Goal: Task Accomplishment & Management: Use online tool/utility

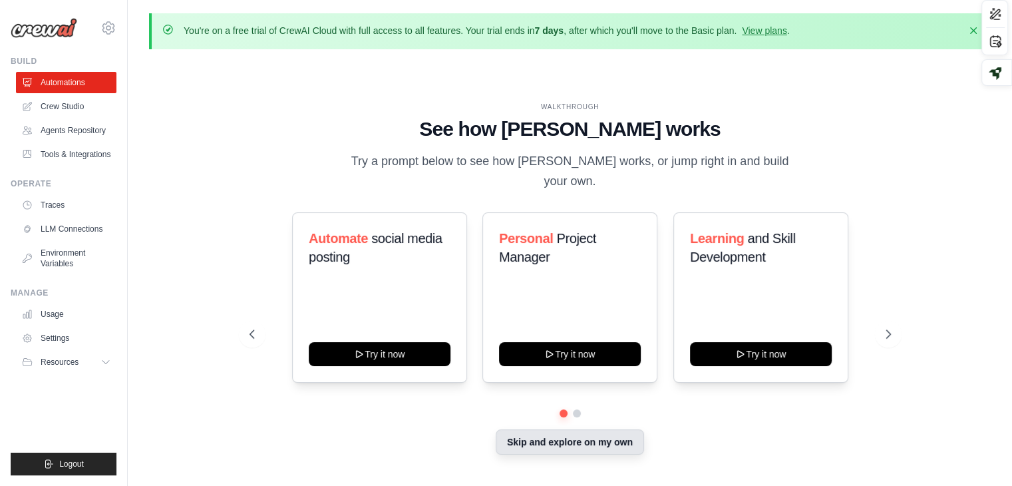
click at [593, 434] on button "Skip and explore on my own" at bounding box center [570, 441] width 148 height 25
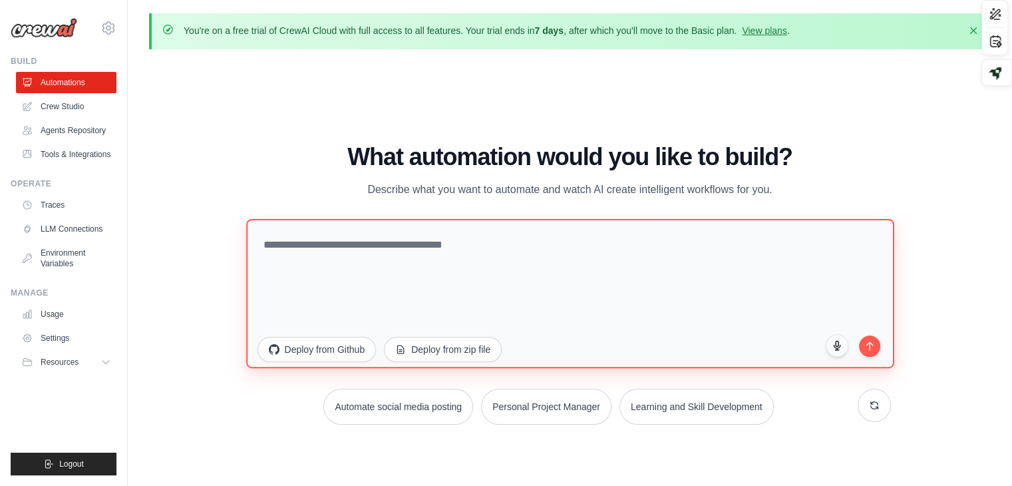
click at [367, 259] on textarea at bounding box center [570, 293] width 648 height 149
click at [366, 245] on textarea "**********" at bounding box center [570, 293] width 648 height 149
type textarea "**********"
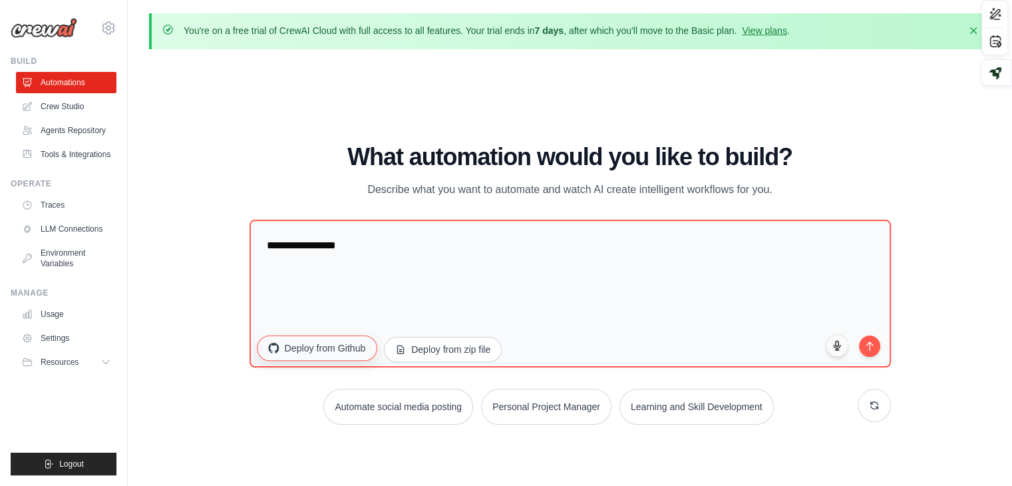
click at [340, 344] on button "Deploy from Github" at bounding box center [317, 347] width 120 height 25
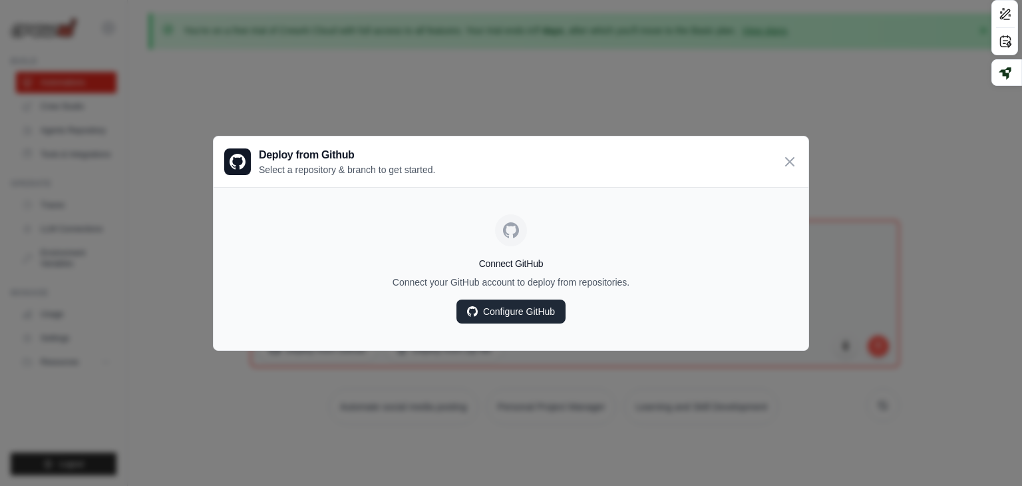
click at [525, 317] on link "Configure GitHub" at bounding box center [510, 311] width 109 height 24
drag, startPoint x: 422, startPoint y: 148, endPoint x: 256, endPoint y: 145, distance: 166.3
click at [256, 145] on div "Deploy from Github Select a repository & branch to get started." at bounding box center [511, 161] width 595 height 51
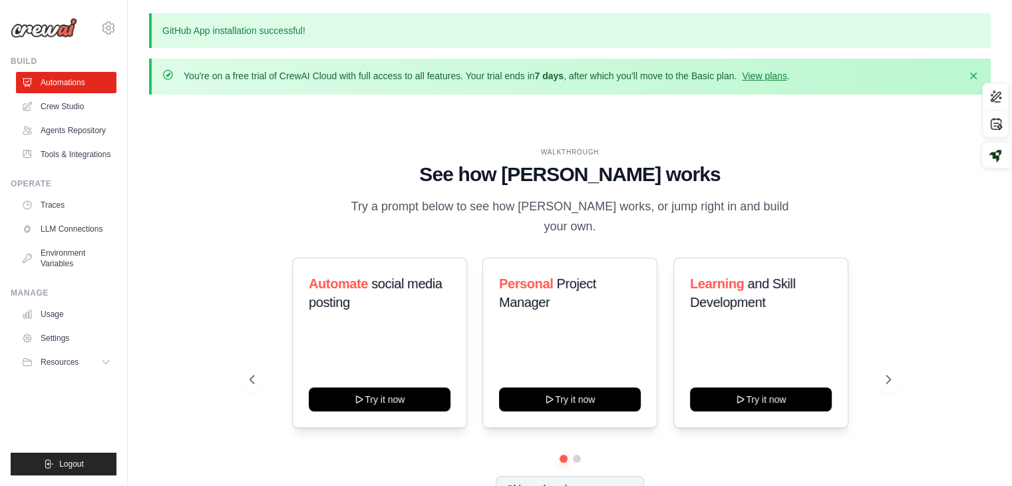
click at [743, 140] on div "WALKTHROUGH See how CrewAI works Try a prompt below to see how CrewAI works, or…" at bounding box center [569, 334] width 841 height 459
click at [776, 76] on link "View plans" at bounding box center [764, 76] width 45 height 11
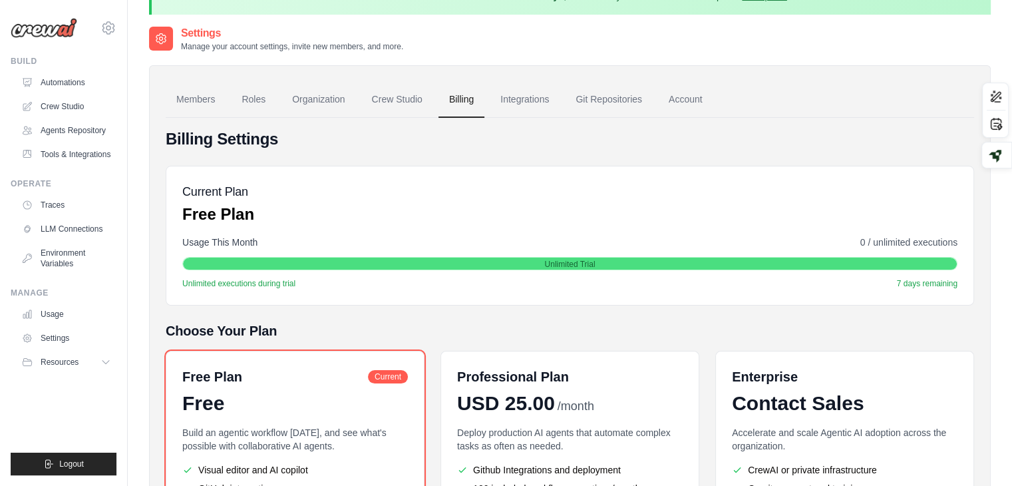
scroll to position [36, 0]
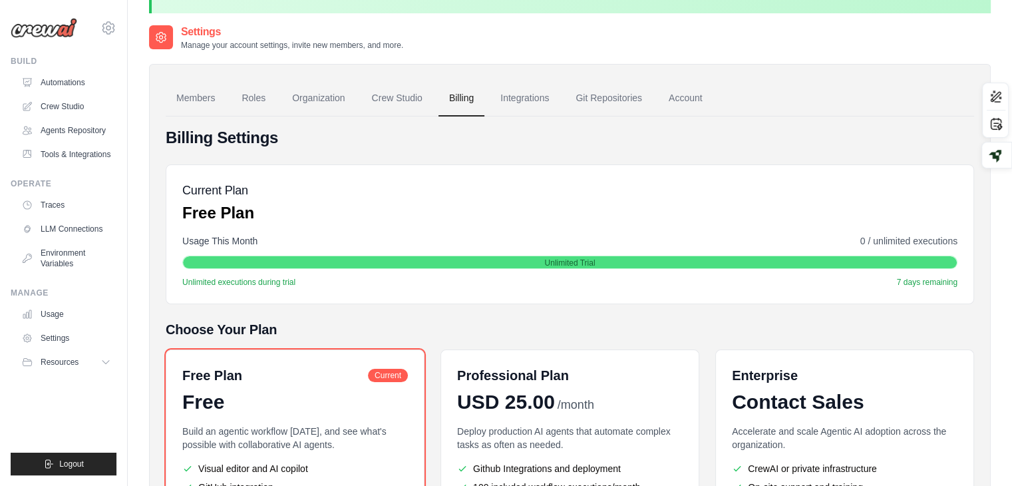
click at [846, 152] on div "Billing Settings Current Plan Free Plan Usage This Month 0 / unlimited executio…" at bounding box center [570, 369] width 808 height 484
click at [400, 98] on link "Crew Studio" at bounding box center [397, 98] width 72 height 36
click at [206, 93] on link "Members" at bounding box center [196, 98] width 60 height 36
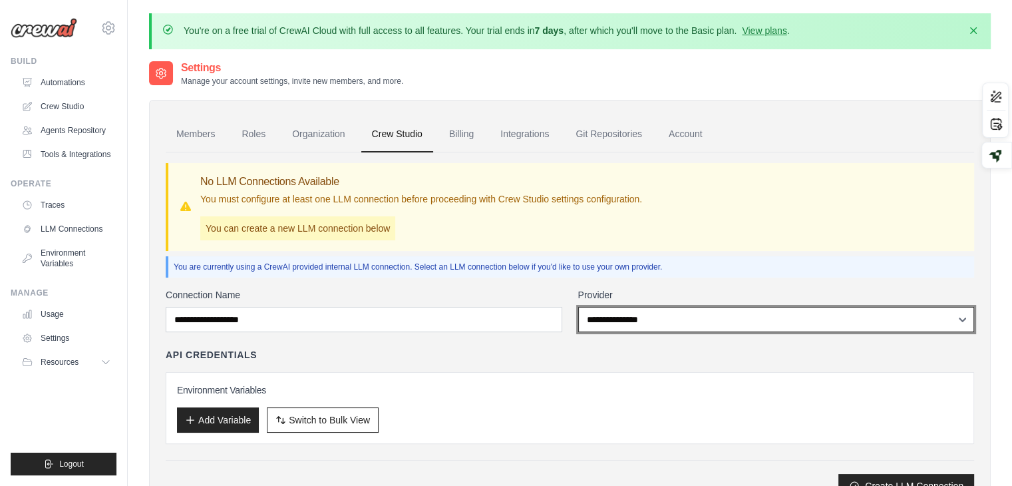
click at [737, 321] on select "**********" at bounding box center [776, 319] width 396 height 25
select select "******"
click at [578, 307] on select "**********" at bounding box center [776, 319] width 396 height 25
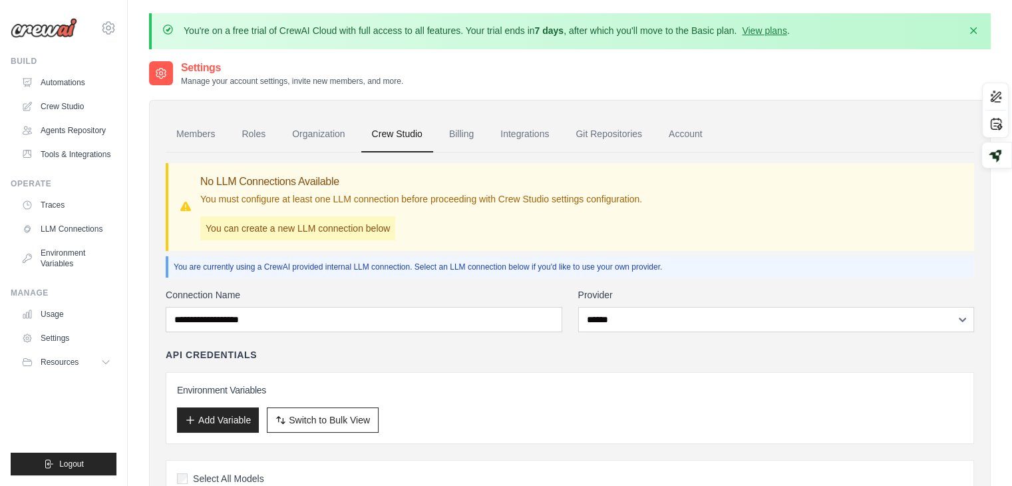
click at [472, 380] on div "Environment Variables Add Variable Switch to Bulk View Switch to Table View" at bounding box center [570, 408] width 808 height 72
click at [273, 231] on p "You can create a new LLM connection below" at bounding box center [297, 228] width 195 height 24
click at [75, 229] on link "LLM Connections" at bounding box center [67, 228] width 100 height 21
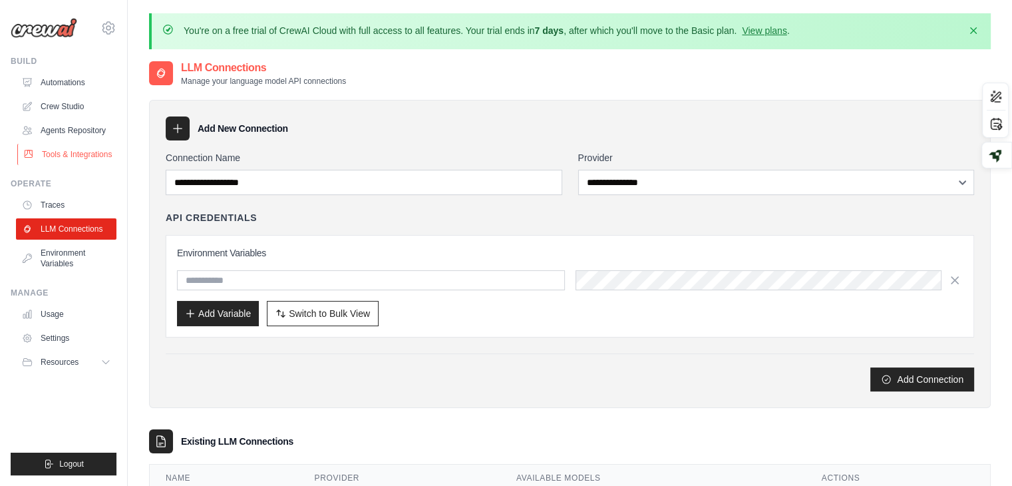
click at [76, 153] on link "Tools & Integrations" at bounding box center [67, 154] width 100 height 21
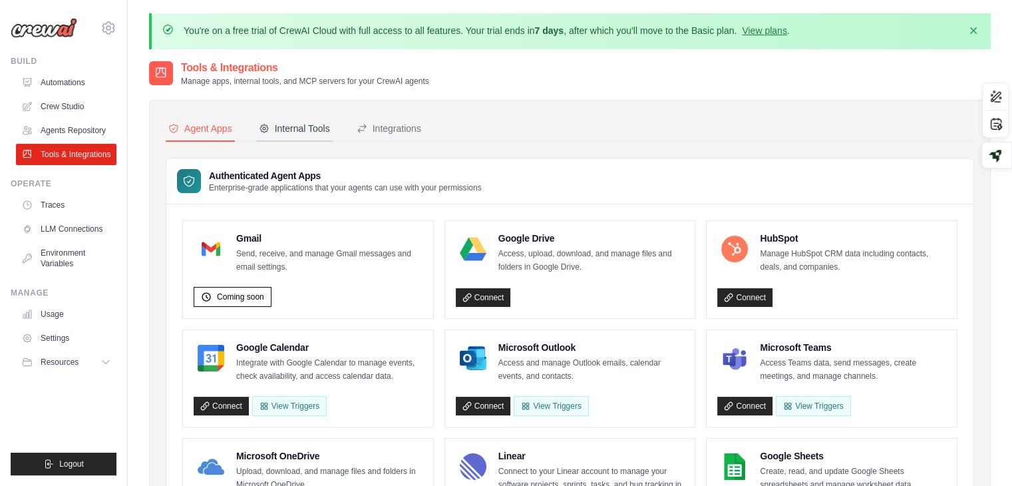
click at [321, 132] on div "Internal Tools" at bounding box center [294, 128] width 71 height 13
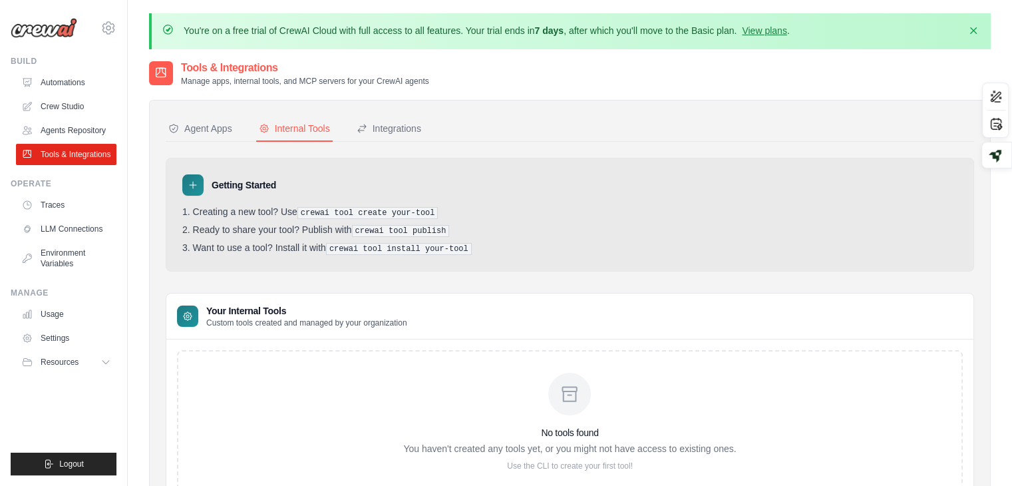
click at [391, 207] on pre "crewai tool create your-tool" at bounding box center [367, 213] width 141 height 12
click at [267, 206] on li "Creating a new tool? Use crewai tool create your-tool" at bounding box center [569, 212] width 775 height 13
click at [201, 186] on div at bounding box center [192, 184] width 21 height 21
click at [194, 184] on icon at bounding box center [193, 185] width 7 height 7
click at [191, 312] on icon at bounding box center [188, 316] width 8 height 8
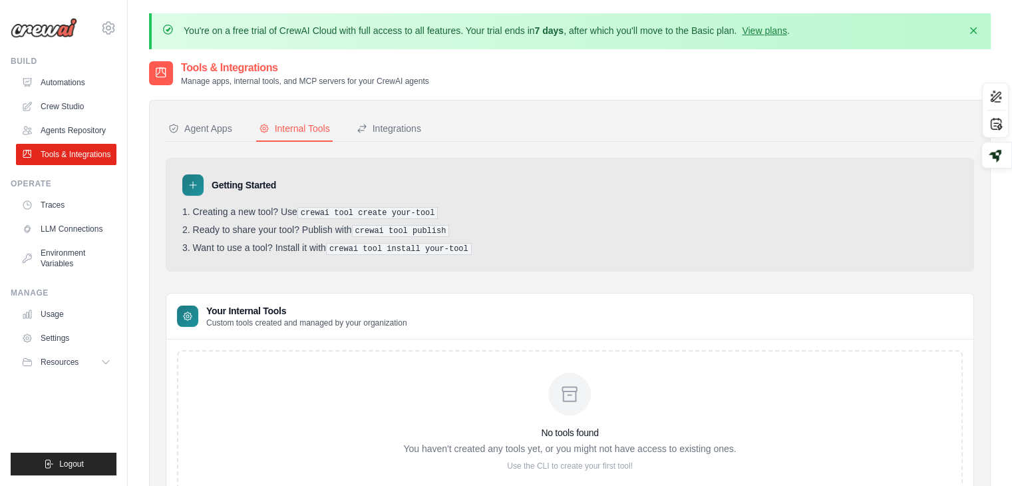
click at [221, 317] on p "Custom tools created and managed by your organization" at bounding box center [306, 322] width 201 height 11
click at [48, 320] on link "Usage" at bounding box center [67, 313] width 100 height 21
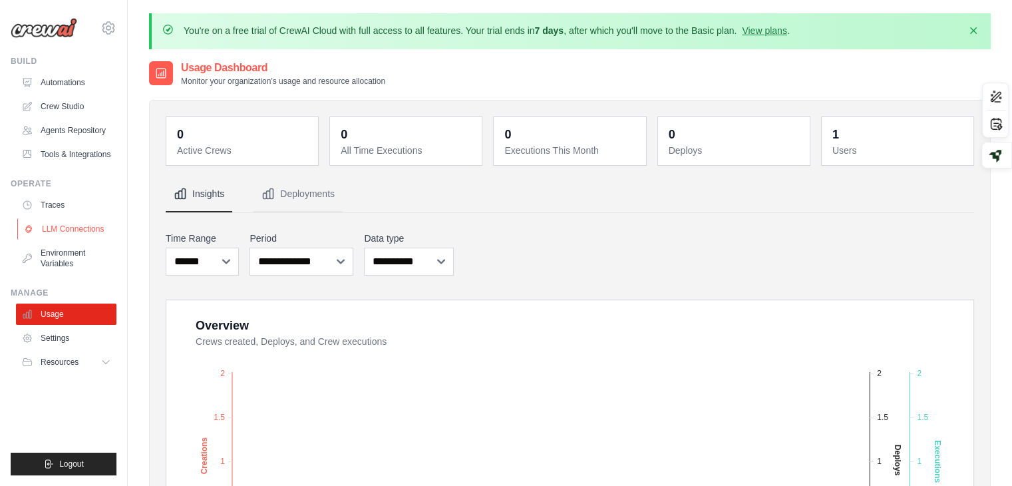
click at [74, 239] on link "LLM Connections" at bounding box center [67, 228] width 100 height 21
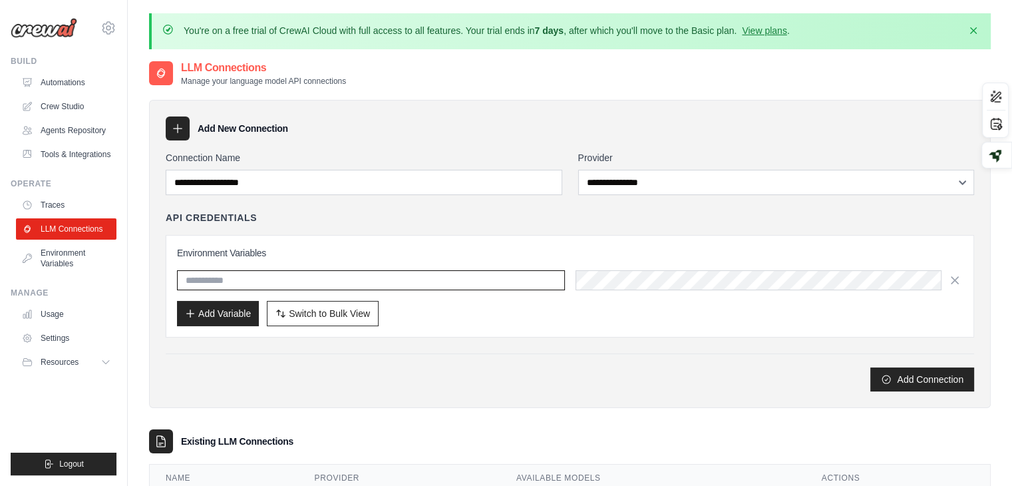
click at [552, 278] on input "text" at bounding box center [371, 280] width 388 height 20
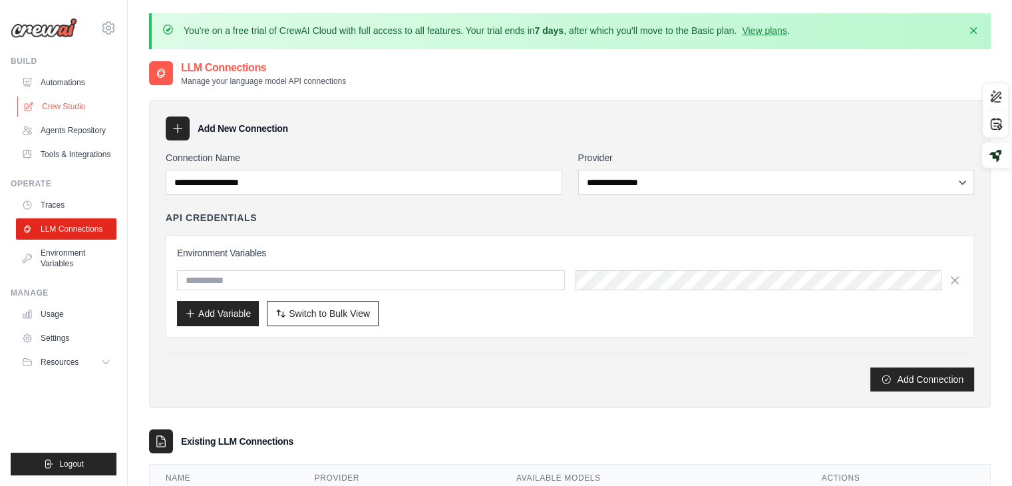
click at [74, 111] on link "Crew Studio" at bounding box center [67, 106] width 100 height 21
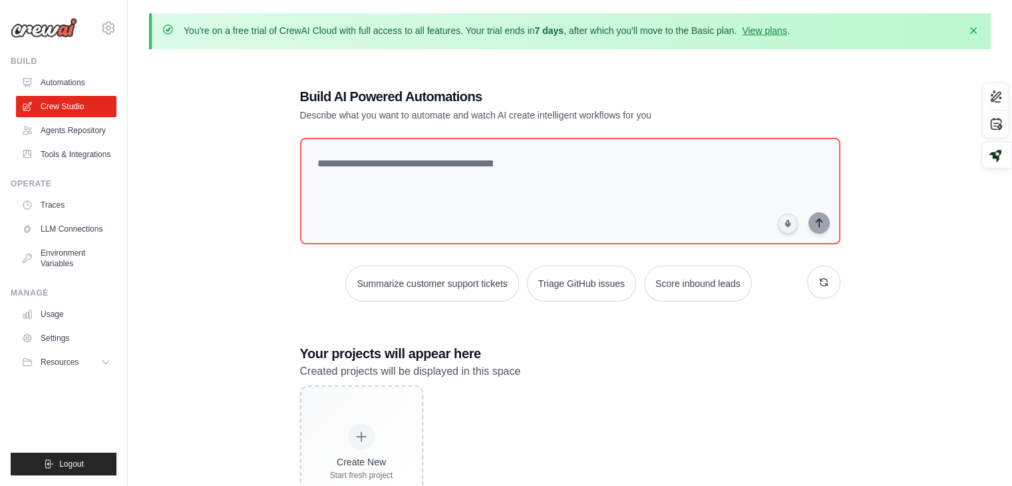
click at [631, 331] on div "Build AI Powered Automations Describe what you want to automate and watch AI cr…" at bounding box center [570, 303] width 572 height 474
click at [64, 136] on link "Agents Repository" at bounding box center [67, 130] width 100 height 21
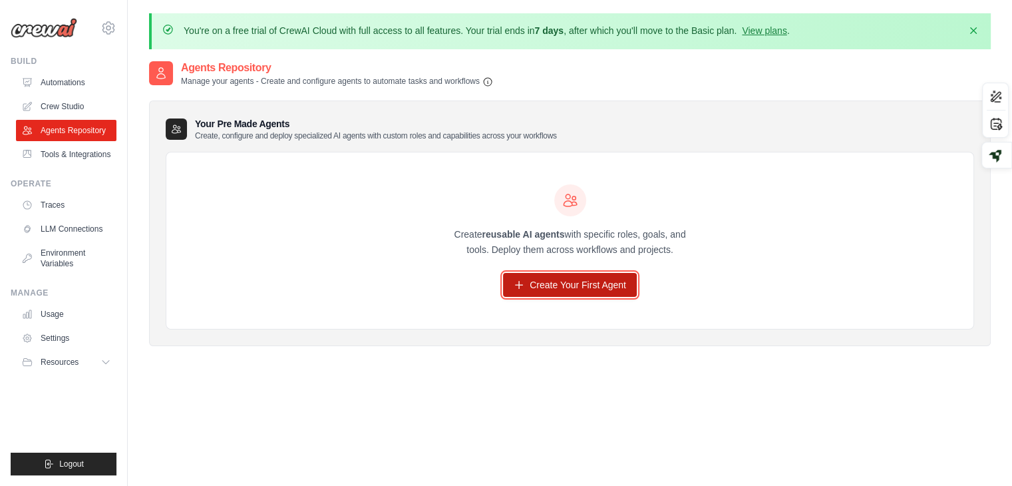
click at [562, 281] on link "Create Your First Agent" at bounding box center [570, 285] width 134 height 24
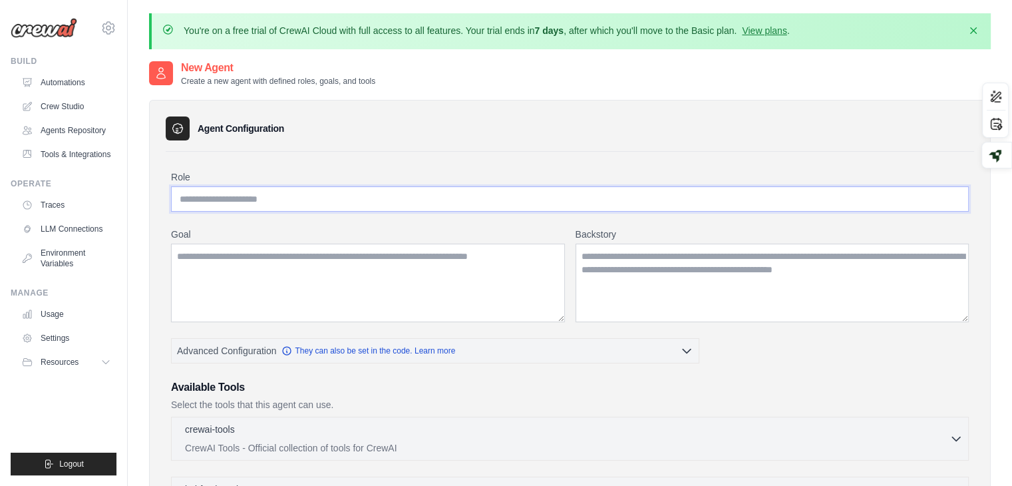
click at [236, 208] on input "Role" at bounding box center [570, 198] width 798 height 25
click at [231, 206] on input "Role" at bounding box center [570, 198] width 798 height 25
type input "*"
type input "**********"
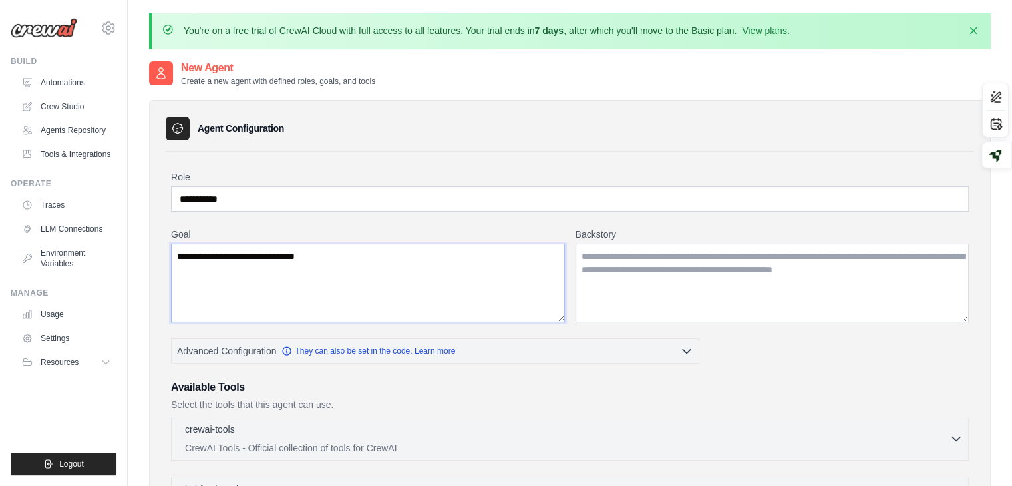
type textarea "**********"
drag, startPoint x: 623, startPoint y: 258, endPoint x: 597, endPoint y: 259, distance: 25.3
click at [597, 259] on textarea "Backstory" at bounding box center [772, 282] width 394 height 78
drag, startPoint x: 1015, startPoint y: 230, endPoint x: 651, endPoint y: 215, distance: 364.2
click at [651, 215] on div "**********" at bounding box center [570, 469] width 798 height 599
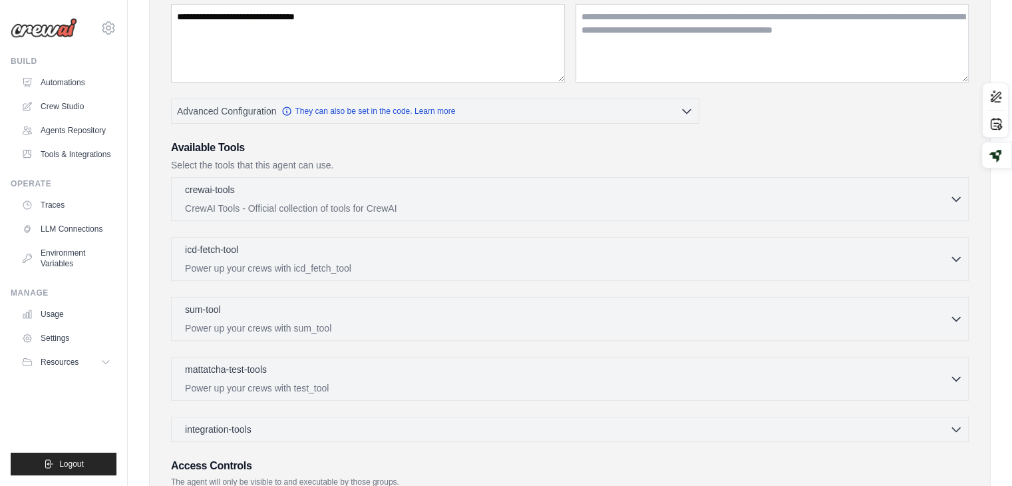
scroll to position [372, 0]
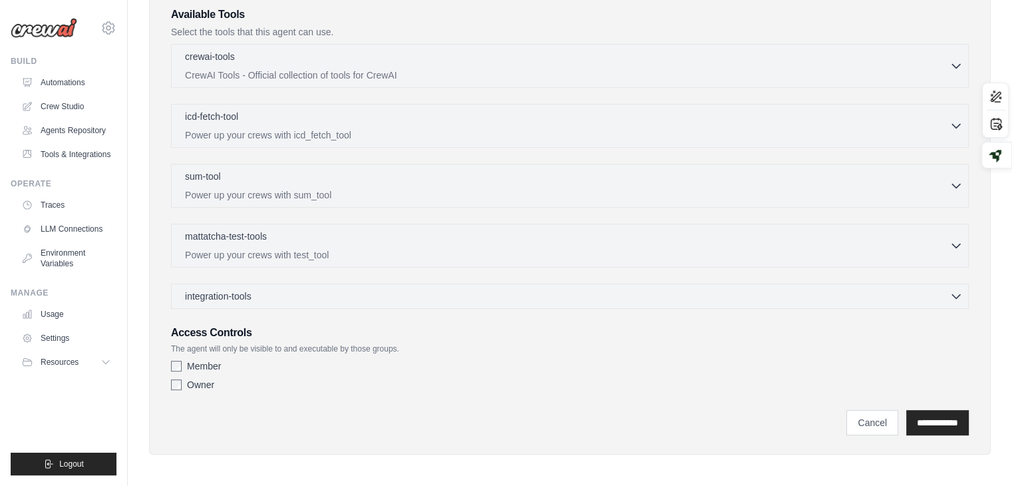
click at [174, 378] on div "Owner" at bounding box center [570, 384] width 798 height 13
click at [925, 413] on input "**********" at bounding box center [937, 422] width 63 height 25
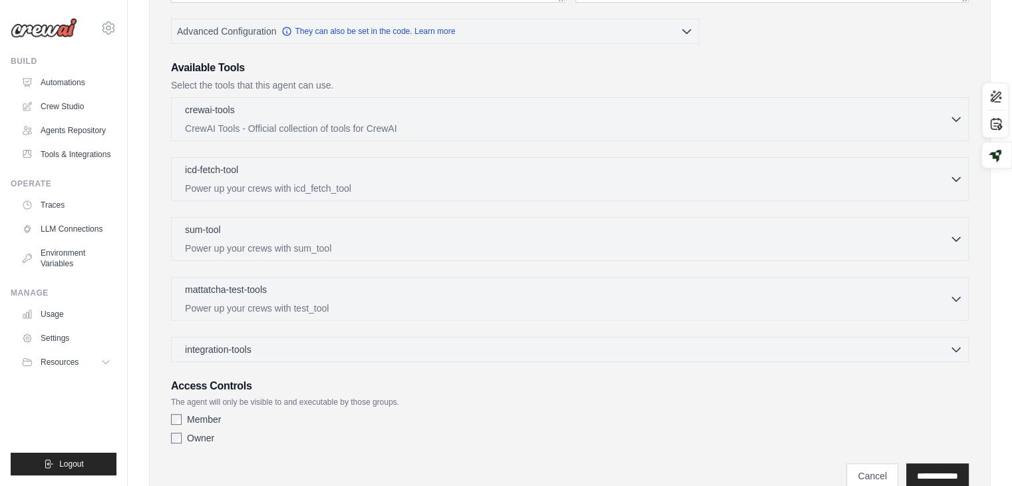
scroll to position [0, 0]
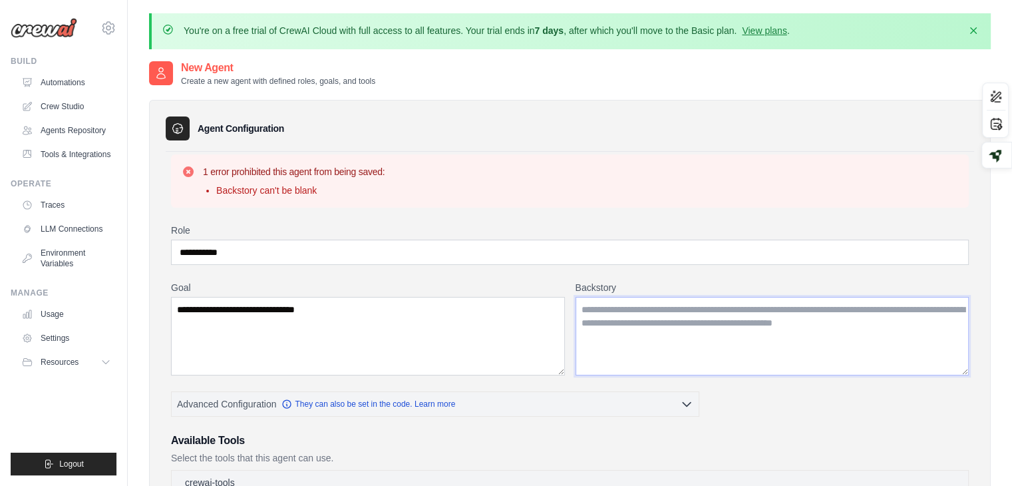
click at [680, 317] on textarea "Backstory" at bounding box center [772, 336] width 394 height 78
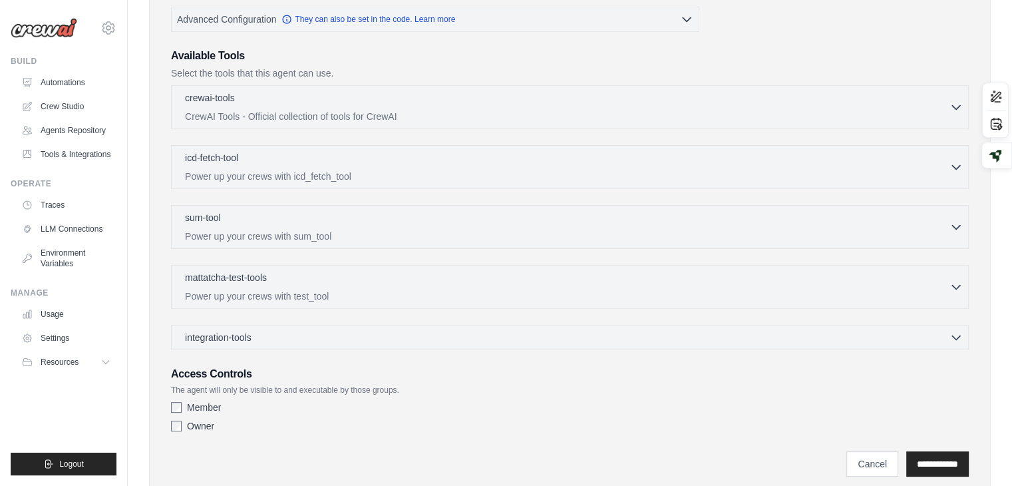
scroll to position [426, 0]
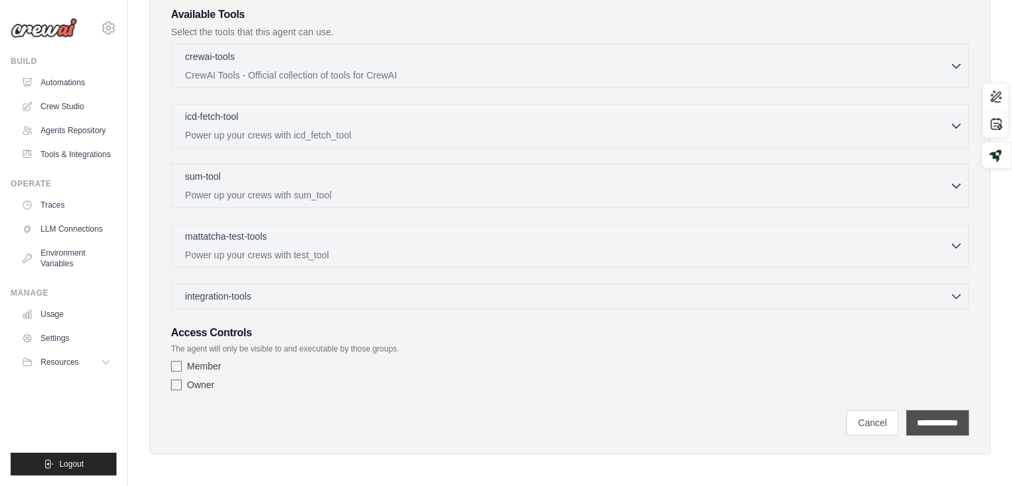
type textarea "**********"
click at [923, 421] on input "**********" at bounding box center [937, 422] width 63 height 25
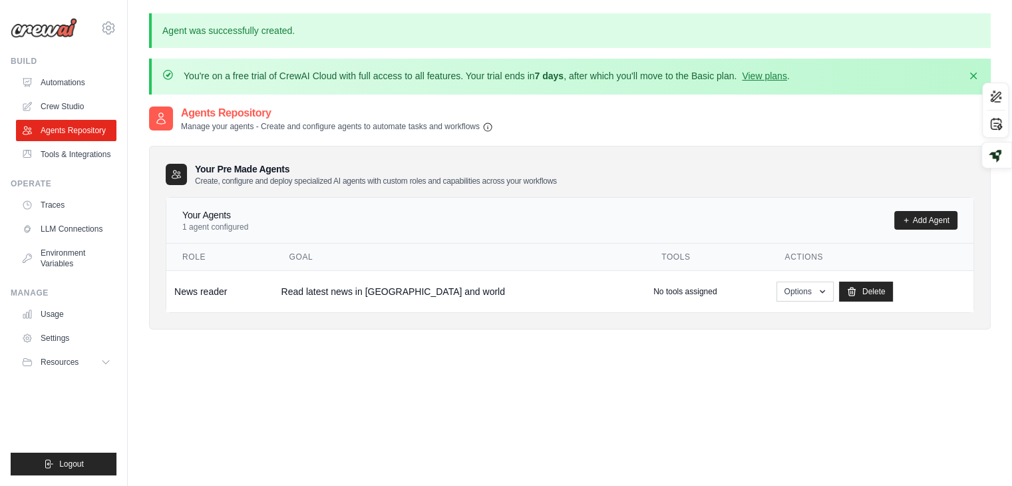
click at [205, 219] on h4 "Your Agents" at bounding box center [215, 214] width 66 height 13
click at [75, 130] on link "Agents Repository" at bounding box center [67, 130] width 100 height 21
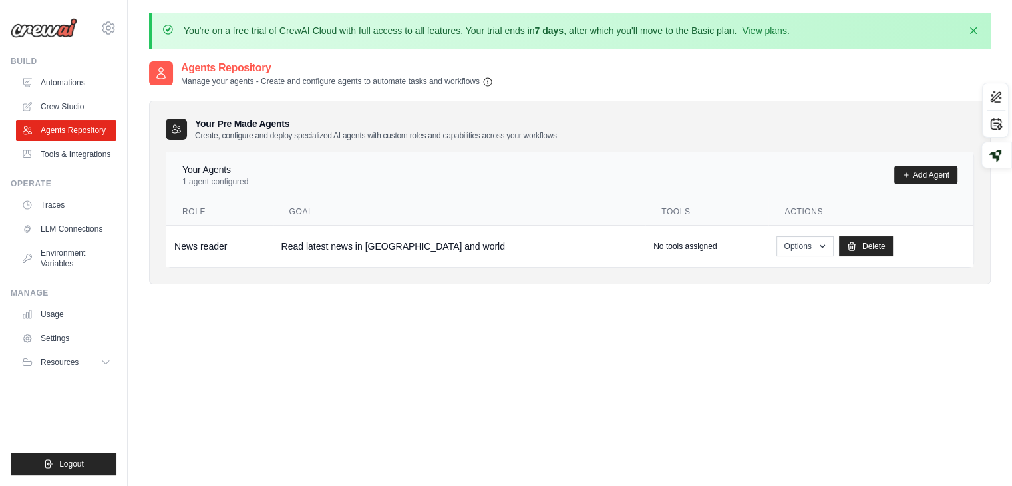
click at [204, 182] on p "1 agent configured" at bounding box center [215, 181] width 66 height 11
click at [781, 242] on button "Options" at bounding box center [804, 245] width 57 height 20
click at [738, 275] on link "Show" at bounding box center [786, 276] width 96 height 24
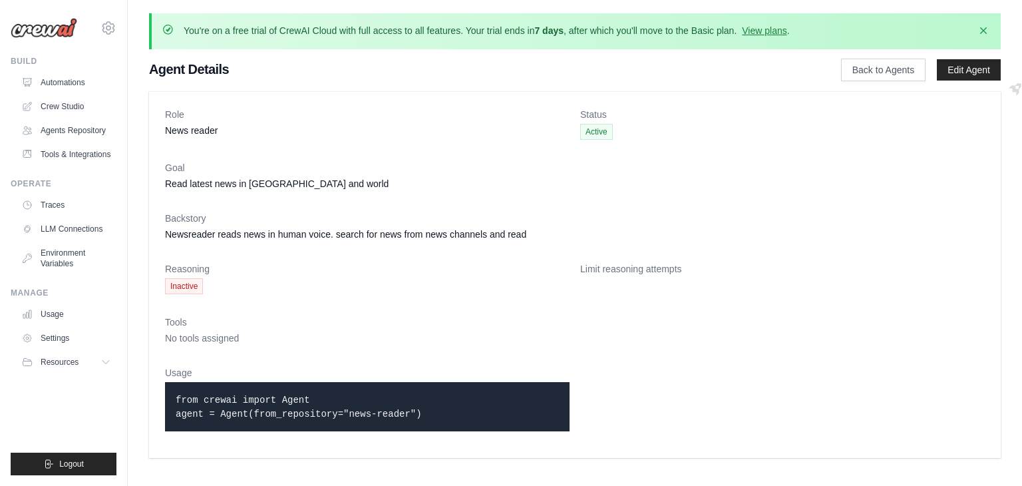
click at [697, 327] on dt "Tools" at bounding box center [574, 321] width 819 height 13
click at [190, 285] on span "Inactive" at bounding box center [184, 286] width 38 height 16
drag, startPoint x: 607, startPoint y: 275, endPoint x: 528, endPoint y: 144, distance: 152.5
click at [528, 144] on dl "Role News reader Status Active Goal Read latest news in India and world Backsto…" at bounding box center [574, 275] width 819 height 334
drag, startPoint x: 421, startPoint y: 399, endPoint x: 368, endPoint y: 403, distance: 53.4
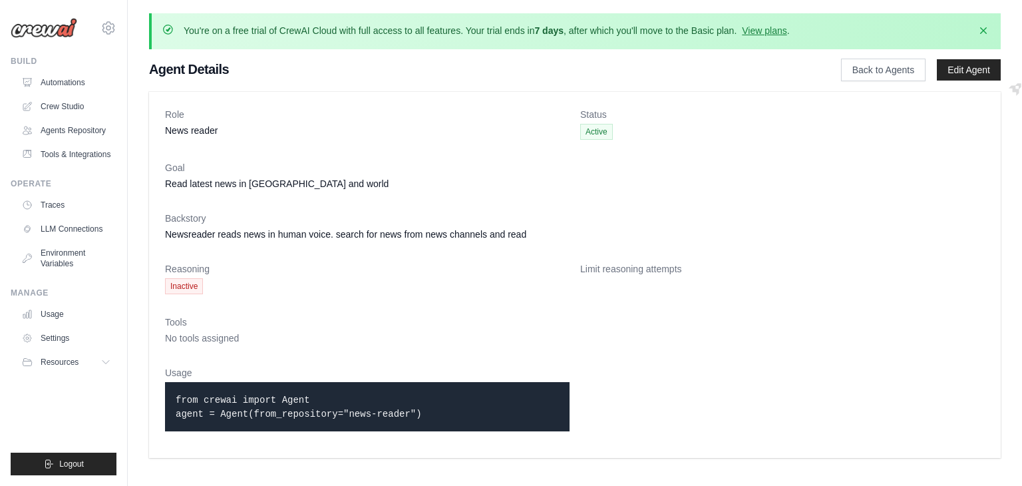
click at [368, 403] on p "from crewai import Agent agent = Agent(from_repository="news-reader")" at bounding box center [367, 406] width 383 height 28
click at [982, 28] on icon "button" at bounding box center [982, 29] width 13 height 13
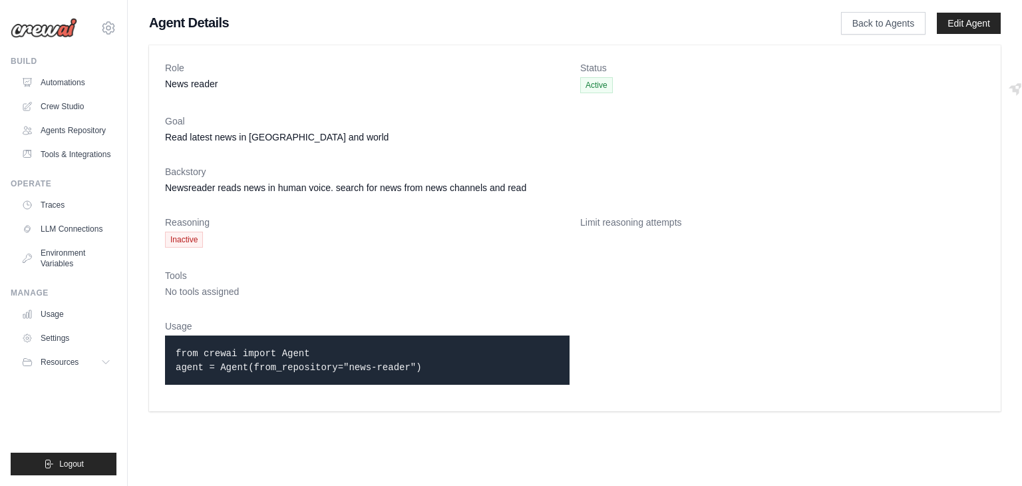
click at [43, 25] on img at bounding box center [44, 28] width 67 height 20
click at [974, 96] on icon at bounding box center [966, 88] width 13 height 13
click at [184, 239] on span "Inactive" at bounding box center [184, 239] width 38 height 16
click at [597, 84] on span "Active" at bounding box center [596, 85] width 33 height 16
click at [891, 19] on link "Back to Agents" at bounding box center [883, 23] width 84 height 23
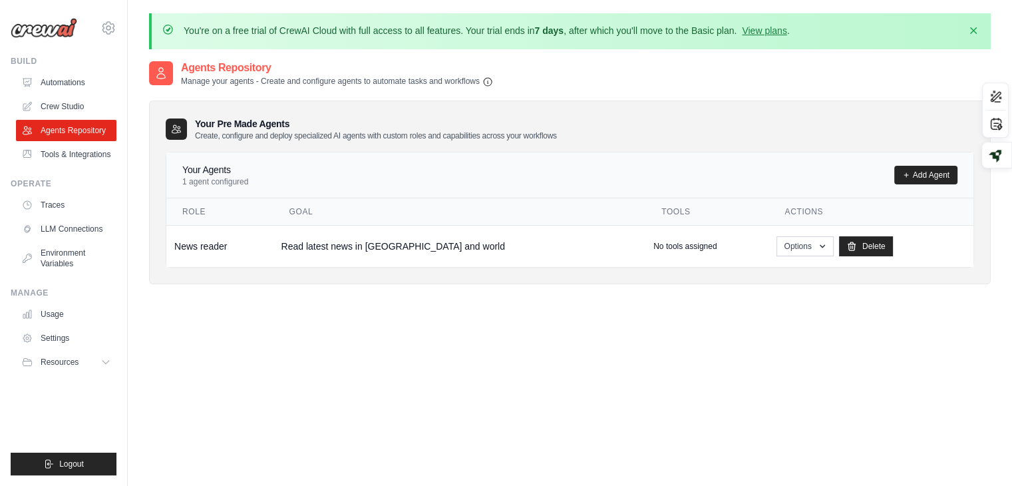
click at [160, 75] on icon at bounding box center [160, 73] width 13 height 13
drag, startPoint x: 55, startPoint y: 312, endPoint x: 62, endPoint y: 307, distance: 8.7
click at [55, 312] on link "Usage" at bounding box center [67, 313] width 100 height 21
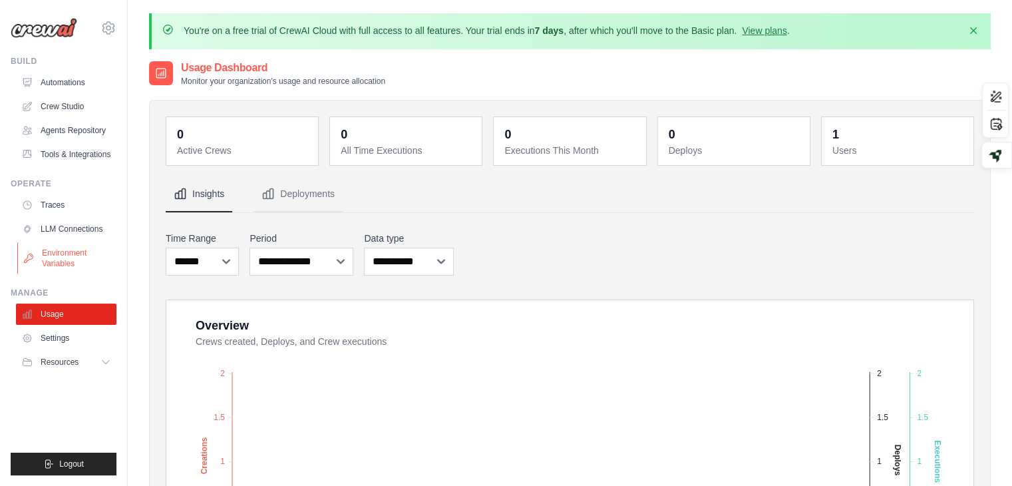
click at [65, 260] on link "Environment Variables" at bounding box center [67, 258] width 100 height 32
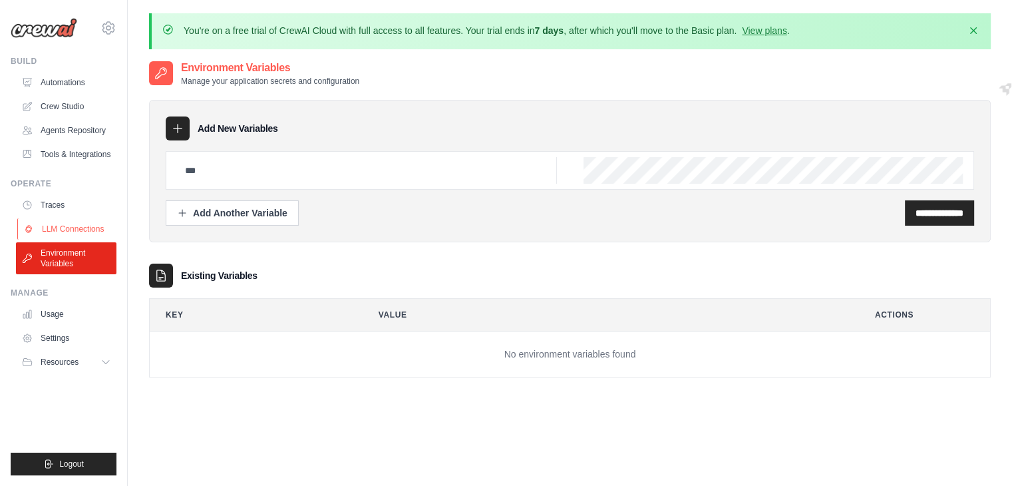
click at [55, 231] on link "LLM Connections" at bounding box center [67, 228] width 100 height 21
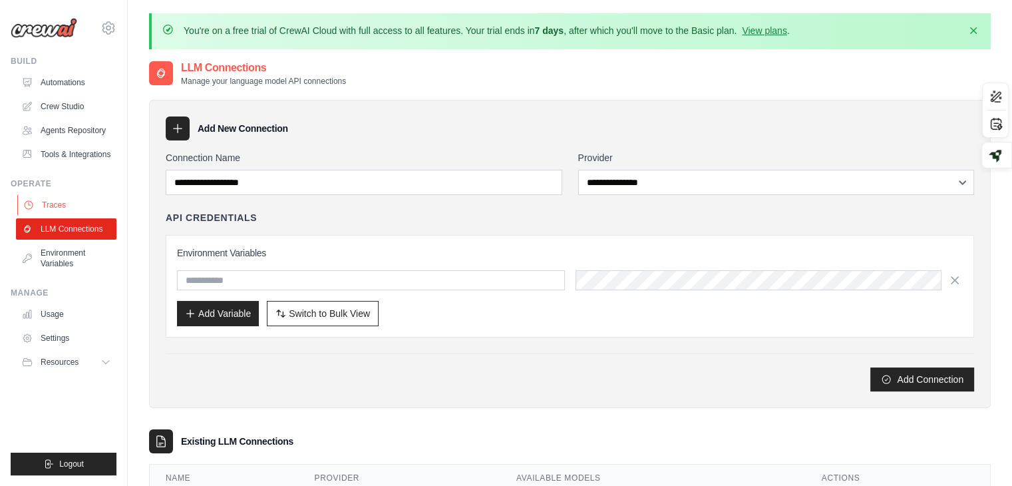
click at [47, 208] on link "Traces" at bounding box center [67, 204] width 100 height 21
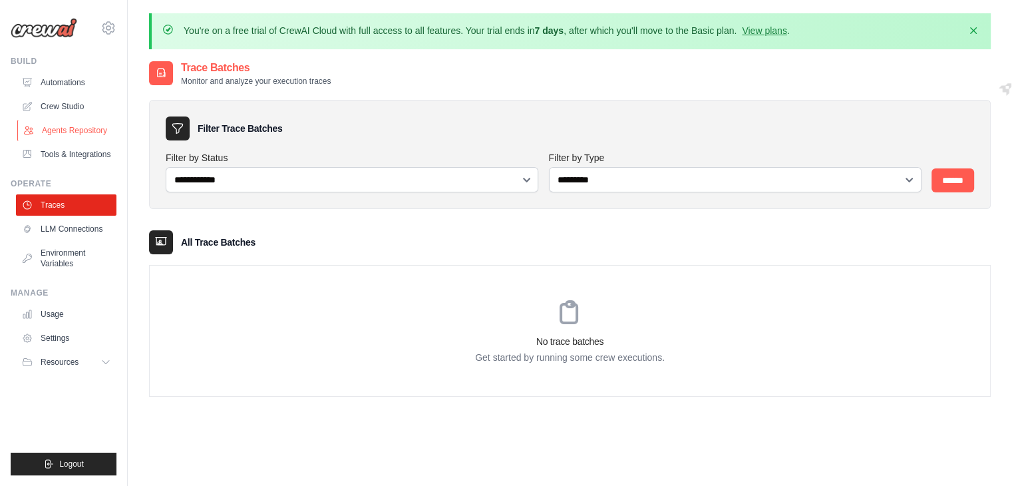
click at [59, 135] on link "Agents Repository" at bounding box center [67, 130] width 100 height 21
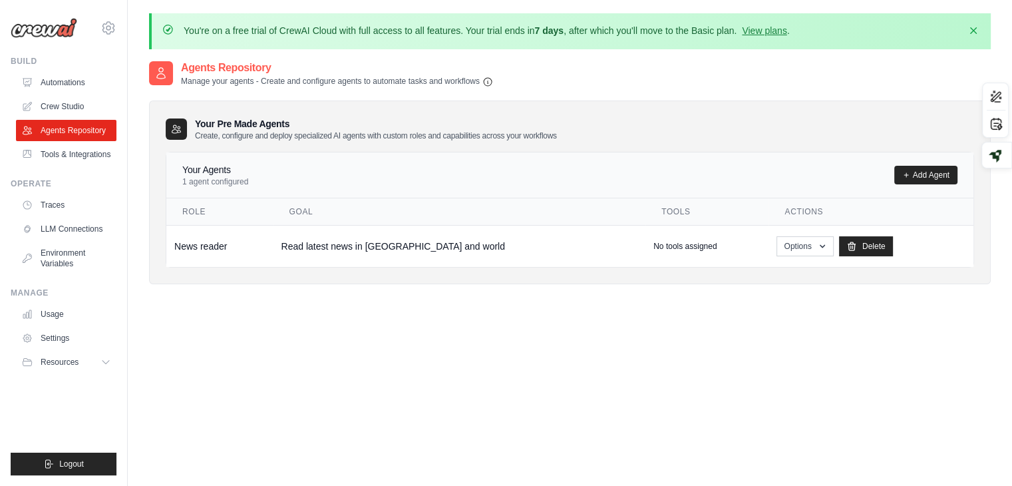
click at [216, 177] on p "1 agent configured" at bounding box center [215, 181] width 66 height 11
click at [976, 29] on icon "button" at bounding box center [972, 29] width 13 height 13
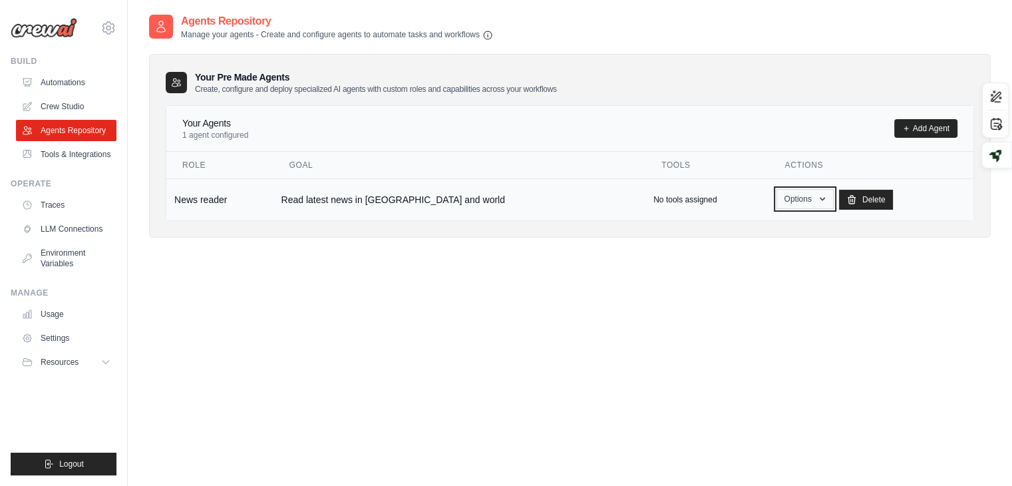
drag, startPoint x: 788, startPoint y: 194, endPoint x: 778, endPoint y: 196, distance: 10.2
click at [778, 196] on button "Options" at bounding box center [804, 199] width 57 height 20
click at [738, 229] on link "Show" at bounding box center [786, 230] width 96 height 24
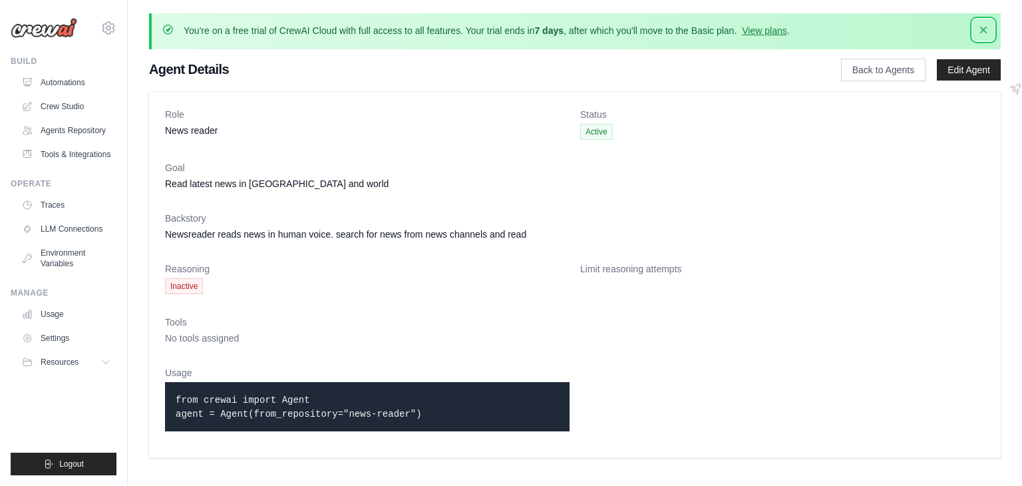
click at [986, 33] on icon "button" at bounding box center [983, 30] width 7 height 7
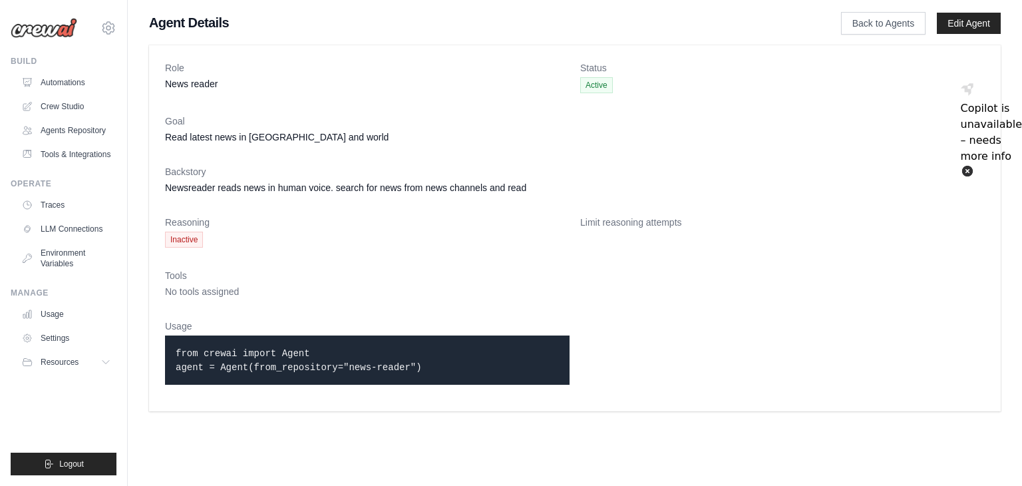
click at [974, 96] on icon at bounding box center [966, 88] width 13 height 13
click at [69, 158] on link "Tools & Integrations" at bounding box center [67, 154] width 100 height 21
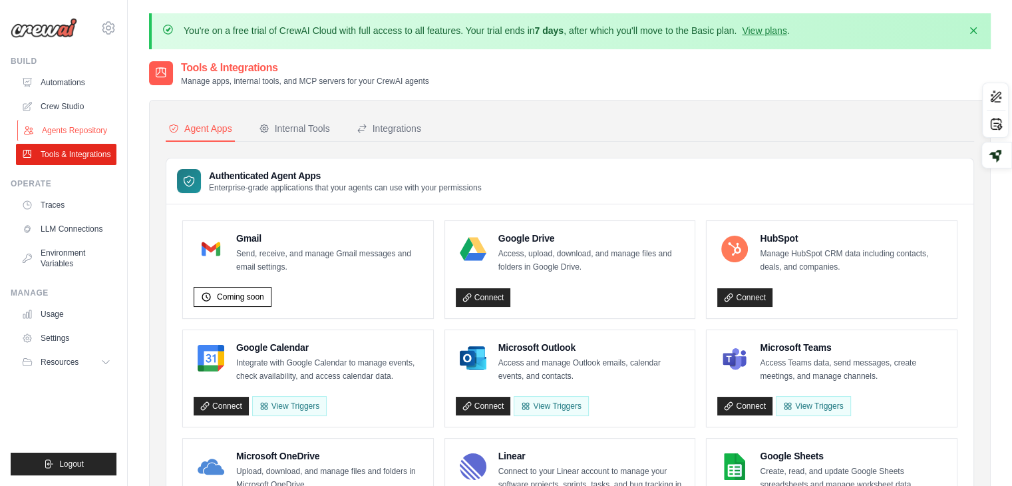
click at [89, 138] on link "Agents Repository" at bounding box center [67, 130] width 100 height 21
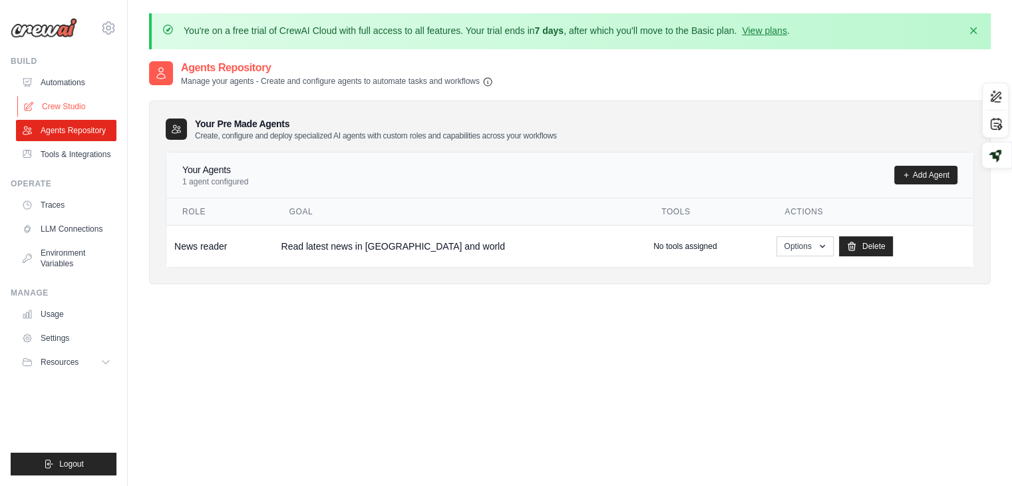
click at [63, 109] on link "Crew Studio" at bounding box center [67, 106] width 100 height 21
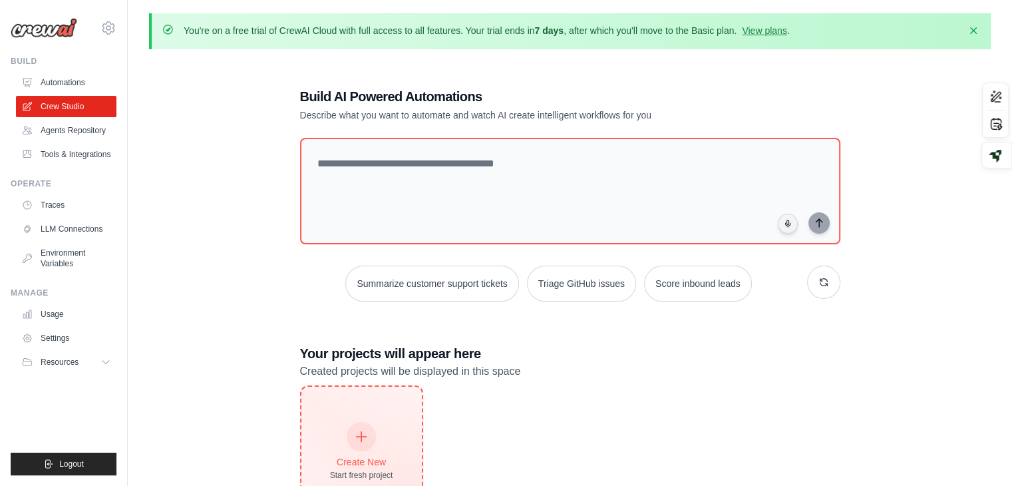
click at [366, 440] on icon at bounding box center [361, 436] width 15 height 15
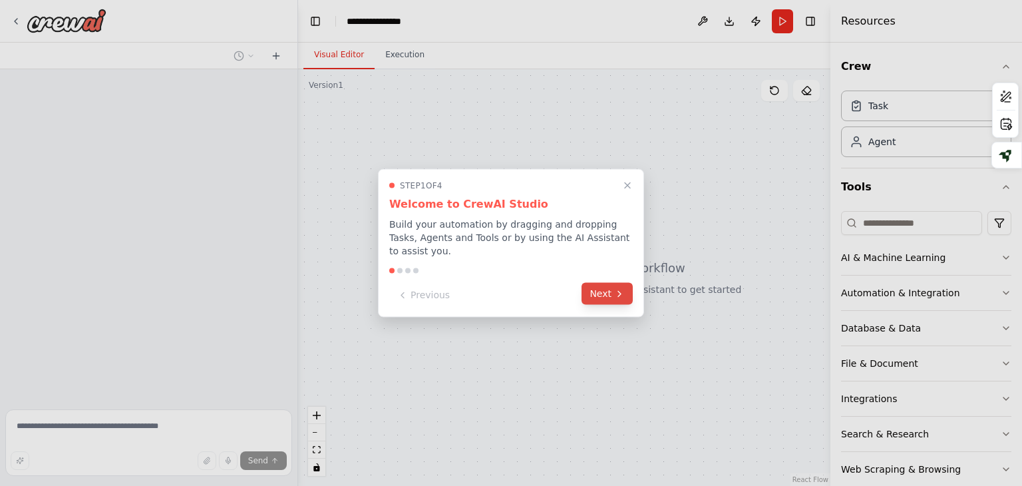
click at [618, 288] on icon at bounding box center [619, 293] width 11 height 11
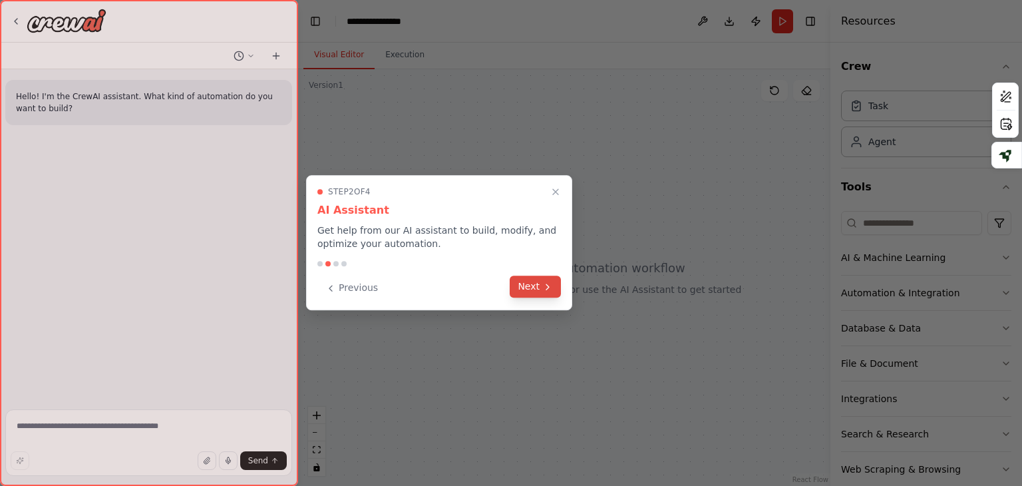
click at [556, 284] on button "Next" at bounding box center [535, 286] width 51 height 22
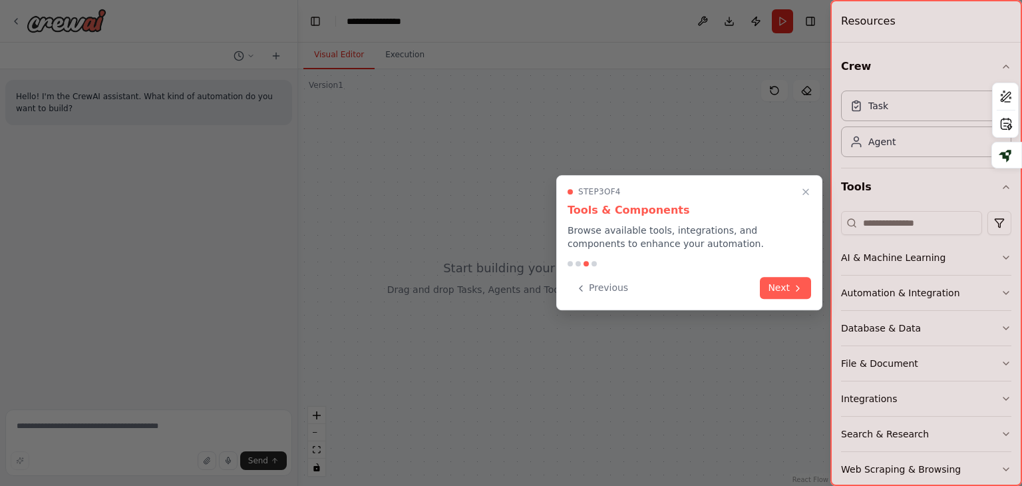
click at [756, 283] on div "Previous Next" at bounding box center [688, 288] width 243 height 22
click at [777, 283] on button "Next" at bounding box center [785, 286] width 51 height 22
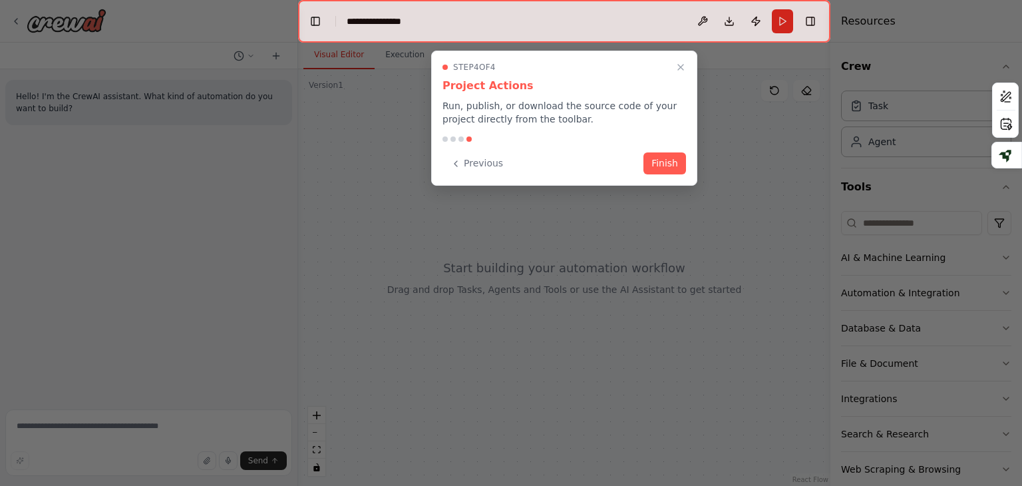
click at [662, 168] on button "Finish" at bounding box center [664, 163] width 43 height 22
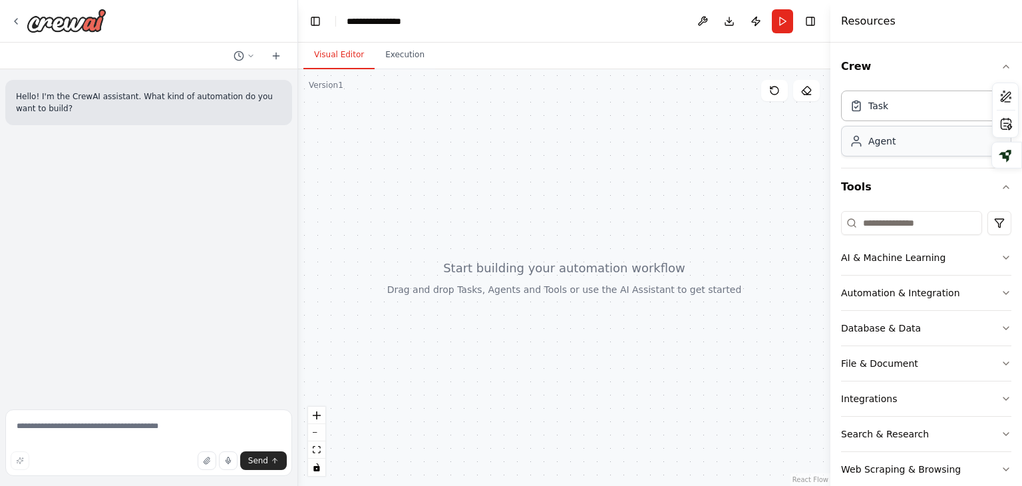
click at [926, 150] on div "Agent" at bounding box center [926, 141] width 170 height 31
click at [339, 58] on button "Visual Editor" at bounding box center [338, 55] width 71 height 28
click at [79, 426] on textarea at bounding box center [148, 442] width 287 height 67
type textarea "**********"
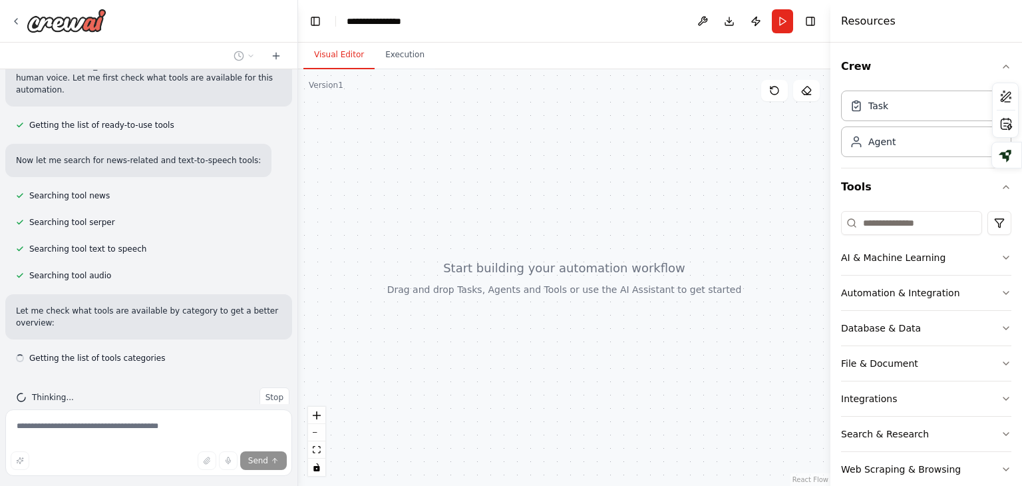
scroll to position [184, 0]
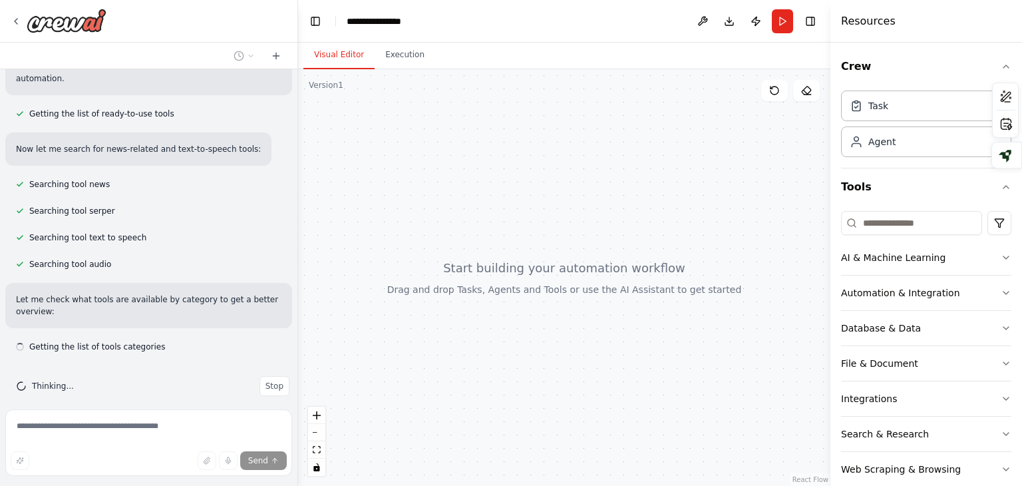
click at [472, 104] on div at bounding box center [564, 277] width 532 height 416
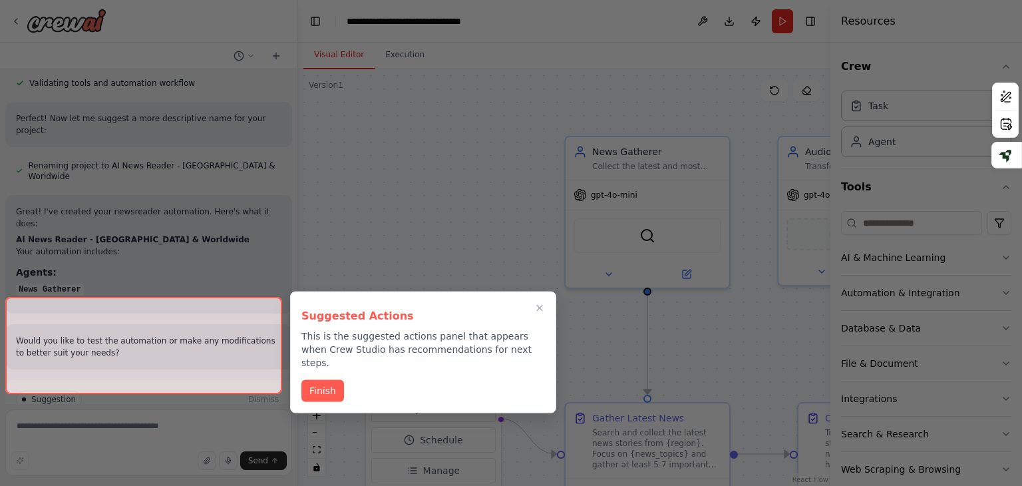
click at [694, 84] on div at bounding box center [511, 243] width 1022 height 486
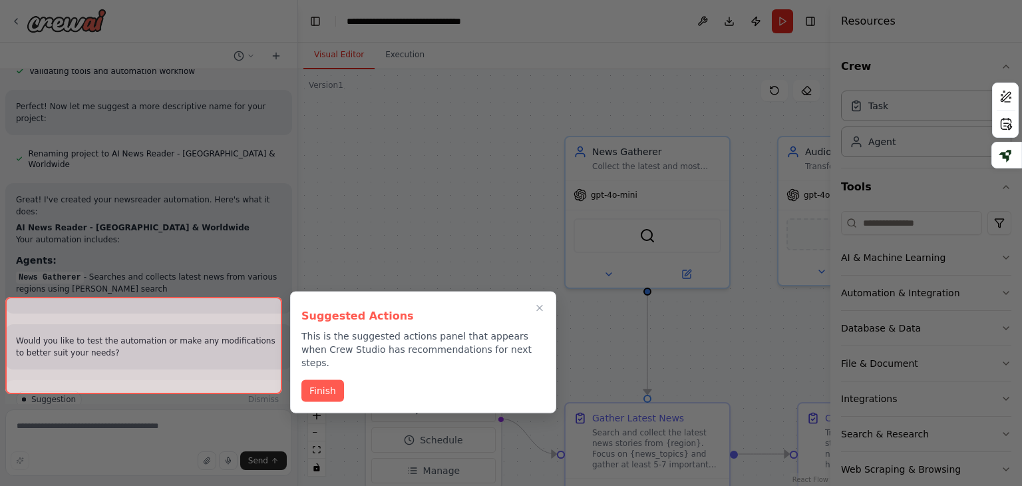
scroll to position [1118, 0]
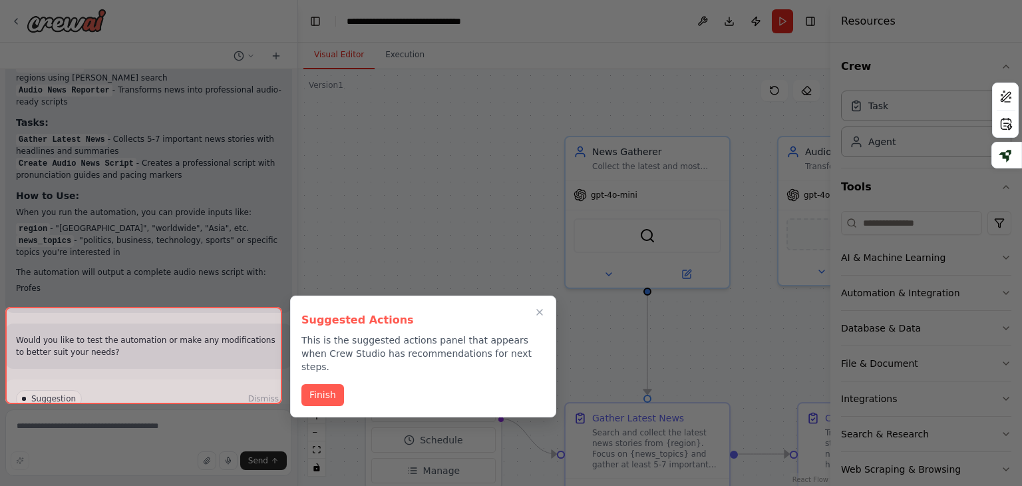
click at [148, 372] on div at bounding box center [143, 355] width 277 height 97
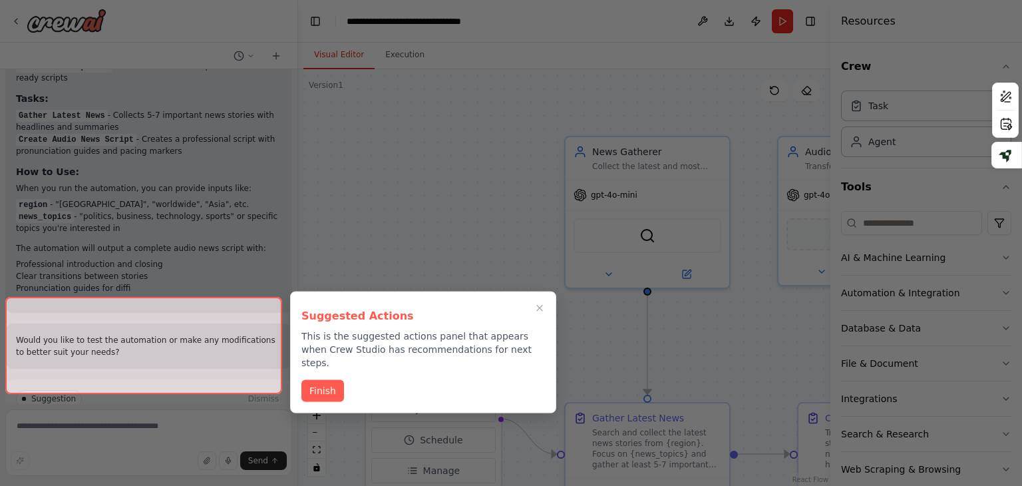
click at [148, 372] on div at bounding box center [143, 345] width 277 height 97
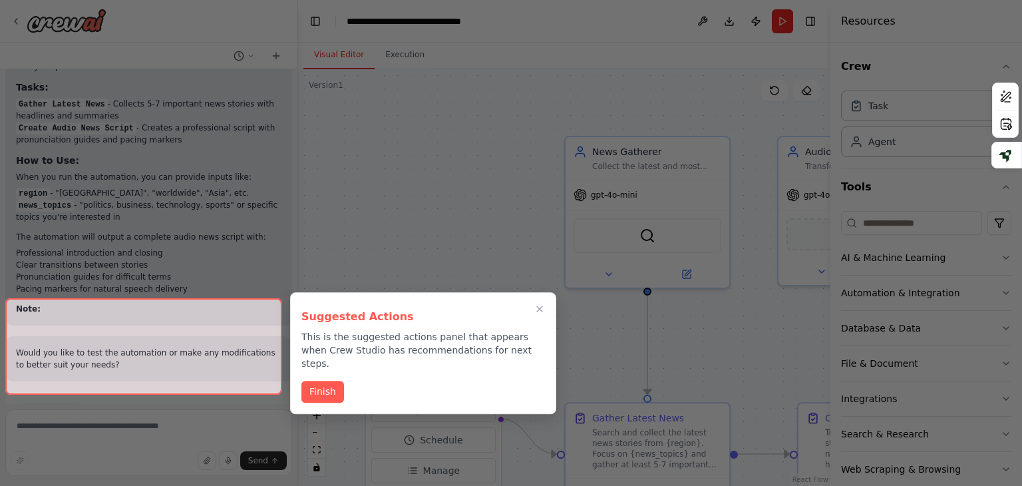
scroll to position [1365, 0]
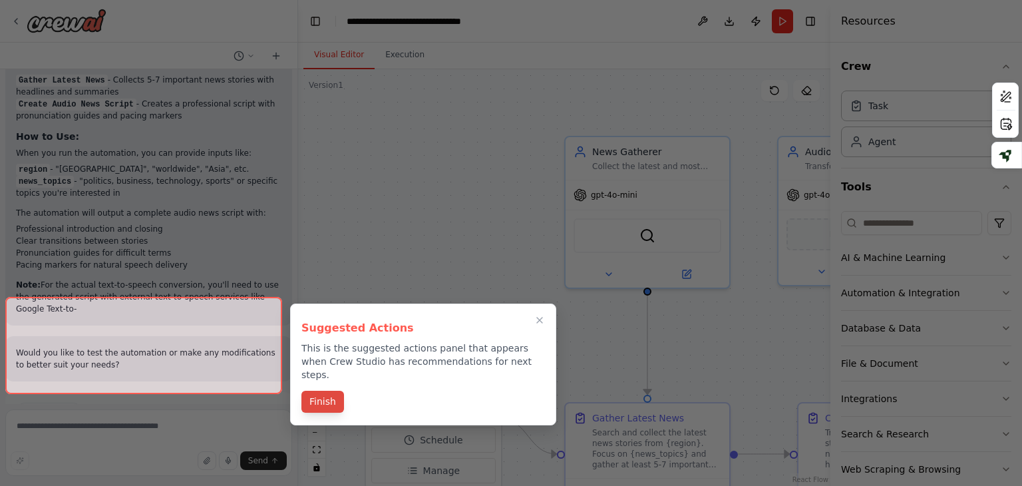
click at [324, 375] on div "Suggested Actions This is the suggested actions panel that appears when Crew St…" at bounding box center [423, 364] width 266 height 122
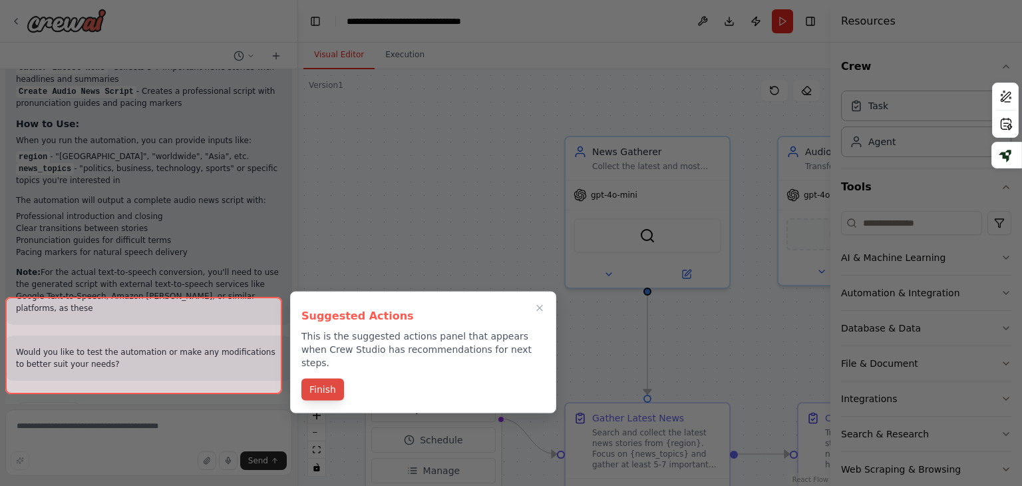
click at [324, 378] on button "Finish" at bounding box center [322, 389] width 43 height 22
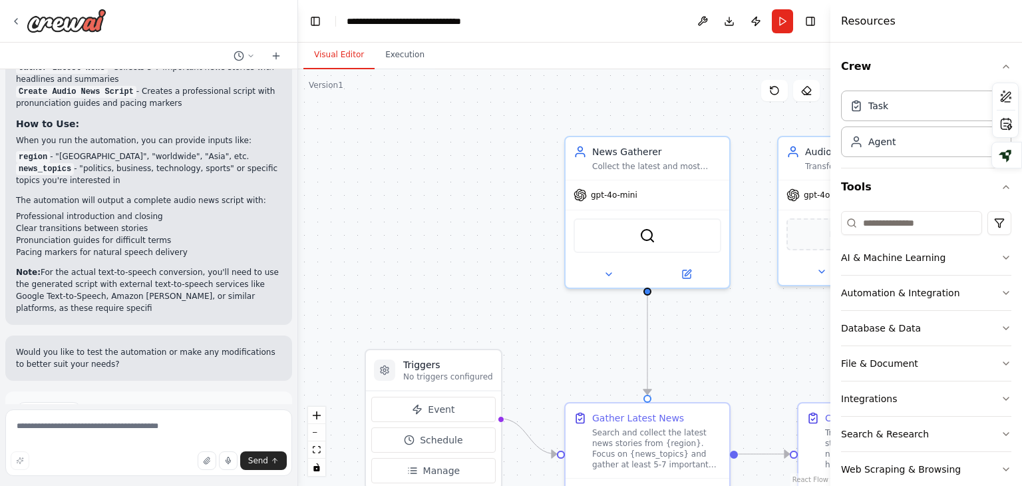
scroll to position [1400, 0]
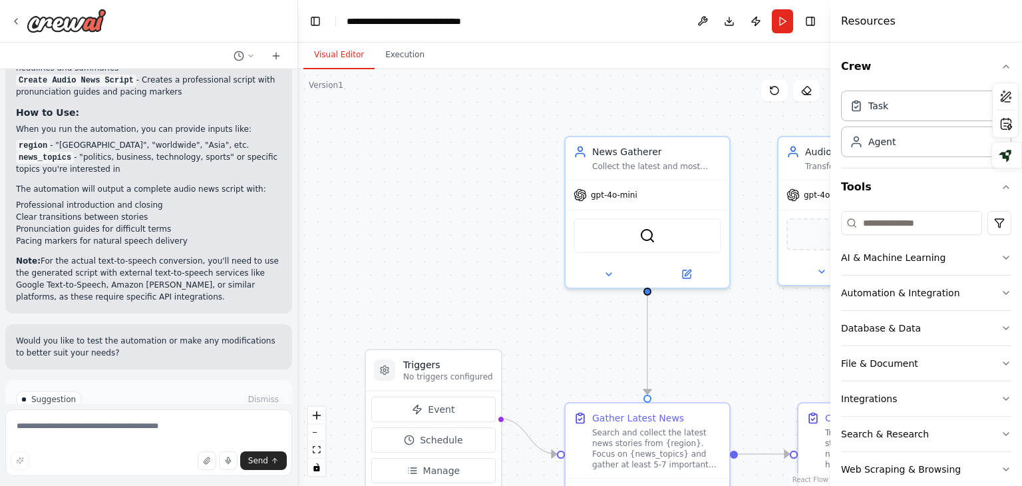
click at [172, 450] on span "Run Automation" at bounding box center [154, 455] width 65 height 11
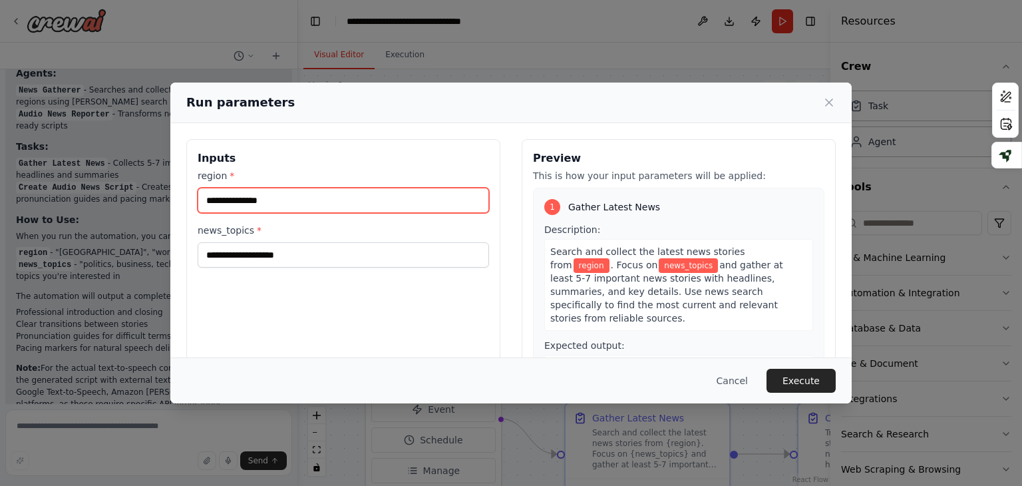
click at [463, 199] on input "region *" at bounding box center [343, 200] width 291 height 25
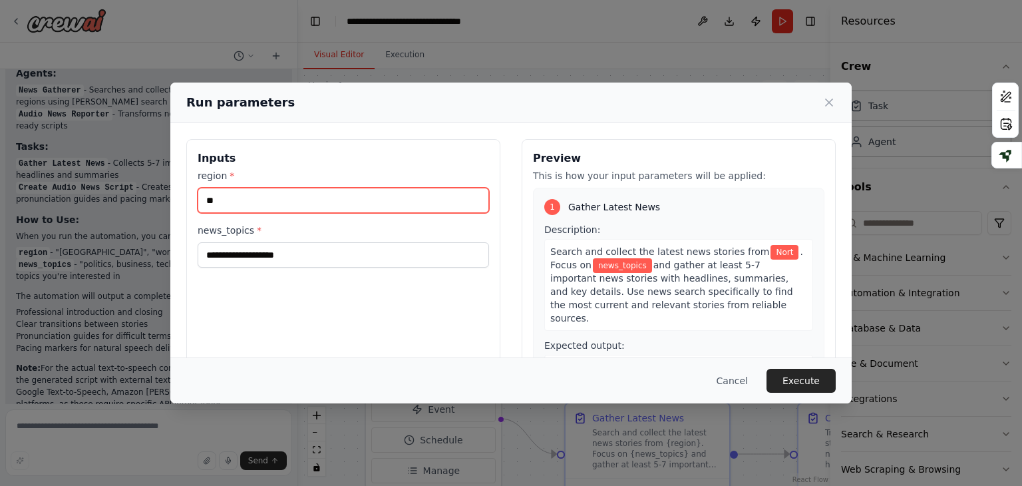
type input "*"
type input "****"
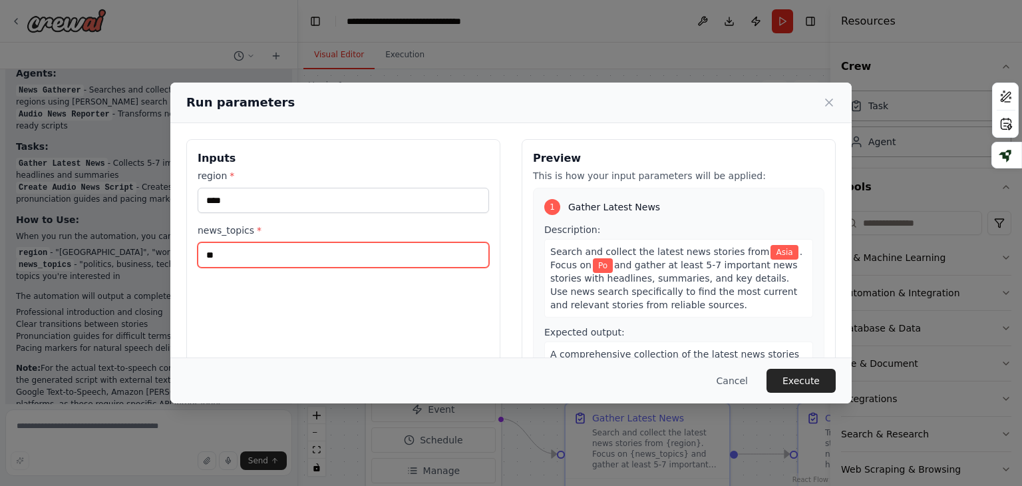
type input "*"
type input "***"
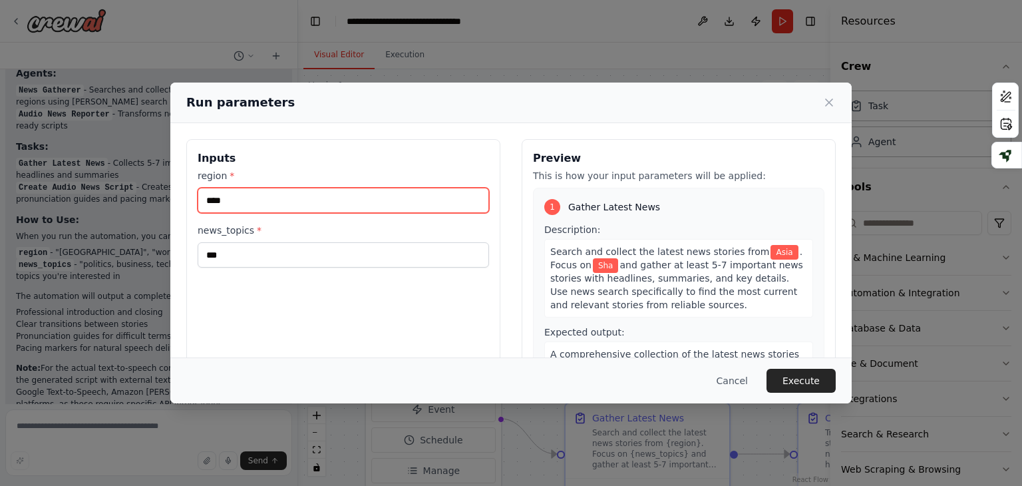
drag, startPoint x: 243, startPoint y: 208, endPoint x: 130, endPoint y: 200, distance: 114.0
click at [130, 200] on div "Run parameters Inputs region * **** news_topics * *** Preview This is how your …" at bounding box center [511, 243] width 1022 height 486
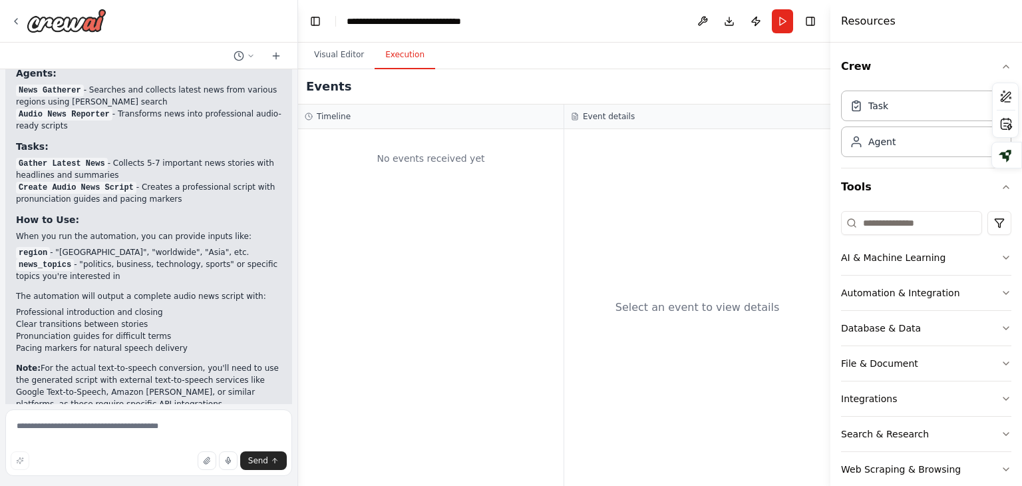
click at [400, 57] on button "Execution" at bounding box center [404, 55] width 61 height 28
click at [770, 452] on div "Select an event to view details" at bounding box center [697, 307] width 266 height 357
click at [493, 355] on div "No events received yet" at bounding box center [430, 307] width 265 height 357
click at [927, 107] on div "Task" at bounding box center [926, 105] width 170 height 31
click at [899, 108] on div "Task" at bounding box center [926, 105] width 170 height 31
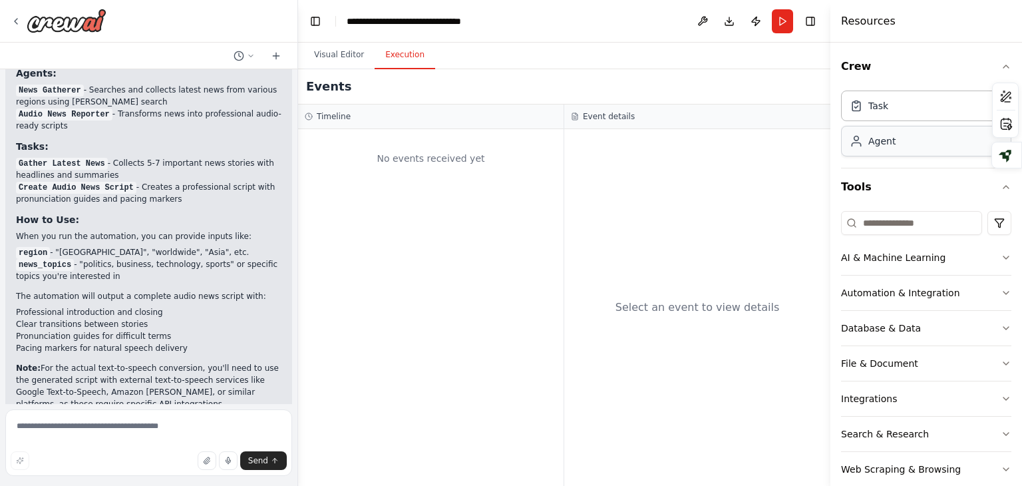
click at [897, 142] on div "Agent" at bounding box center [926, 141] width 170 height 31
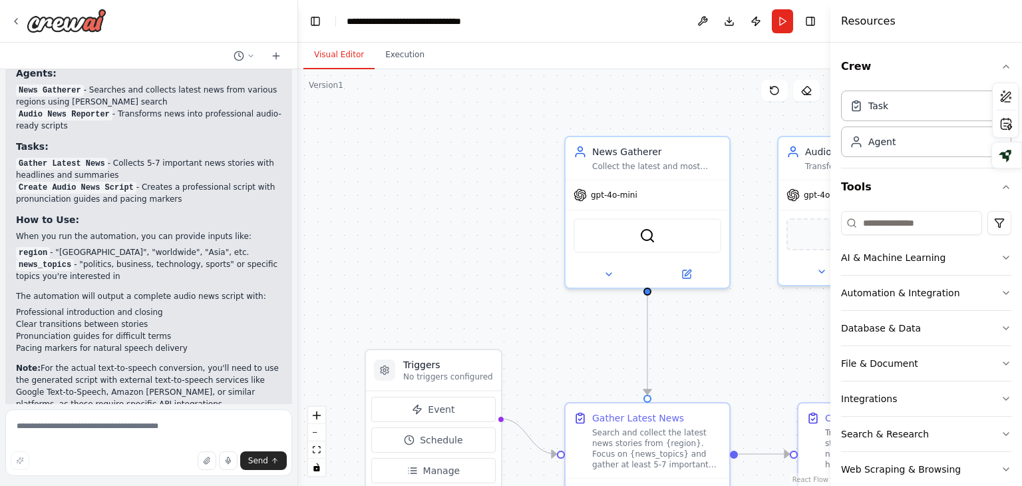
click at [333, 57] on button "Visual Editor" at bounding box center [338, 55] width 71 height 28
click at [448, 472] on span "Manage" at bounding box center [441, 470] width 37 height 13
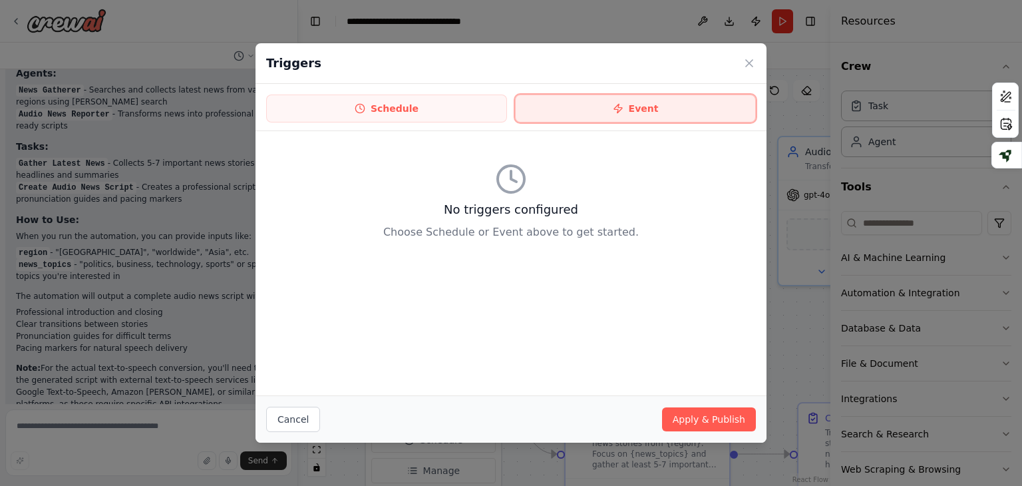
click at [612, 117] on button "Event" at bounding box center [635, 108] width 241 height 28
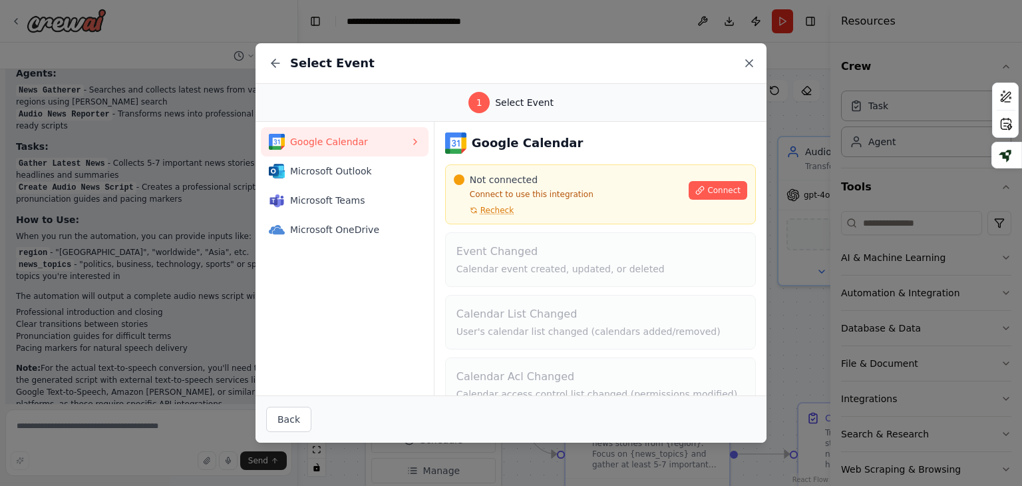
click at [748, 66] on icon at bounding box center [748, 63] width 13 height 13
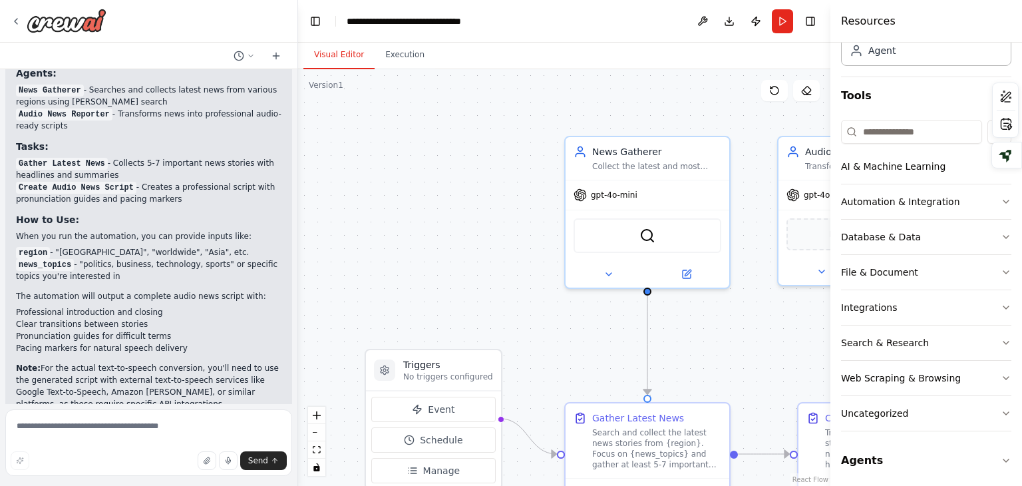
scroll to position [93, 0]
click at [1000, 237] on icon "button" at bounding box center [1005, 234] width 11 height 11
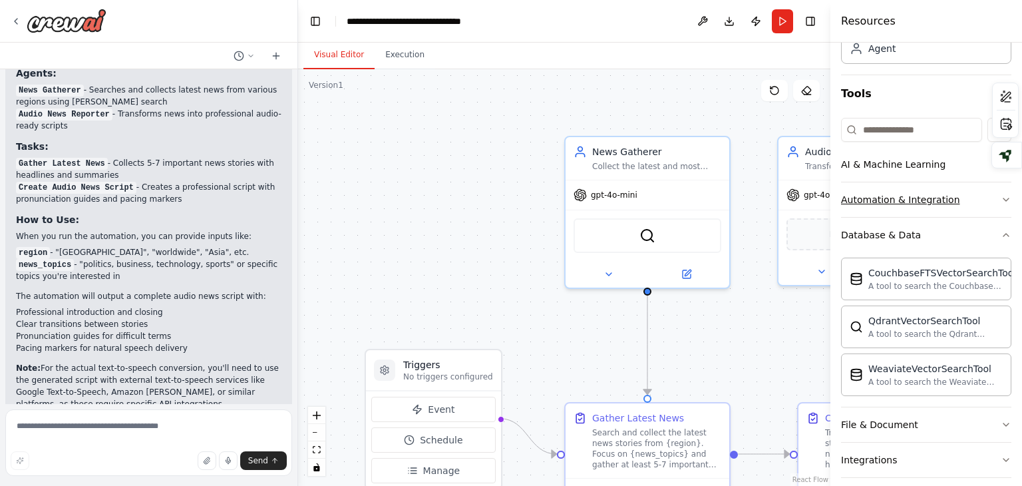
click at [1000, 200] on icon "button" at bounding box center [1005, 199] width 11 height 11
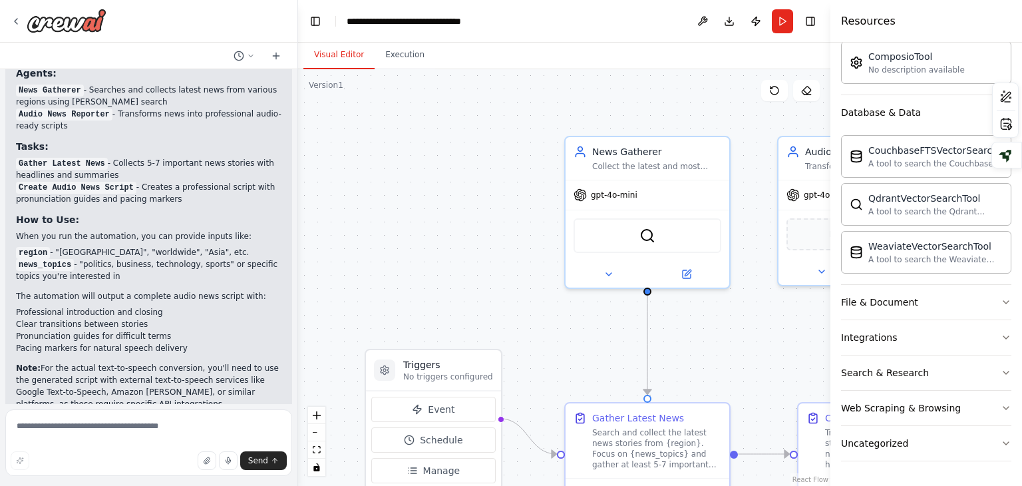
scroll to position [305, 0]
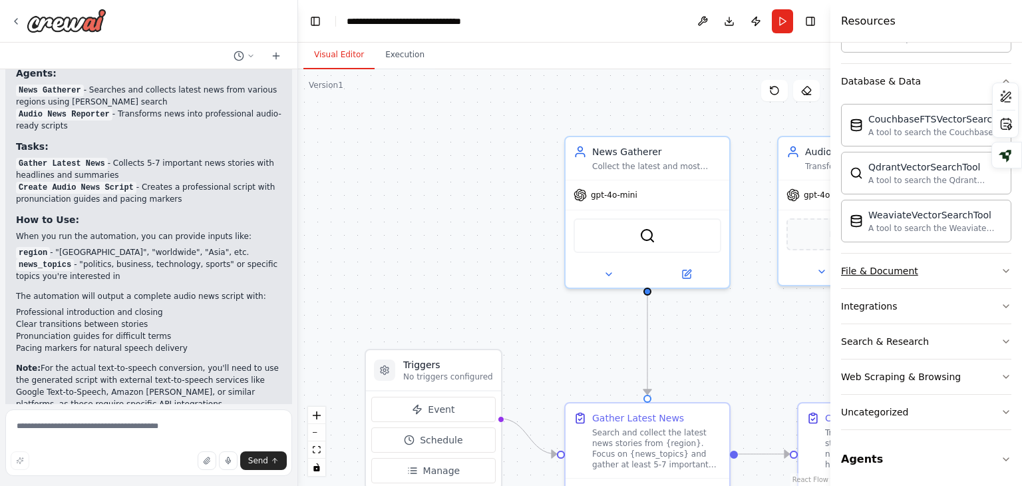
click at [1000, 271] on icon "button" at bounding box center [1005, 270] width 11 height 11
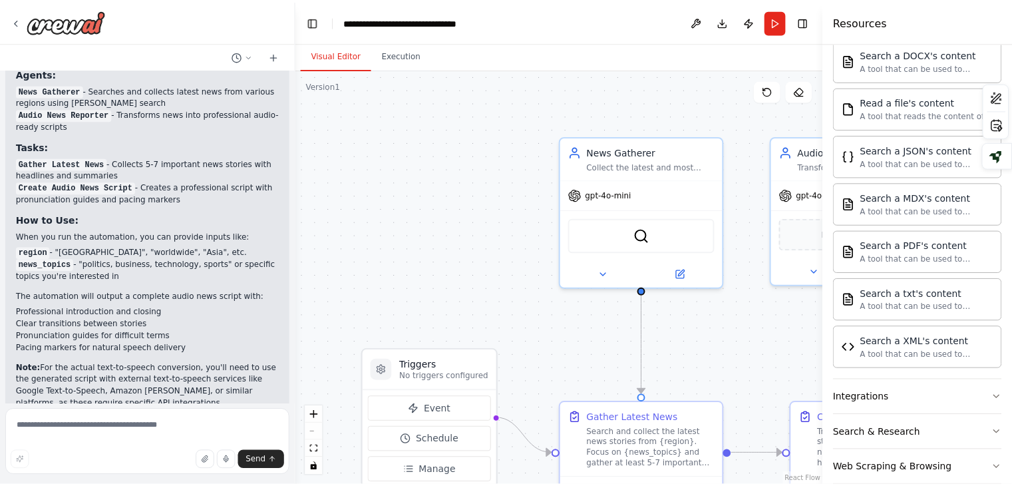
scroll to position [697, 0]
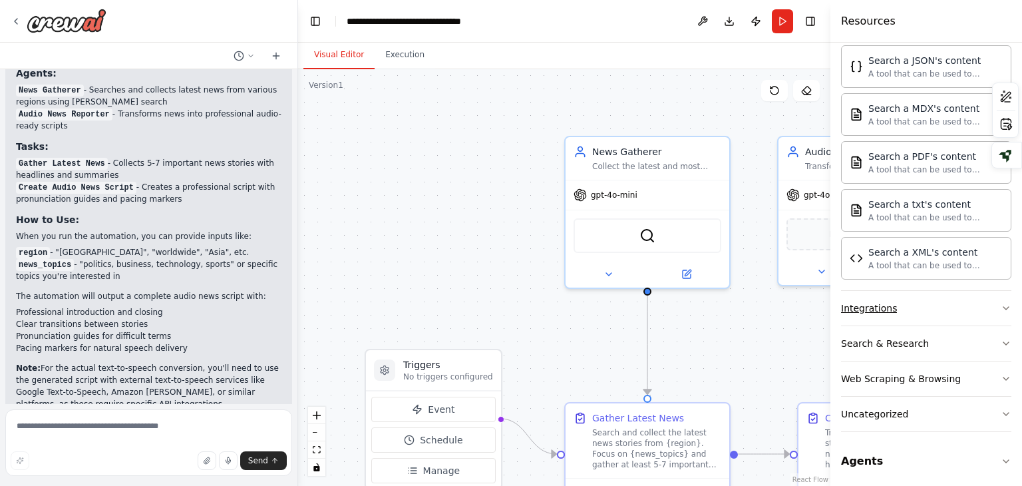
click at [992, 311] on button "Integrations" at bounding box center [926, 308] width 170 height 35
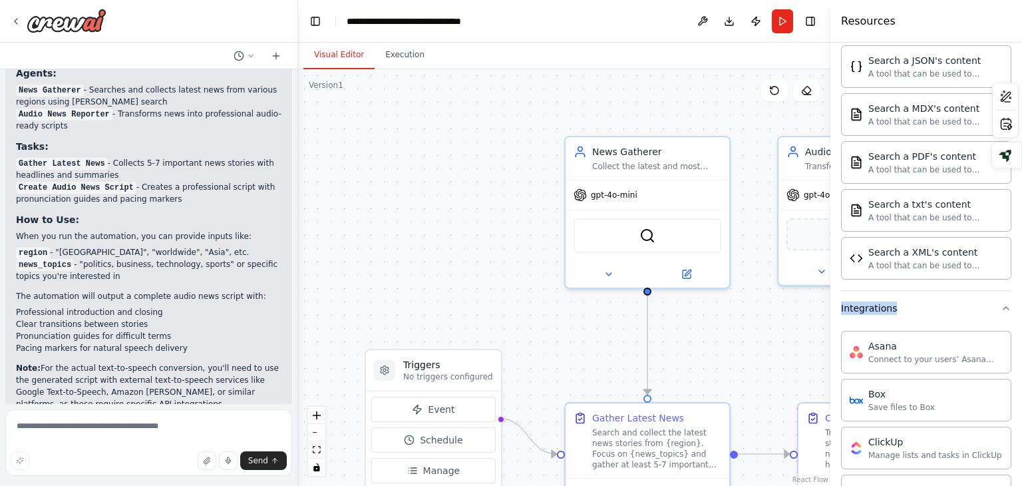
drag, startPoint x: 1008, startPoint y: 275, endPoint x: 1013, endPoint y: 339, distance: 64.1
click at [1013, 339] on div "Crew Task Agent Tools AI & Machine Learning Automation & Integration ComposioTo…" at bounding box center [926, 264] width 192 height 443
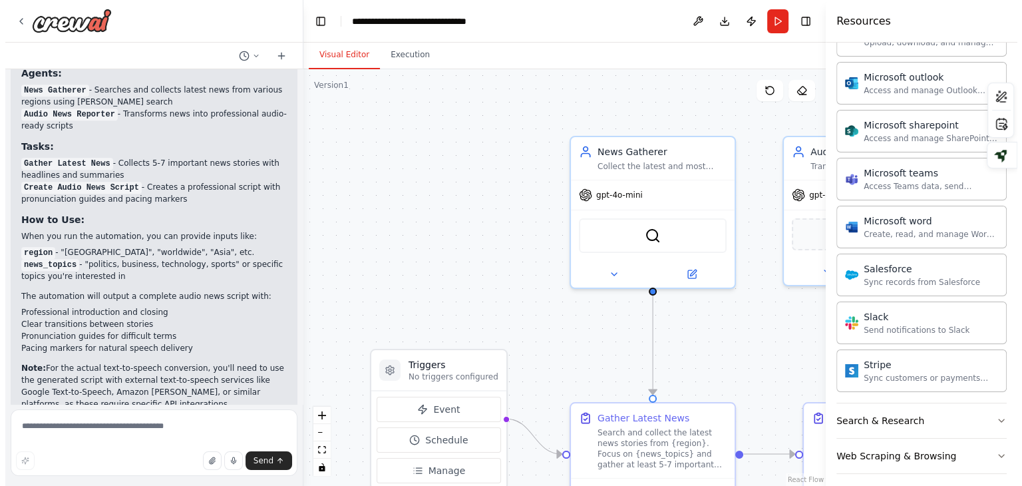
scroll to position [1469, 0]
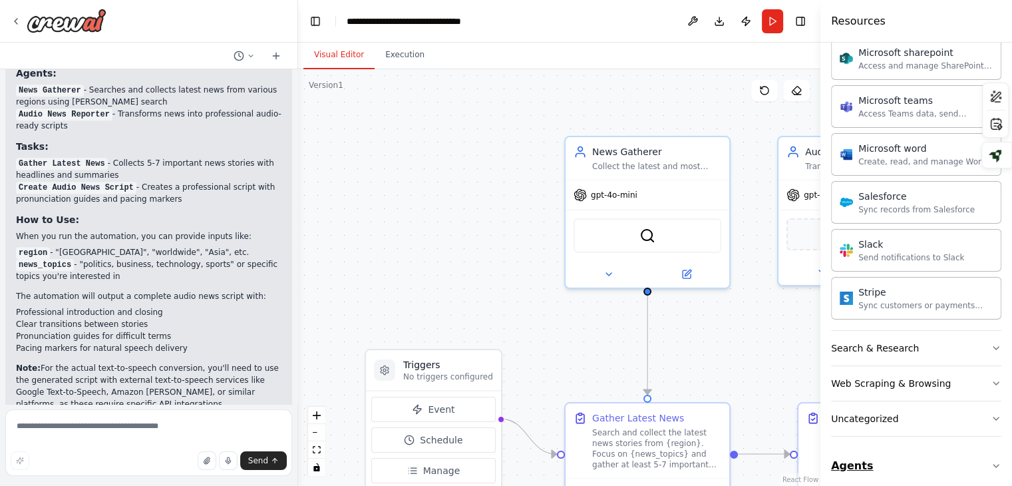
click at [990, 460] on icon "button" at bounding box center [995, 465] width 11 height 11
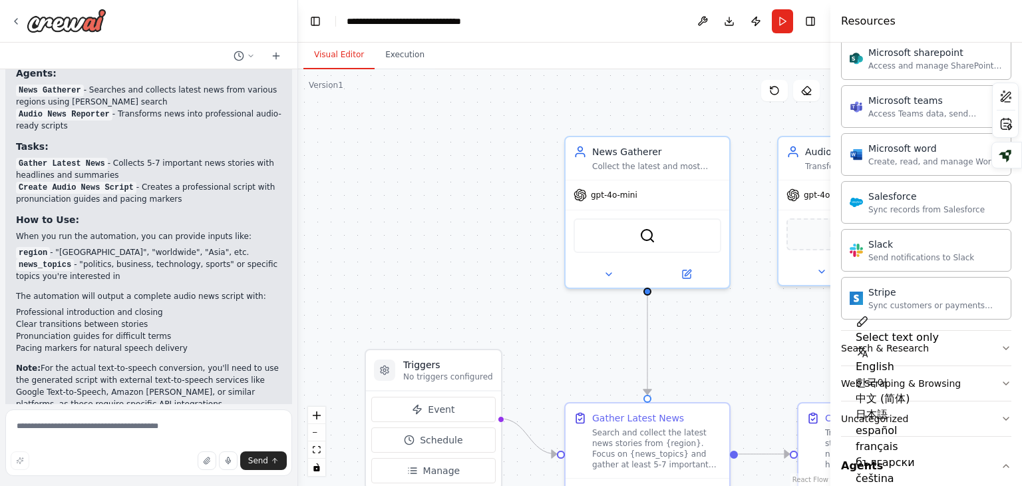
scroll to position [1562, 0]
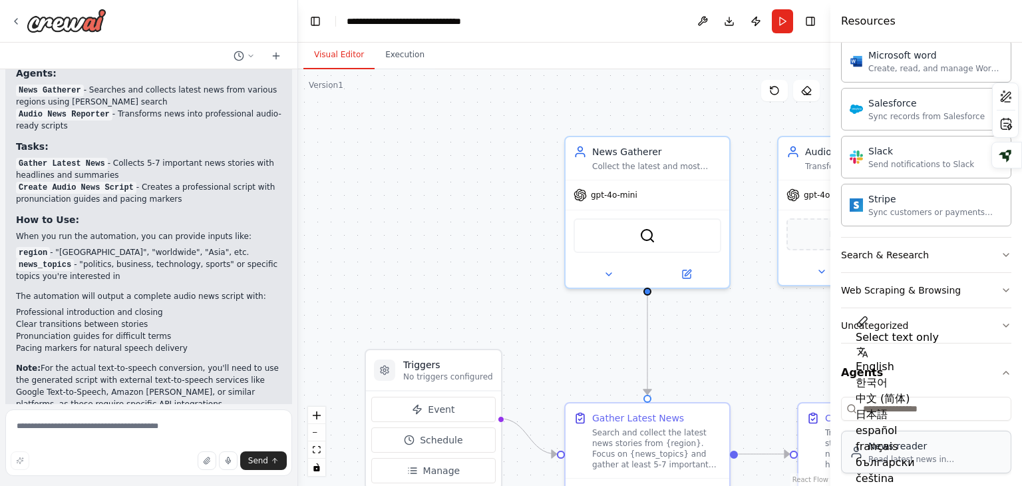
click at [906, 454] on div "Read latest news in India and world" at bounding box center [935, 459] width 134 height 11
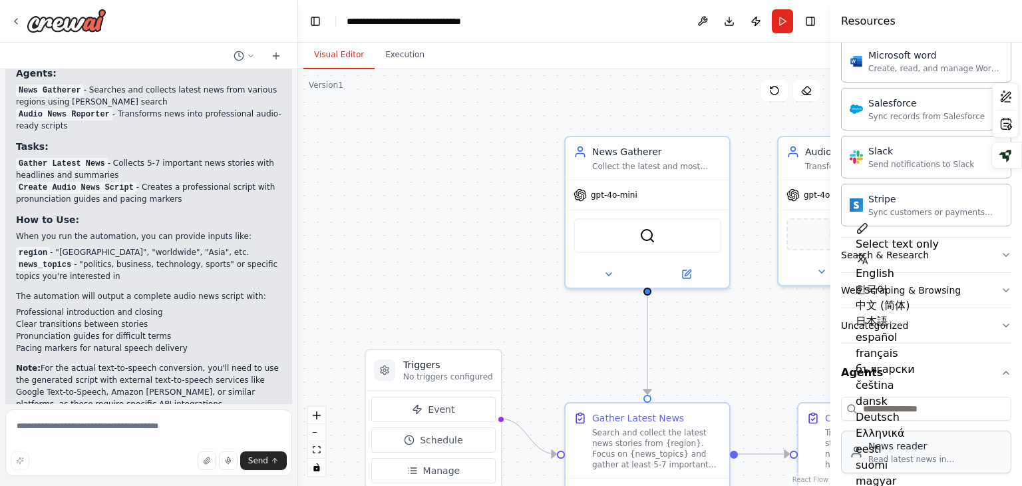
click at [899, 454] on div "Read latest news in India and world" at bounding box center [935, 459] width 134 height 11
drag, startPoint x: 899, startPoint y: 444, endPoint x: 929, endPoint y: 452, distance: 31.0
click at [929, 454] on div "Read latest news in India and world" at bounding box center [935, 459] width 134 height 11
click at [912, 454] on div "Read latest news in India and world" at bounding box center [935, 459] width 134 height 11
drag, startPoint x: 999, startPoint y: 244, endPoint x: 994, endPoint y: 249, distance: 7.1
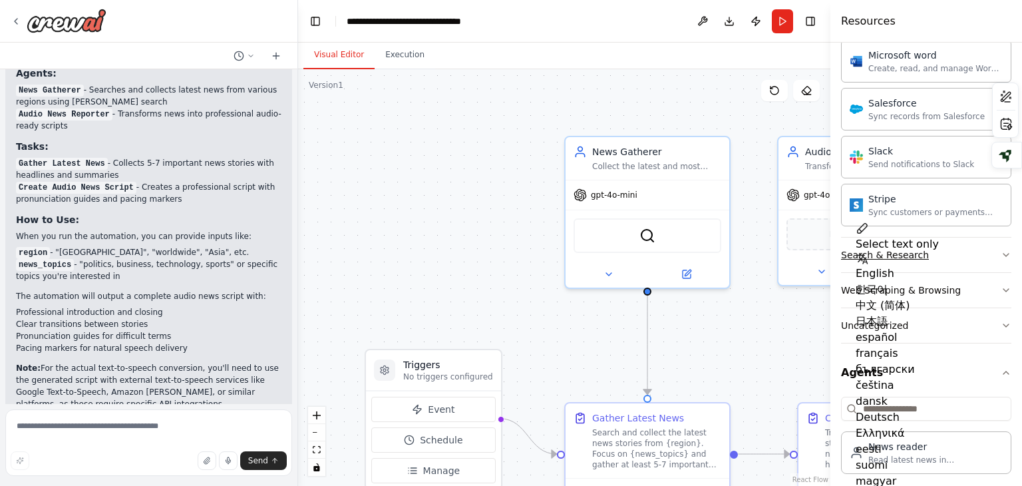
click at [1000, 249] on icon "button" at bounding box center [1005, 254] width 11 height 11
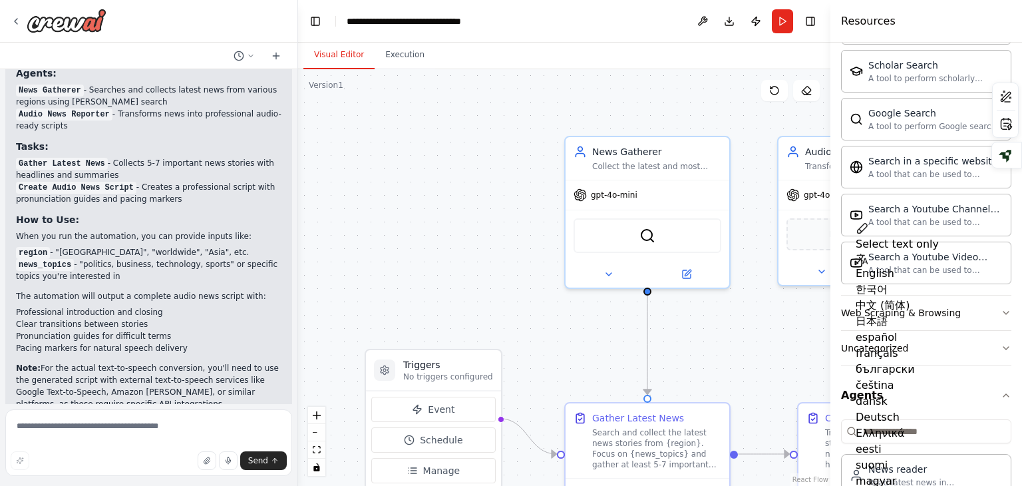
scroll to position [2231, 0]
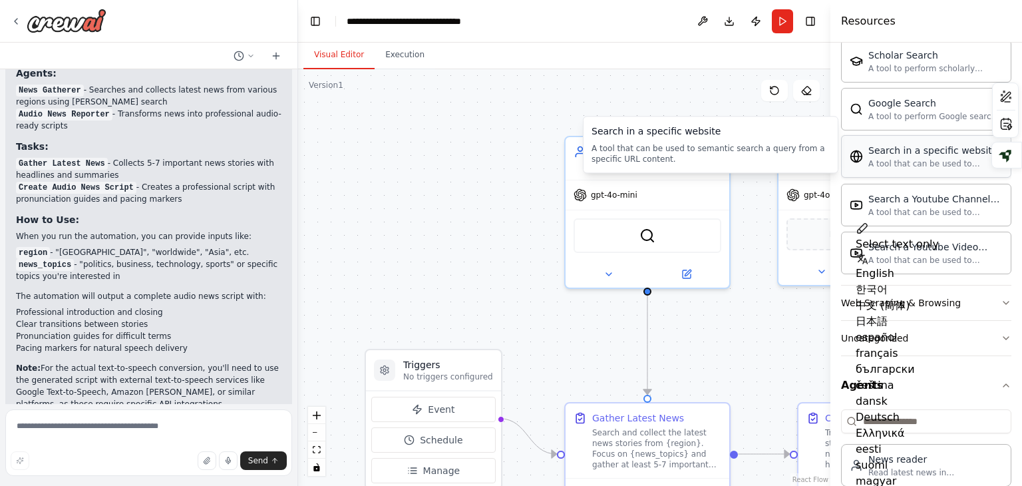
click at [944, 158] on div "A tool that can be used to semantic search a query from a specific URL content." at bounding box center [935, 163] width 134 height 11
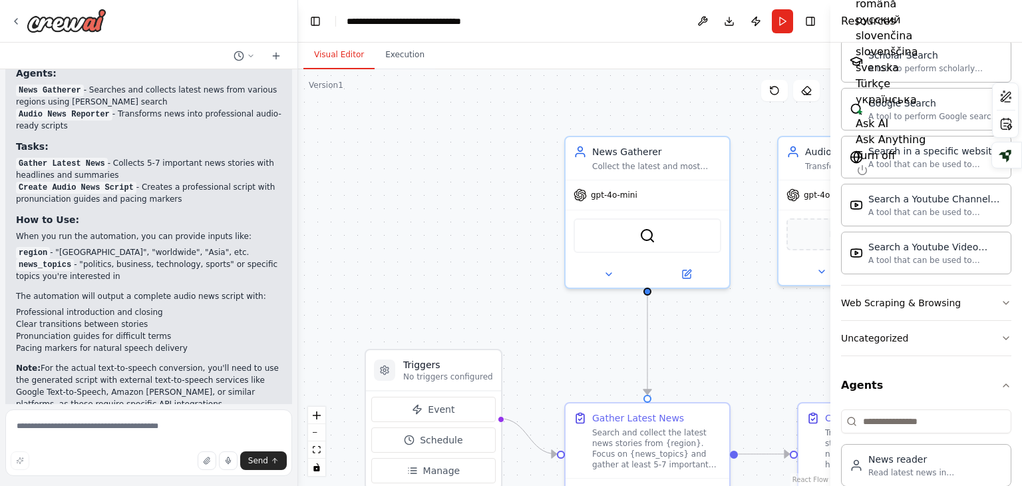
scroll to position [2240, 0]
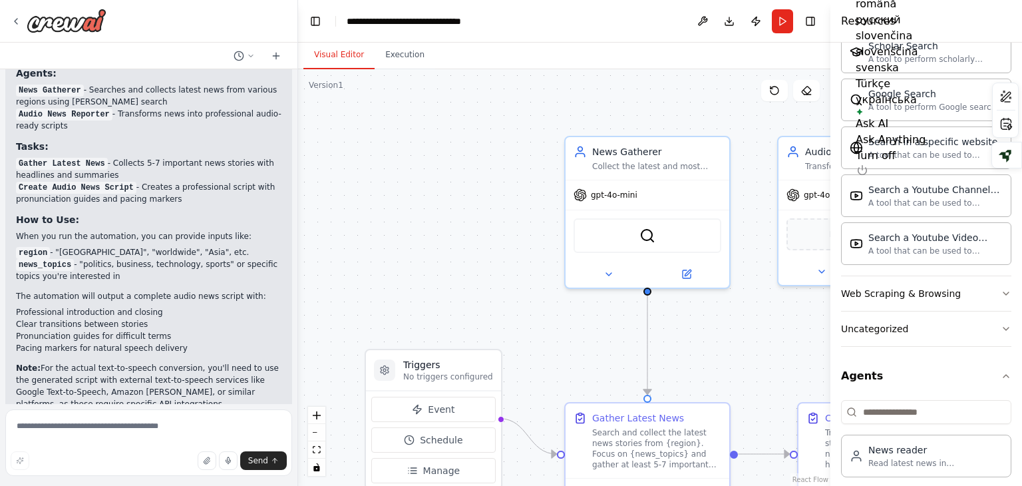
click at [609, 82] on div ".deletable-edge-delete-btn { width: 20px; height: 20px; border: 0px solid #ffff…" at bounding box center [564, 277] width 532 height 416
click at [702, 21] on button at bounding box center [702, 21] width 21 height 24
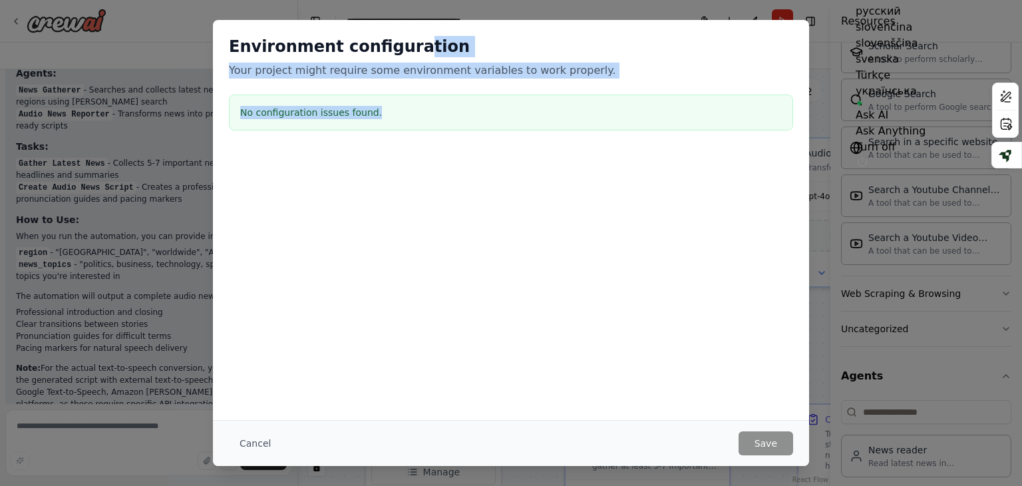
drag, startPoint x: 401, startPoint y: 38, endPoint x: 992, endPoint y: 79, distance: 592.8
click at [999, 79] on div "Environment configuration Your project might require some environment variables…" at bounding box center [511, 243] width 1022 height 486
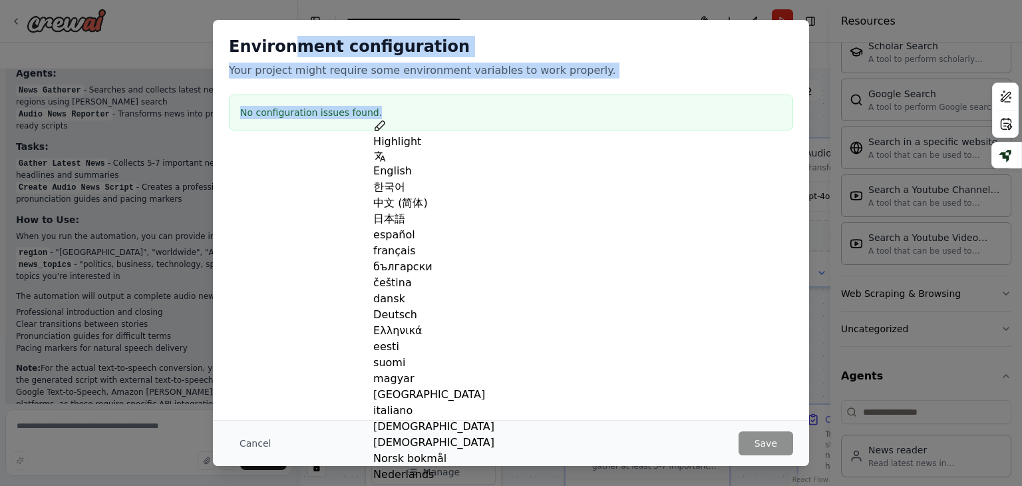
drag, startPoint x: 291, startPoint y: 20, endPoint x: 665, endPoint y: 122, distance: 388.2
click at [702, 122] on div "Environment configuration Your project might require some environment variables…" at bounding box center [511, 86] width 596 height 132
click at [678, 29] on div "Environment configuration Your project might require some environment variables…" at bounding box center [511, 86] width 596 height 132
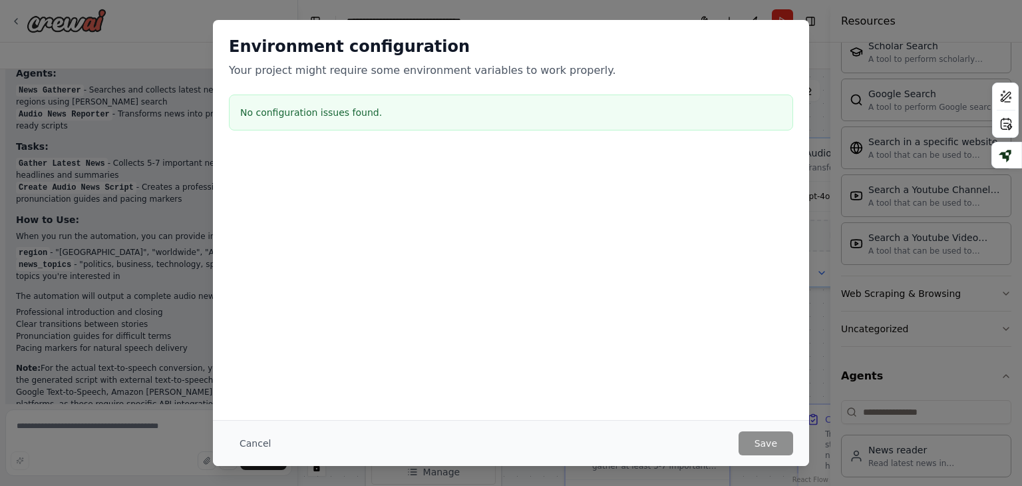
click at [269, 448] on button "Cancel" at bounding box center [255, 443] width 53 height 24
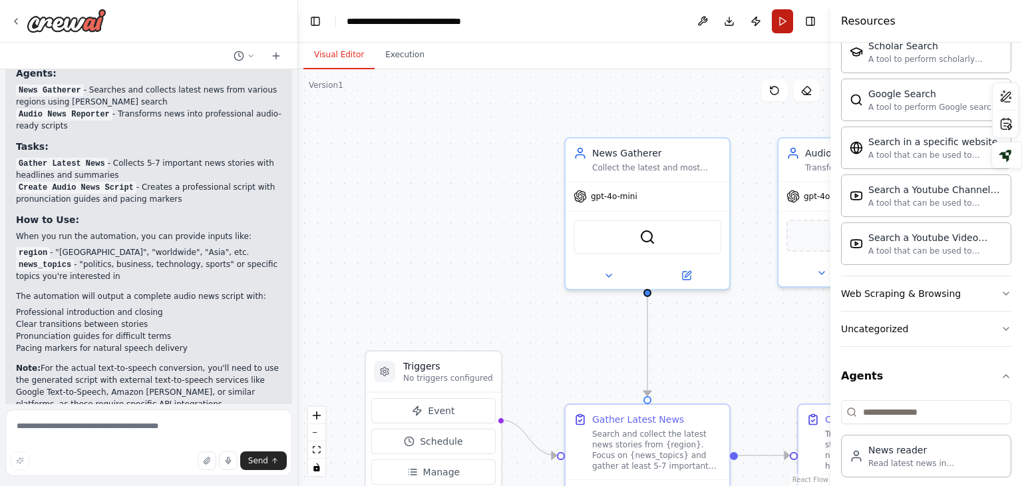
click at [780, 23] on button "Run" at bounding box center [782, 21] width 21 height 24
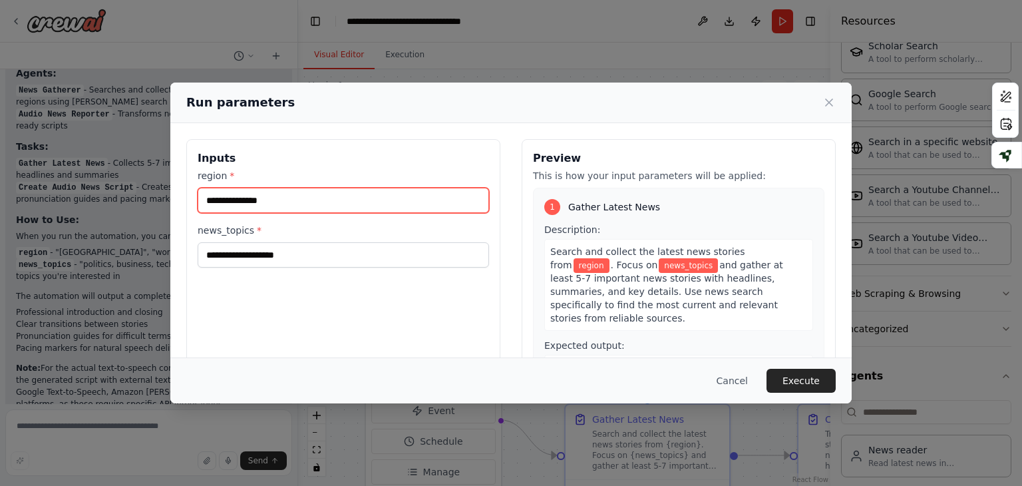
click at [335, 190] on input "region *" at bounding box center [343, 200] width 291 height 25
type input "****"
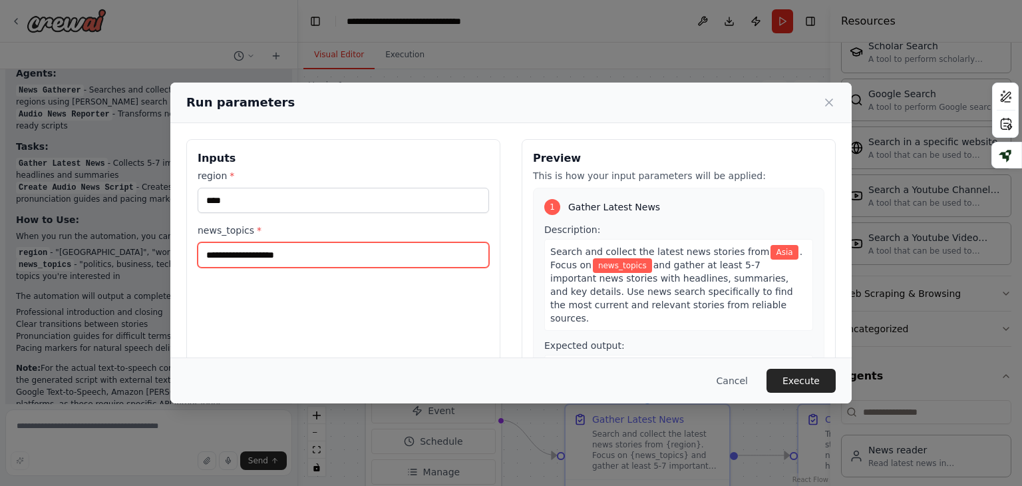
drag, startPoint x: 293, startPoint y: 259, endPoint x: 0, endPoint y: 261, distance: 292.7
click at [0, 261] on div "Run parameters Inputs region * **** news_topics * Preview This is how your inpu…" at bounding box center [511, 243] width 1022 height 486
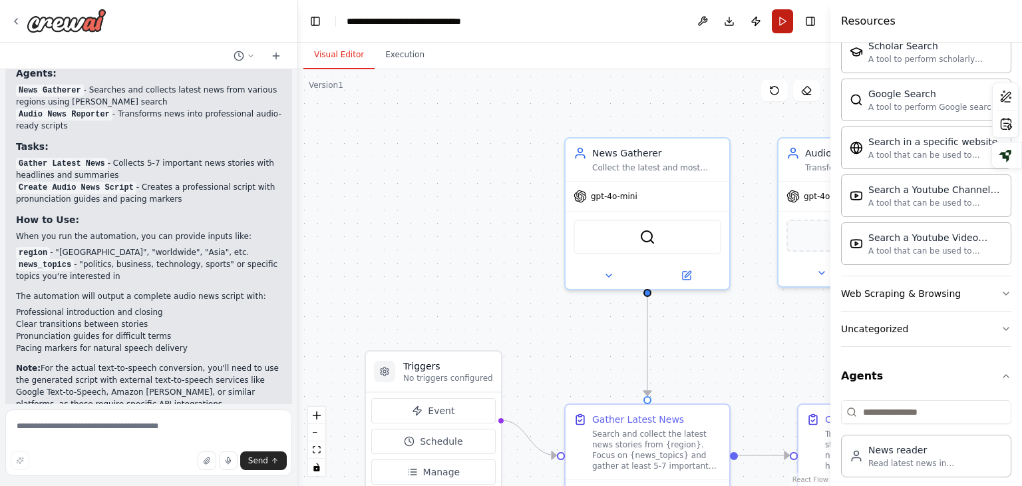
click at [777, 17] on button "Run" at bounding box center [782, 21] width 21 height 24
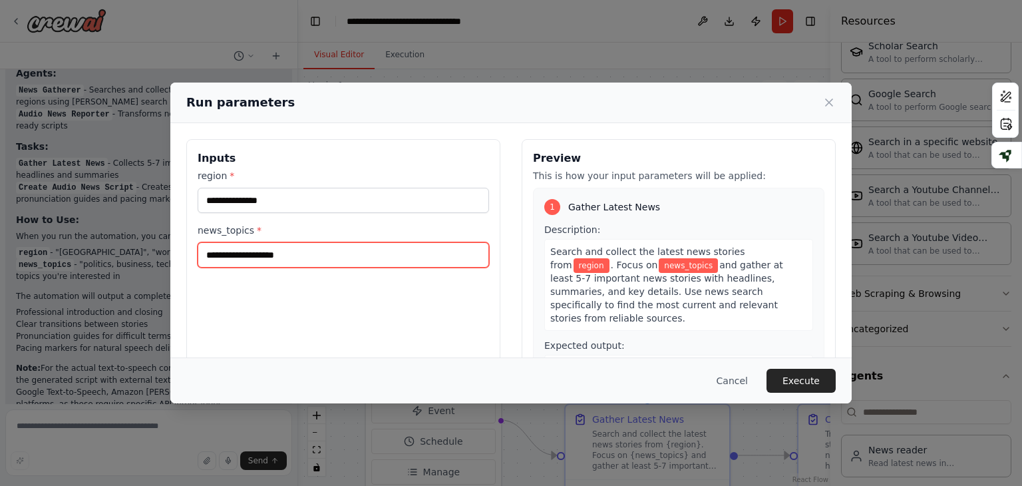
click at [344, 261] on input "news_topics *" at bounding box center [343, 254] width 291 height 25
type input "*********"
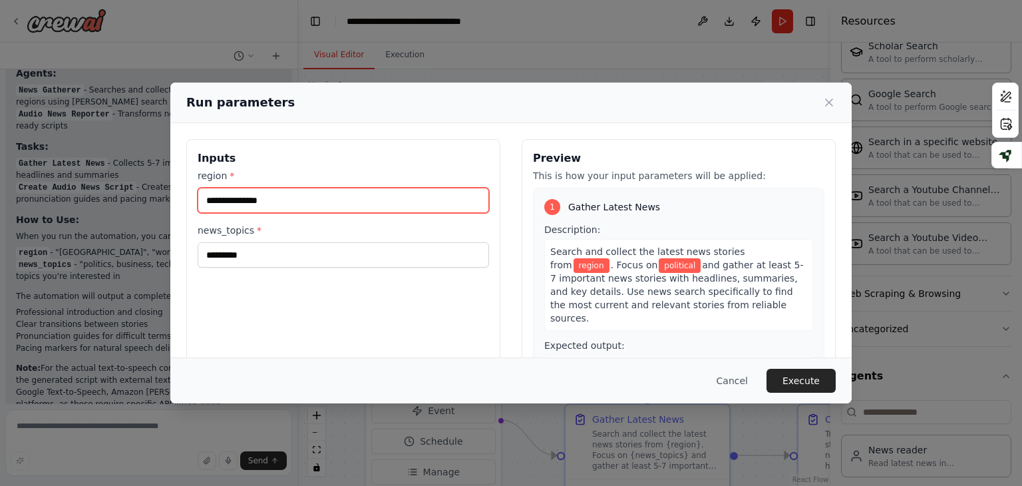
click at [297, 210] on input "region *" at bounding box center [343, 200] width 291 height 25
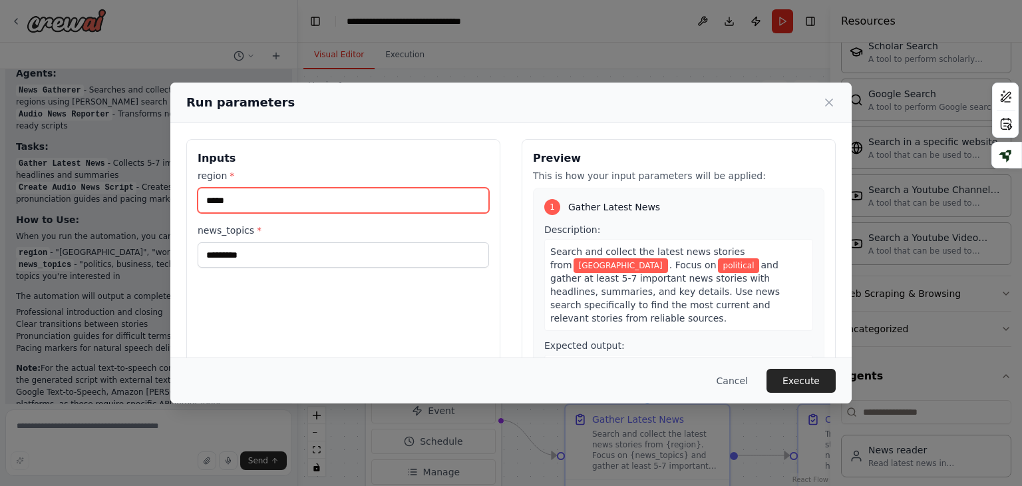
type input "*****"
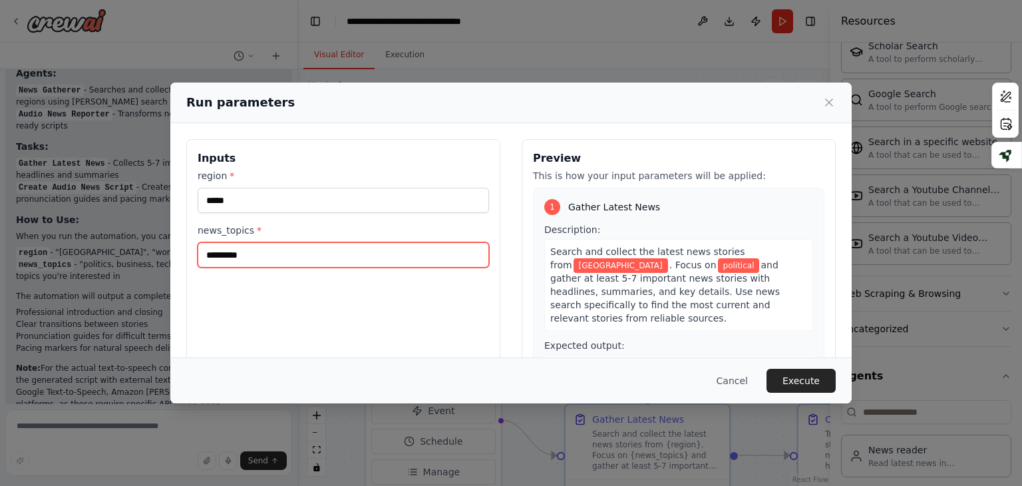
click at [315, 253] on input "*********" at bounding box center [343, 254] width 291 height 25
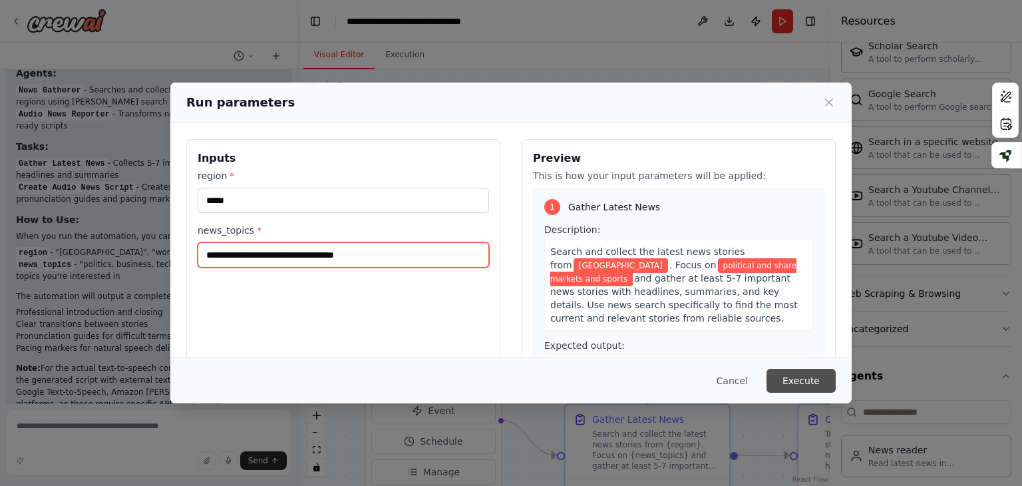
type input "**********"
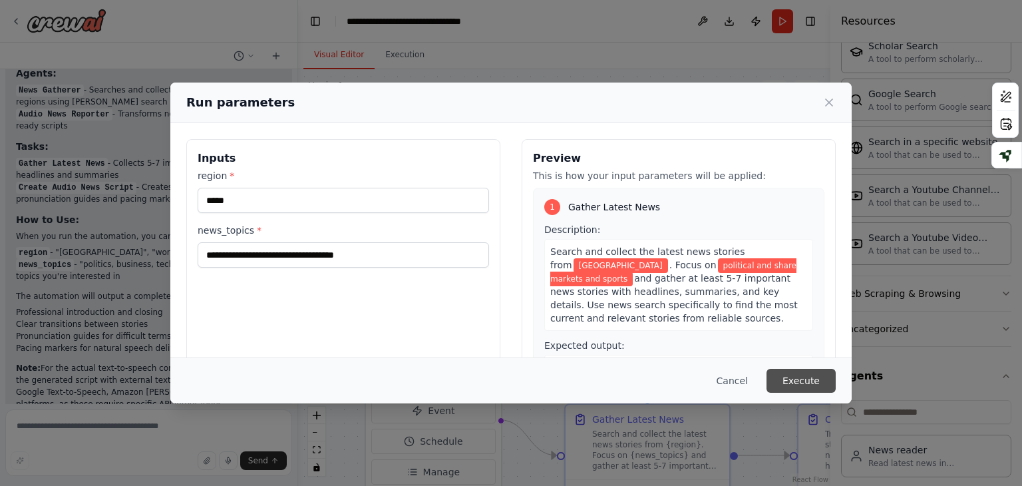
click at [807, 378] on button "Execute" at bounding box center [800, 380] width 69 height 24
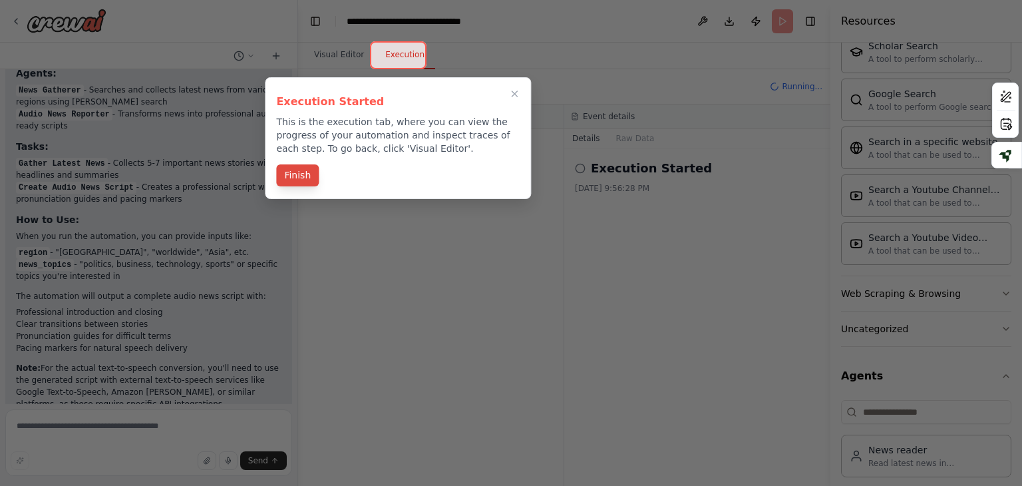
click at [305, 176] on button "Finish" at bounding box center [297, 175] width 43 height 22
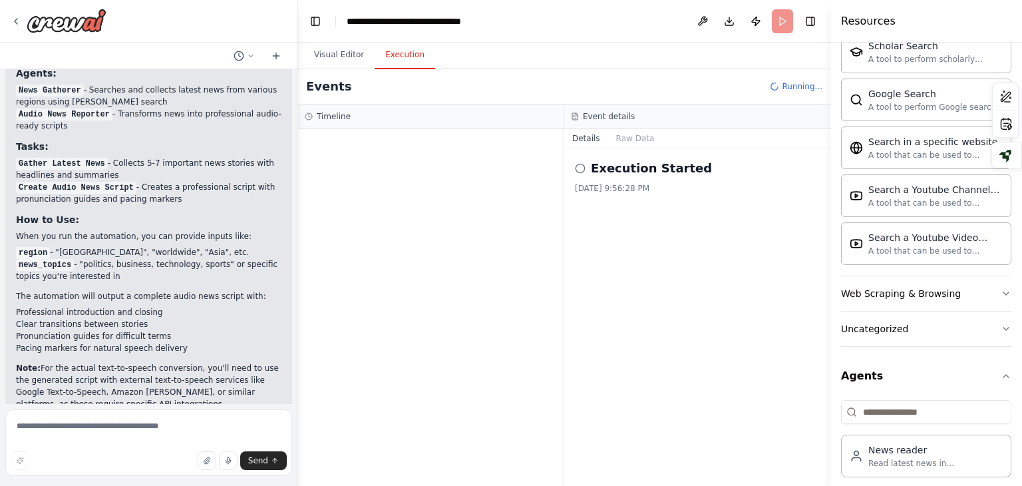
click at [583, 166] on icon at bounding box center [580, 168] width 11 height 11
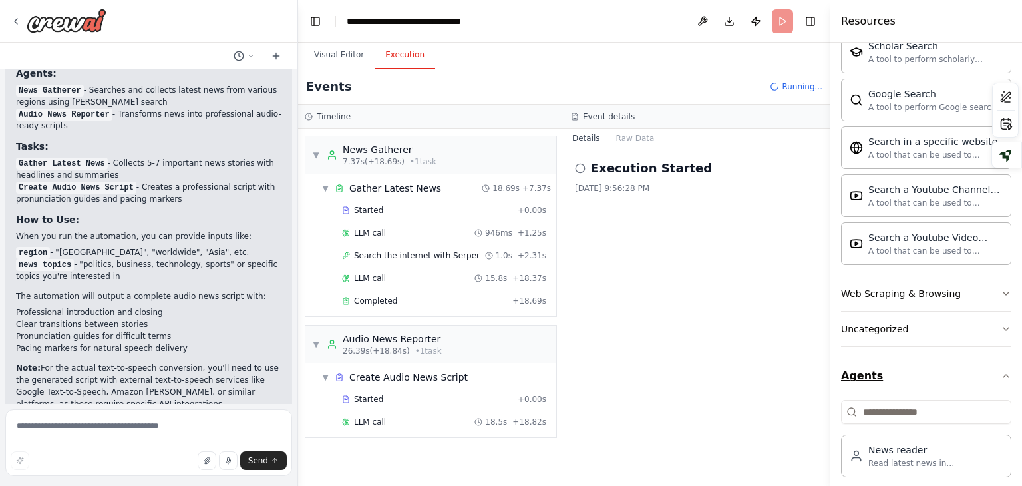
scroll to position [1400, 0]
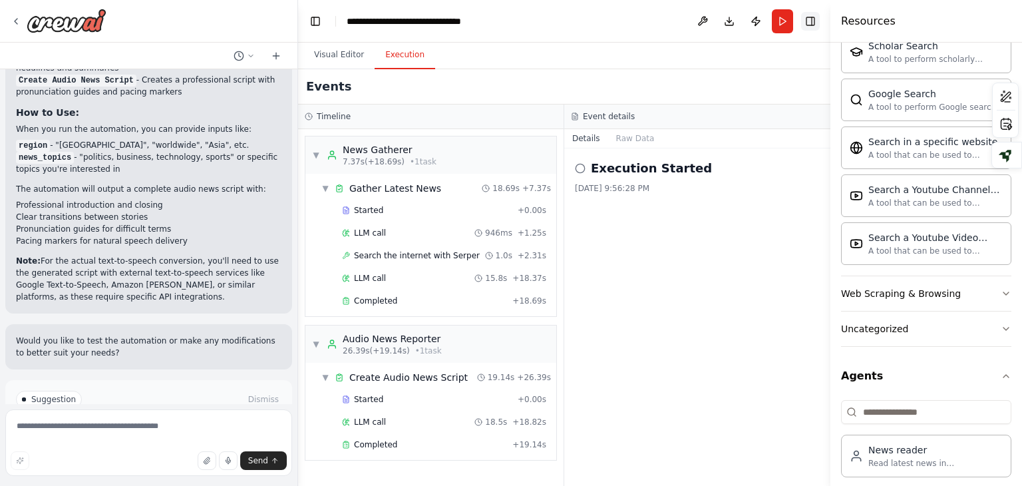
click at [813, 20] on button "Toggle Right Sidebar" at bounding box center [810, 21] width 19 height 19
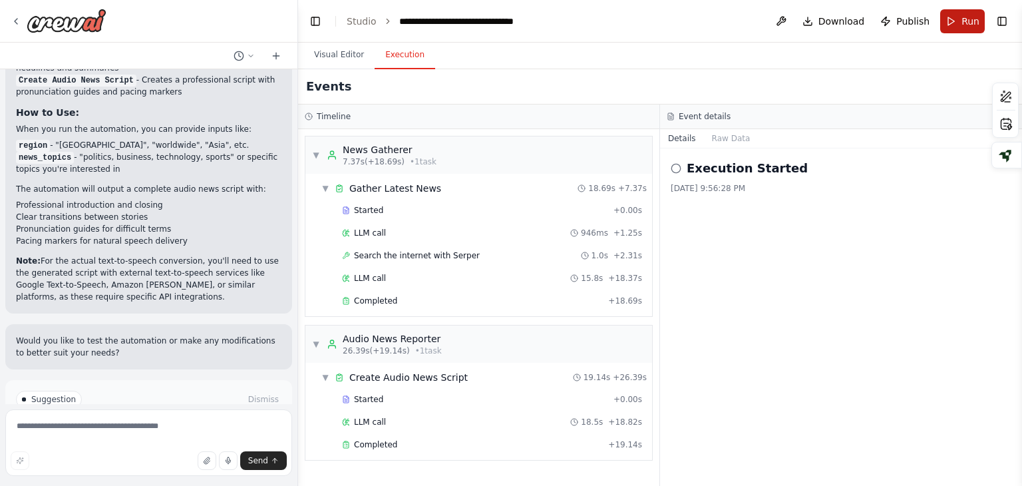
click at [952, 22] on button "Run" at bounding box center [962, 21] width 45 height 24
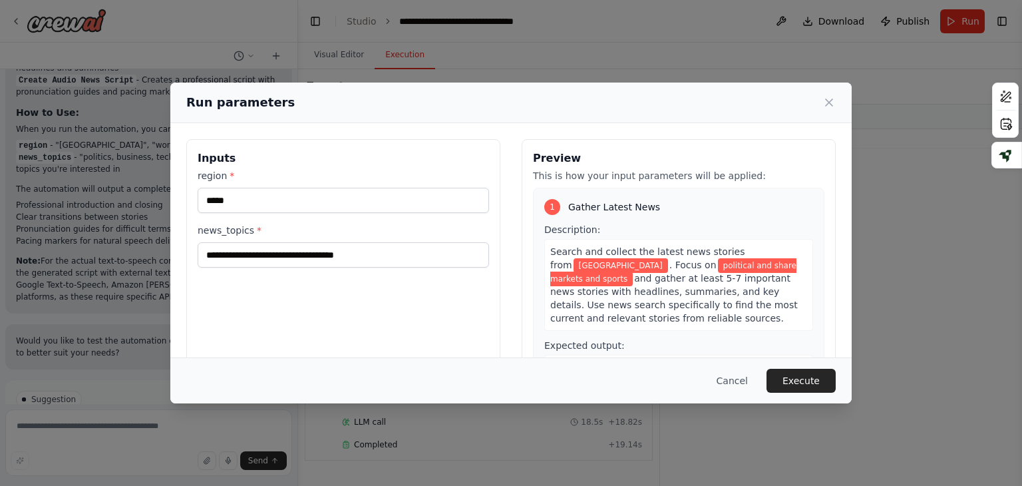
drag, startPoint x: 644, startPoint y: 78, endPoint x: 740, endPoint y: 86, distance: 96.8
click at [740, 86] on div "**********" at bounding box center [511, 243] width 1022 height 486
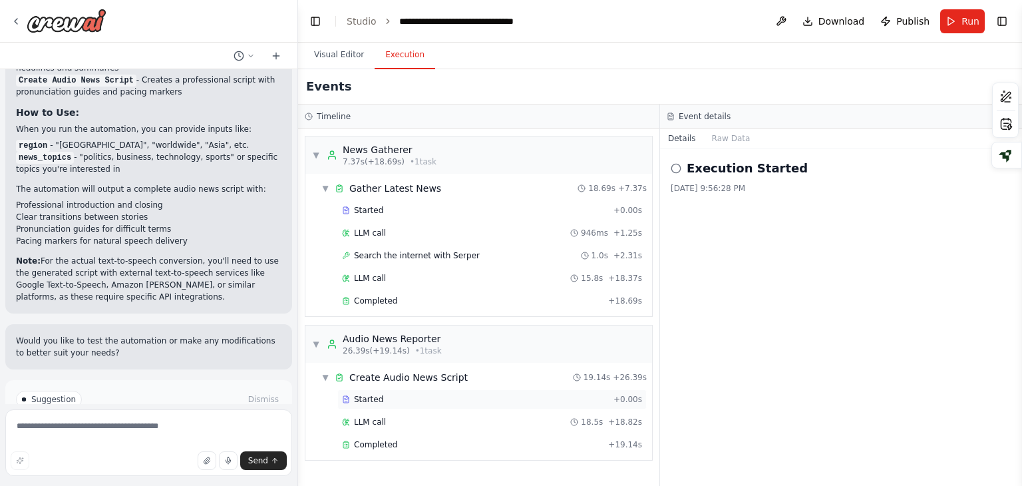
click at [380, 394] on div "Started" at bounding box center [475, 399] width 266 height 11
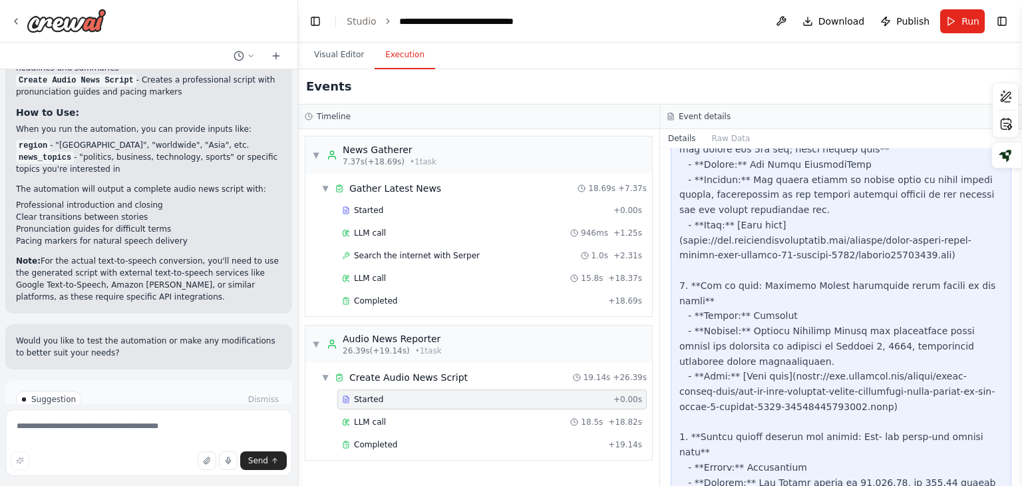
scroll to position [0, 0]
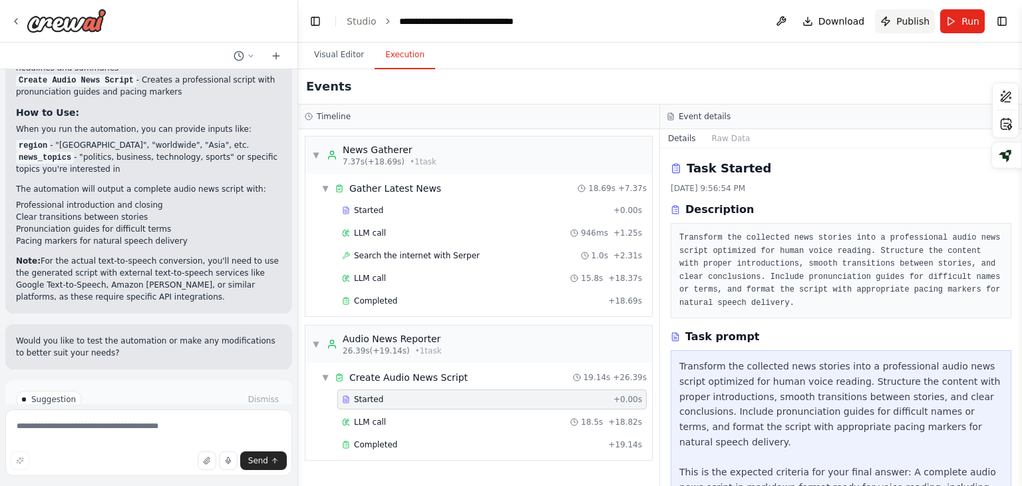
click at [903, 20] on span "Publish" at bounding box center [912, 21] width 33 height 13
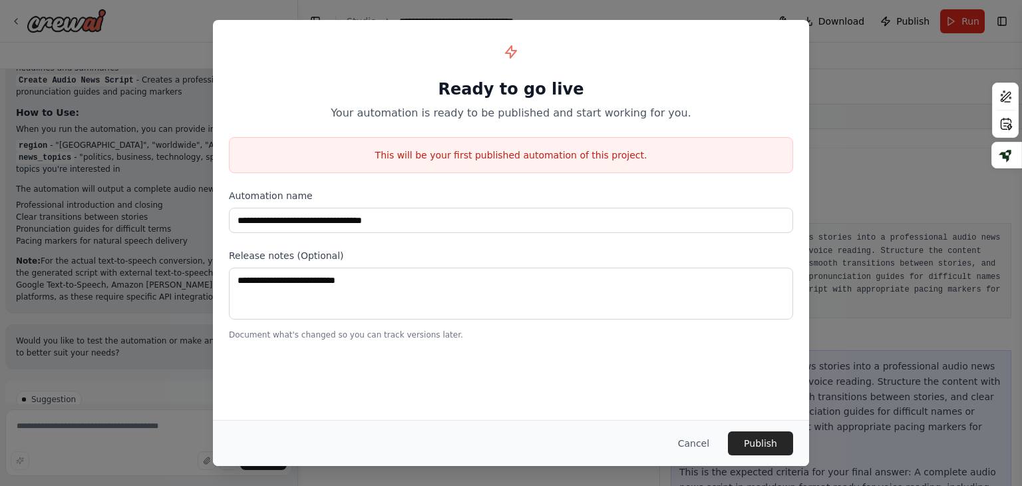
drag, startPoint x: 513, startPoint y: 39, endPoint x: 605, endPoint y: 27, distance: 92.7
click at [605, 27] on div "**********" at bounding box center [511, 188] width 596 height 336
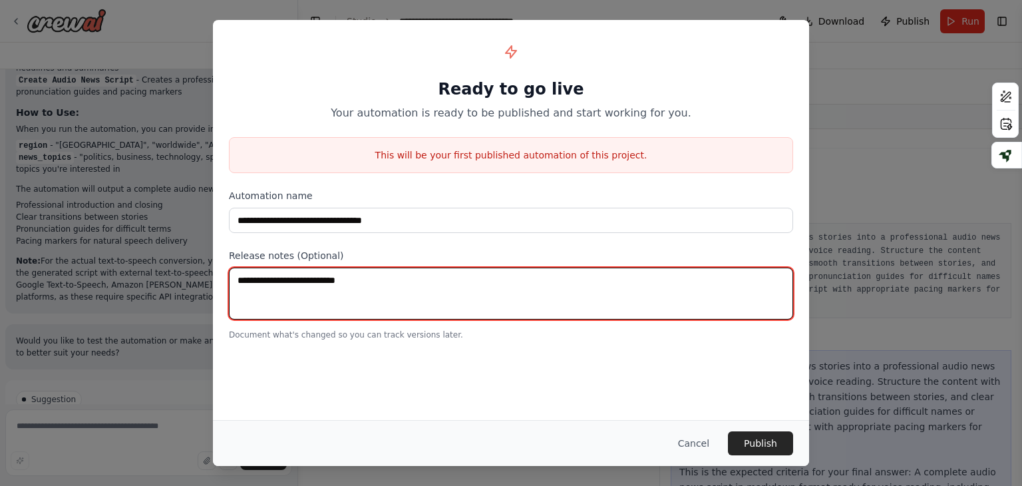
click at [326, 284] on textarea at bounding box center [511, 293] width 564 height 52
type textarea "**********"
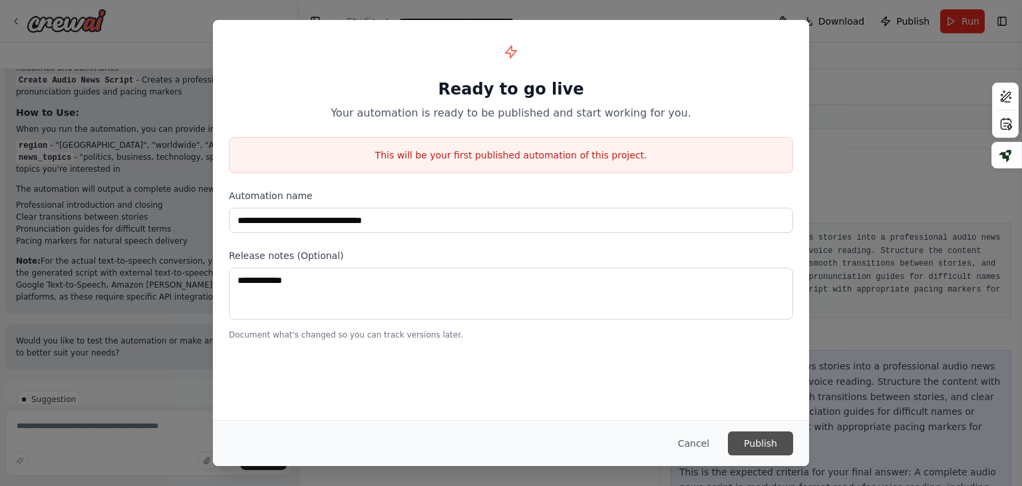
click at [746, 434] on button "Publish" at bounding box center [760, 443] width 65 height 24
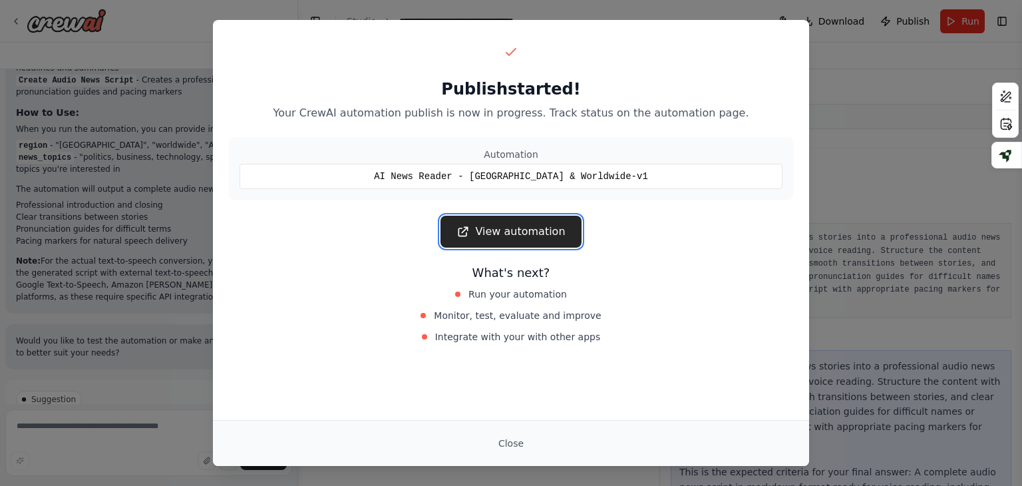
click at [513, 232] on link "View automation" at bounding box center [510, 232] width 140 height 32
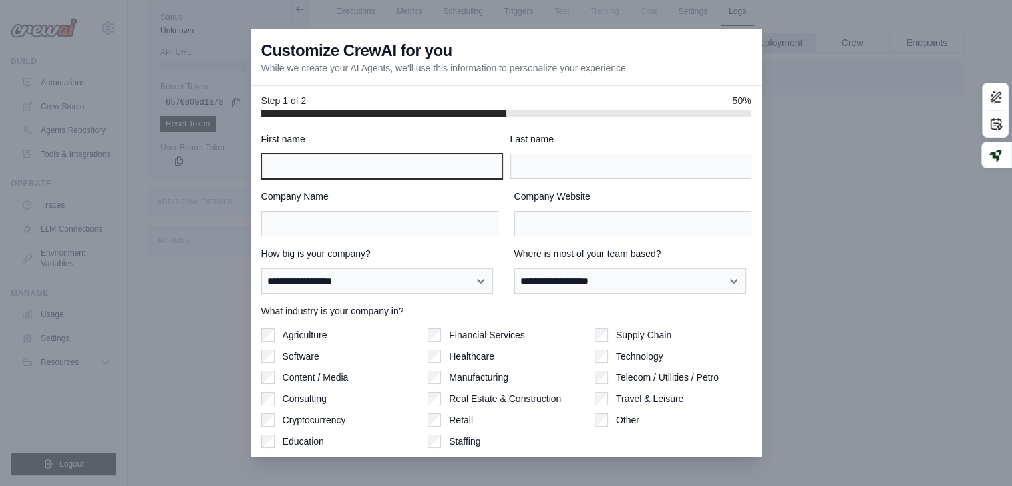
click at [364, 164] on input "First name" at bounding box center [381, 166] width 241 height 25
type input "****"
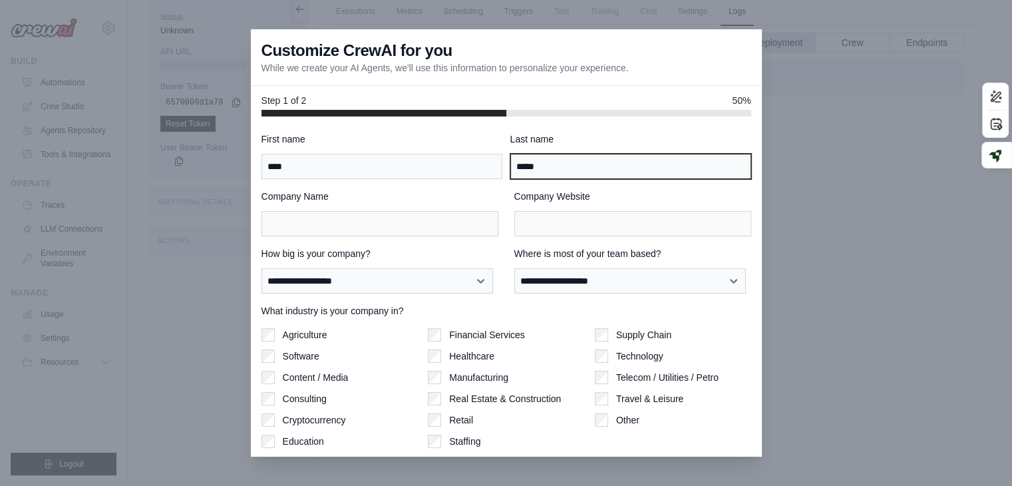
type input "*****"
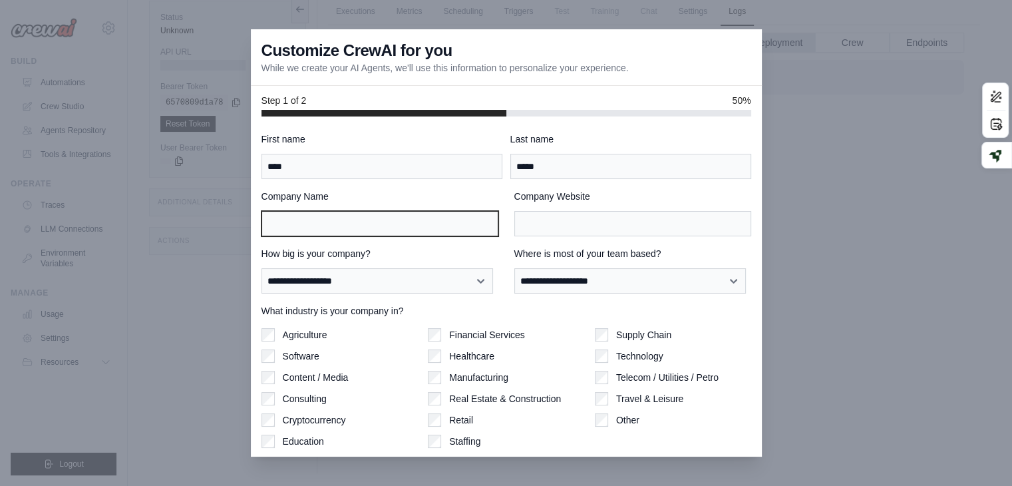
click at [290, 224] on input "Company Name" at bounding box center [379, 223] width 237 height 25
type input "***"
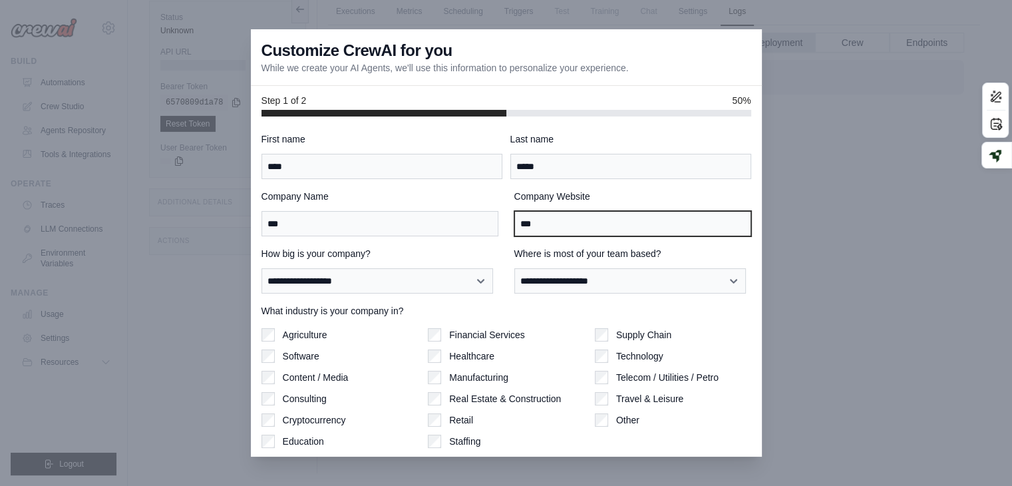
type input "***"
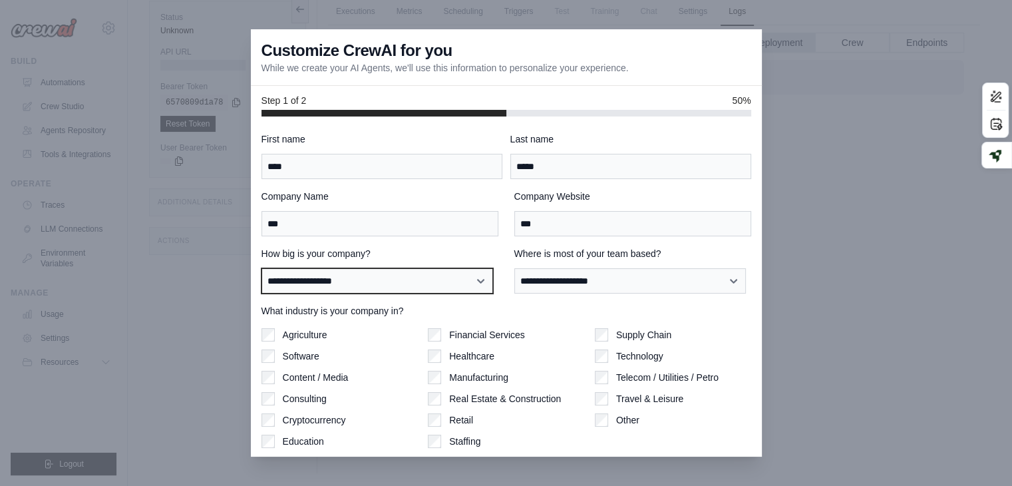
click at [402, 280] on select "**********" at bounding box center [376, 280] width 231 height 25
select select "**********"
click at [261, 268] on select "**********" at bounding box center [376, 280] width 231 height 25
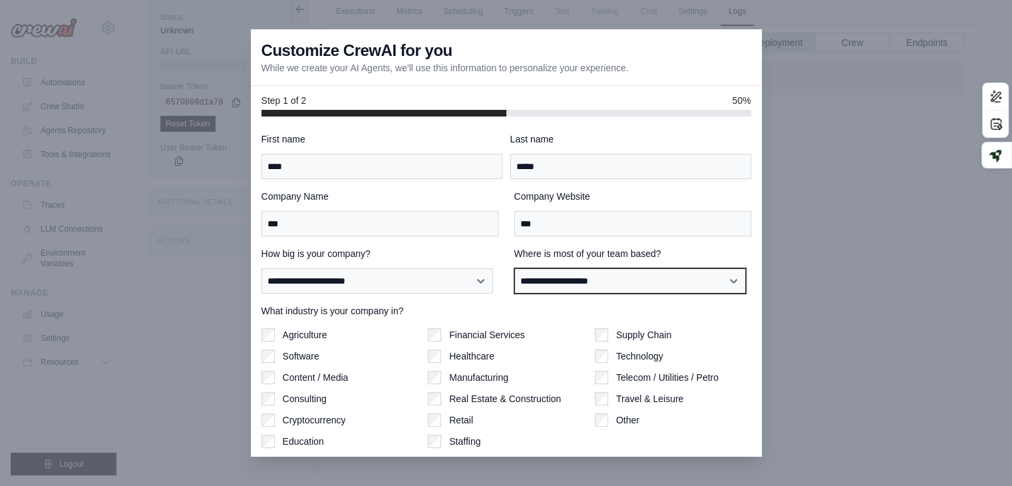
drag, startPoint x: 575, startPoint y: 281, endPoint x: 568, endPoint y: 280, distance: 6.8
click at [568, 280] on select "**********" at bounding box center [629, 280] width 231 height 25
select select "**********"
click at [514, 268] on select "**********" at bounding box center [629, 280] width 231 height 25
click at [444, 332] on div "Financial Services" at bounding box center [506, 334] width 156 height 13
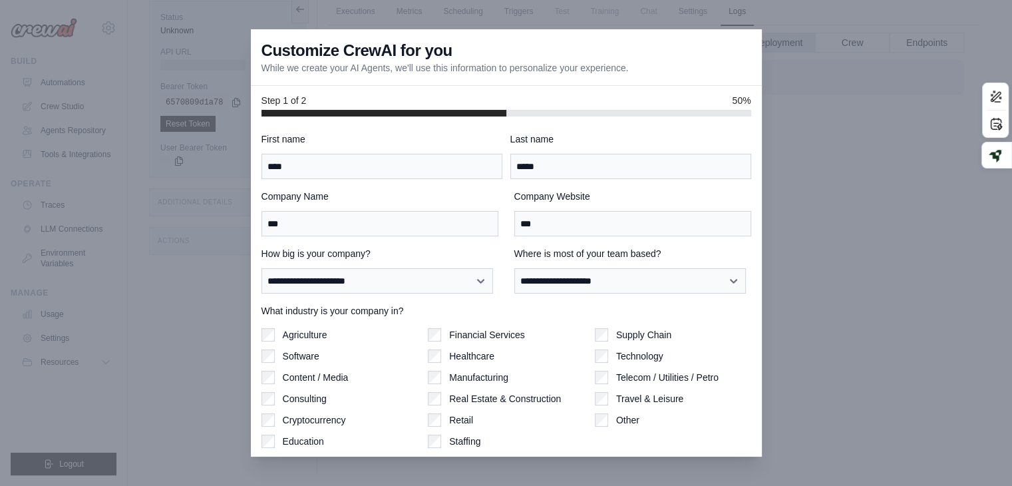
click at [438, 333] on div "Financial Services" at bounding box center [506, 334] width 156 height 13
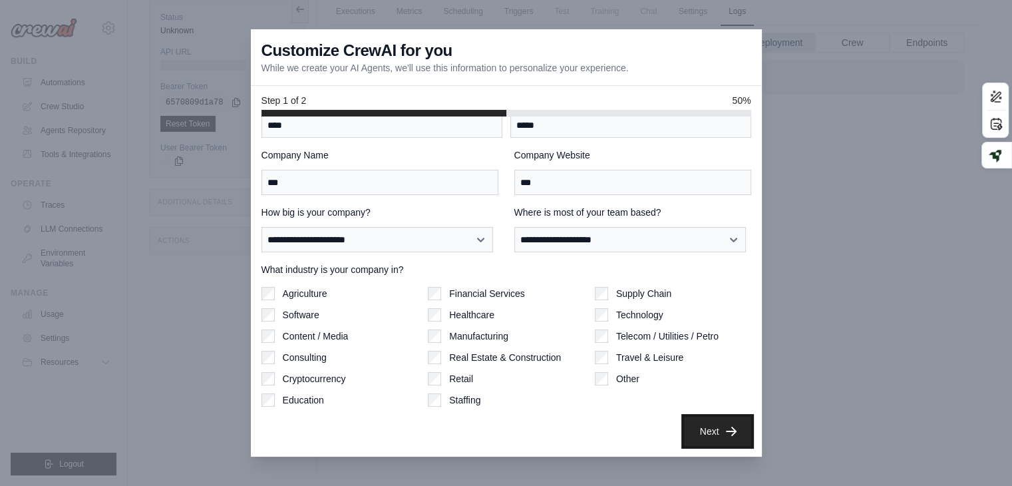
click at [708, 426] on button "Next" at bounding box center [717, 430] width 67 height 29
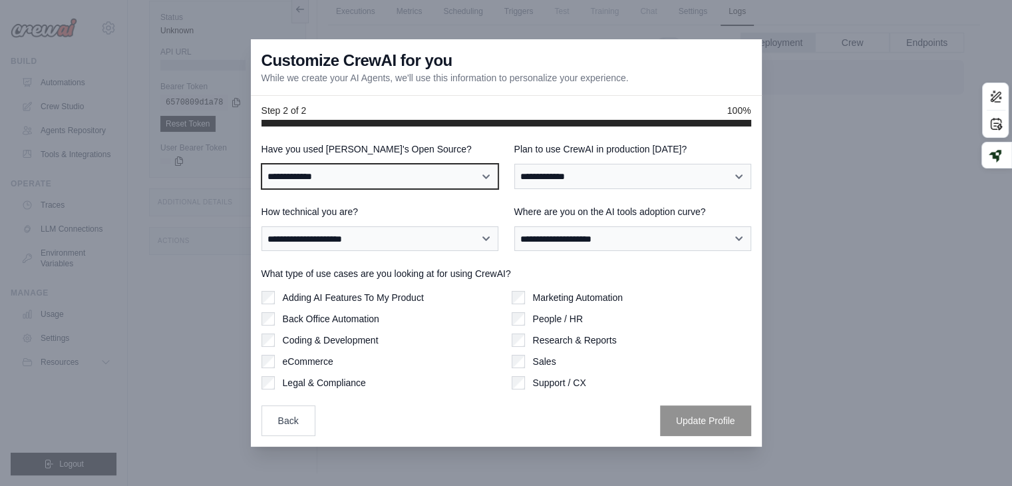
click at [492, 175] on select "**********" at bounding box center [379, 176] width 237 height 25
select select "**********"
click at [261, 164] on select "**********" at bounding box center [379, 176] width 237 height 25
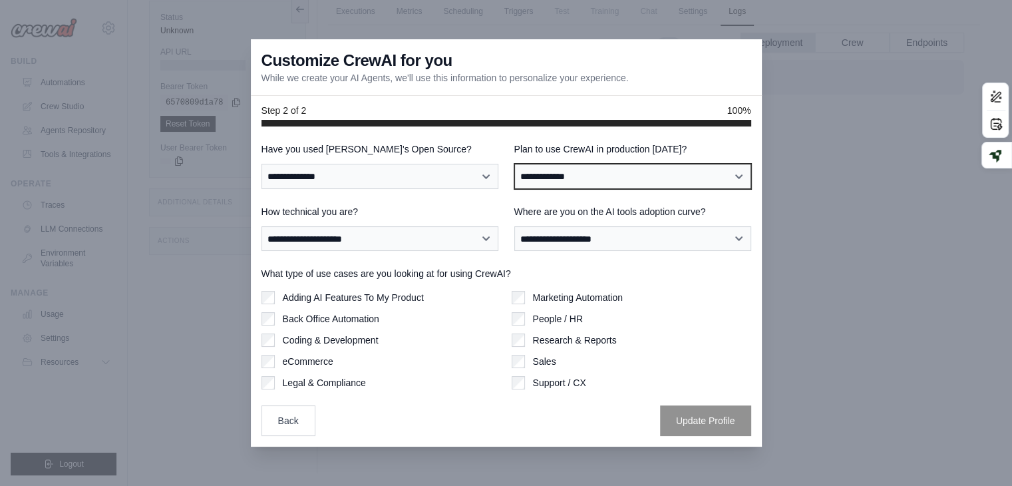
click at [623, 175] on select "**********" at bounding box center [632, 176] width 237 height 25
select select "****"
click at [514, 164] on select "**********" at bounding box center [632, 176] width 237 height 25
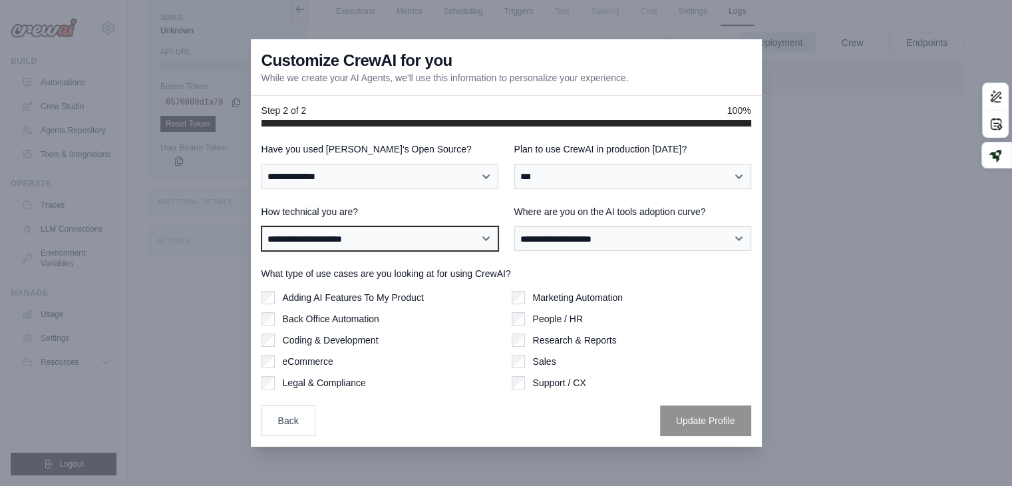
click at [410, 241] on select "**********" at bounding box center [379, 238] width 237 height 25
select select "**********"
click at [261, 226] on select "**********" at bounding box center [379, 238] width 237 height 25
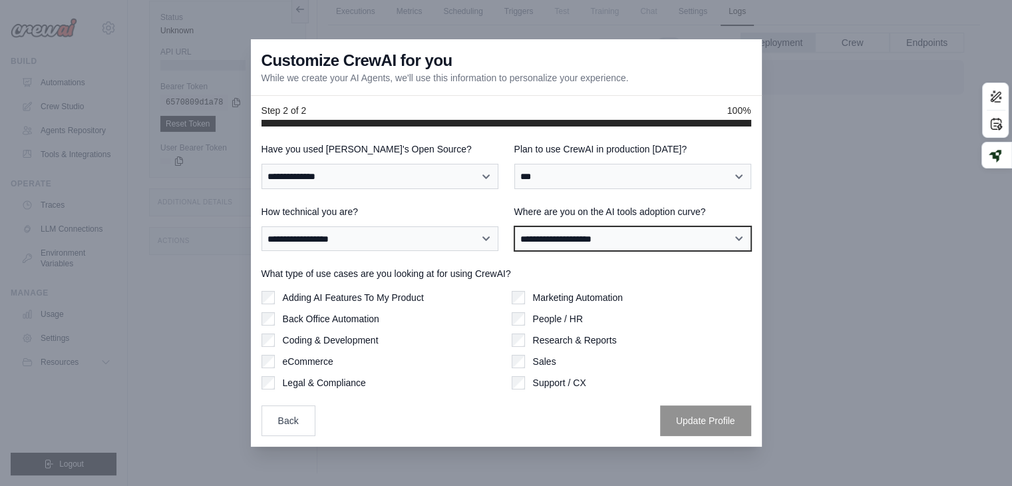
click at [547, 240] on select "**********" at bounding box center [632, 238] width 237 height 25
select select "**********"
click at [514, 226] on select "**********" at bounding box center [632, 238] width 237 height 25
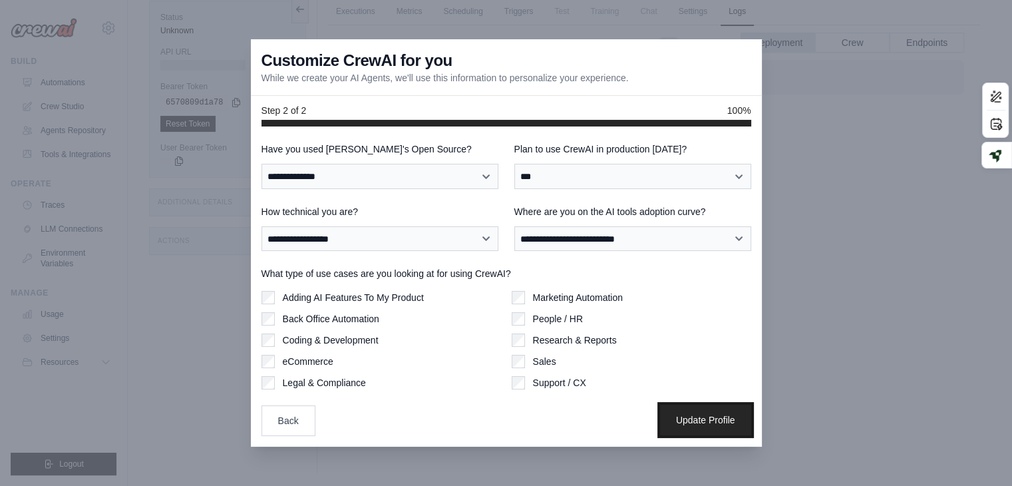
click at [673, 414] on button "Update Profile" at bounding box center [705, 419] width 91 height 31
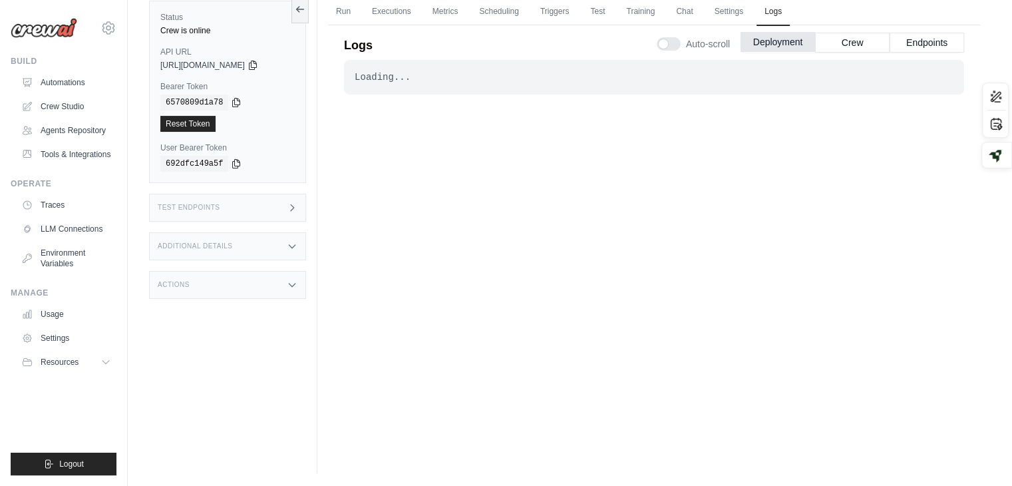
click at [772, 38] on button "Deployment" at bounding box center [777, 42] width 74 height 20
click at [390, 9] on link "Executions" at bounding box center [391, 12] width 55 height 28
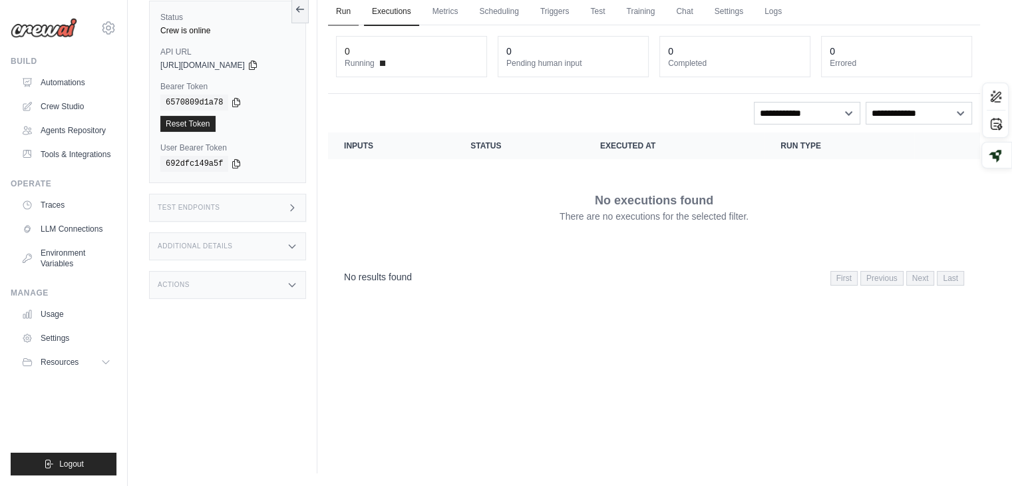
click at [351, 13] on link "Run" at bounding box center [343, 12] width 31 height 28
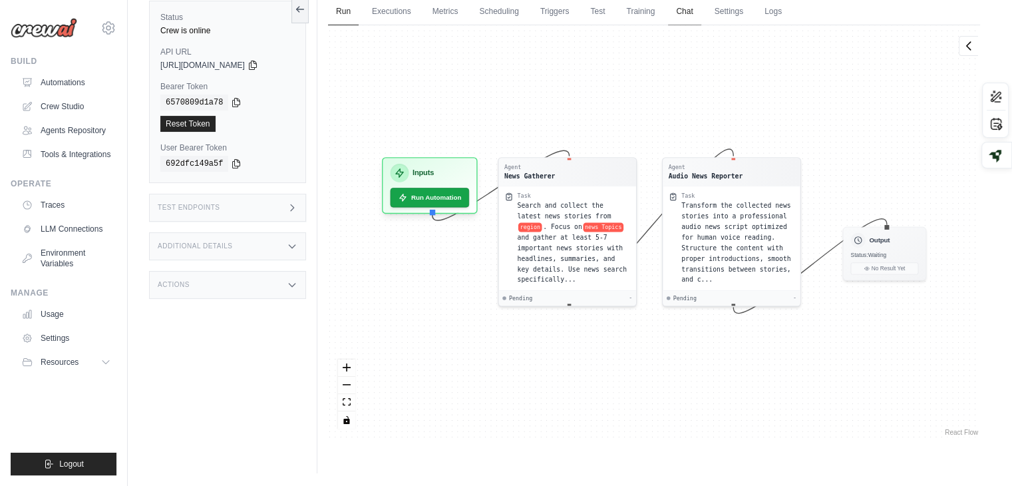
click at [688, 11] on link "Chat" at bounding box center [684, 12] width 33 height 28
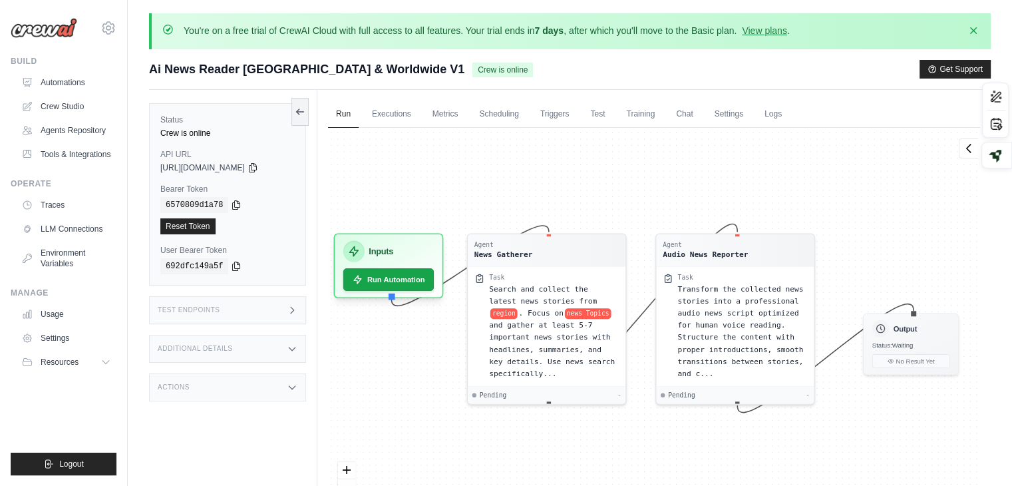
click at [192, 126] on div "Status Crew is online" at bounding box center [227, 126] width 134 height 24
click at [400, 106] on link "Executions" at bounding box center [391, 114] width 55 height 28
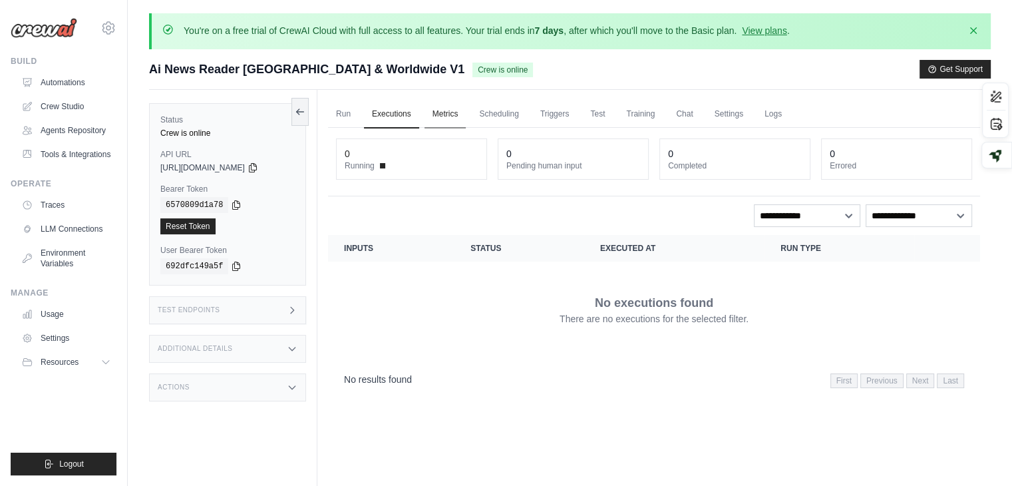
click at [442, 112] on link "Metrics" at bounding box center [445, 114] width 42 height 28
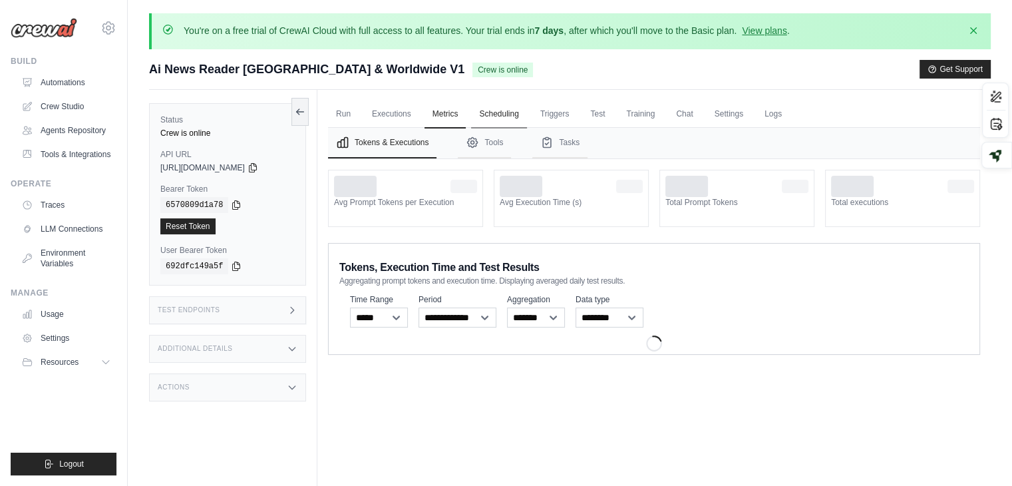
click at [506, 110] on link "Scheduling" at bounding box center [498, 114] width 55 height 28
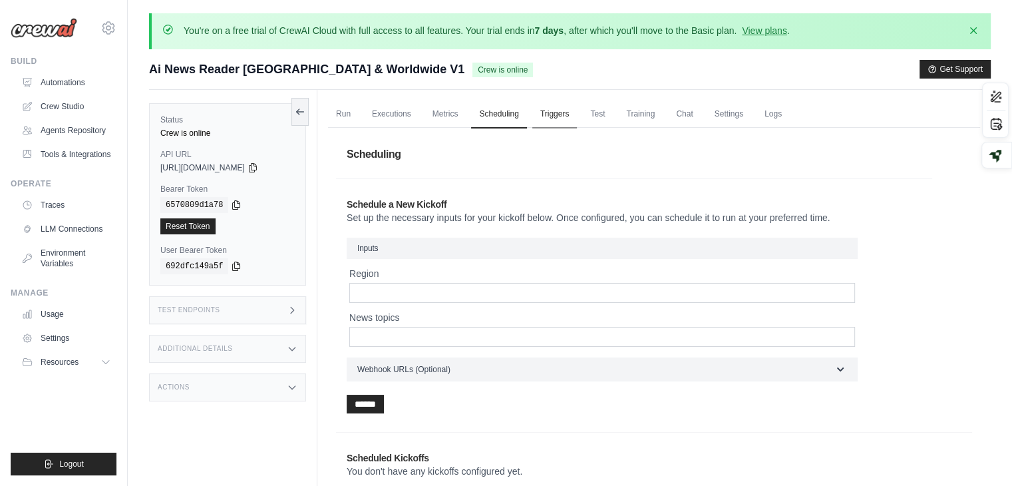
click at [559, 115] on link "Triggers" at bounding box center [554, 114] width 45 height 28
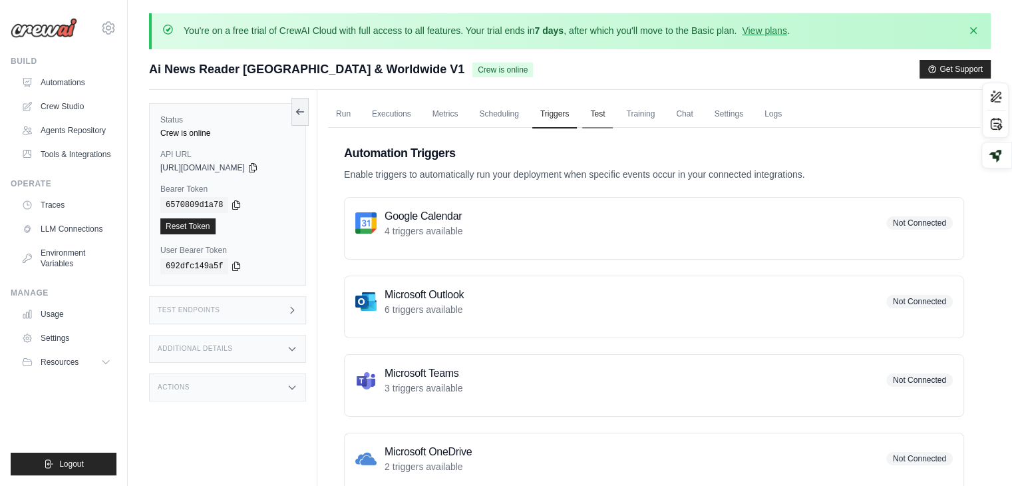
click at [598, 110] on link "Test" at bounding box center [597, 114] width 31 height 28
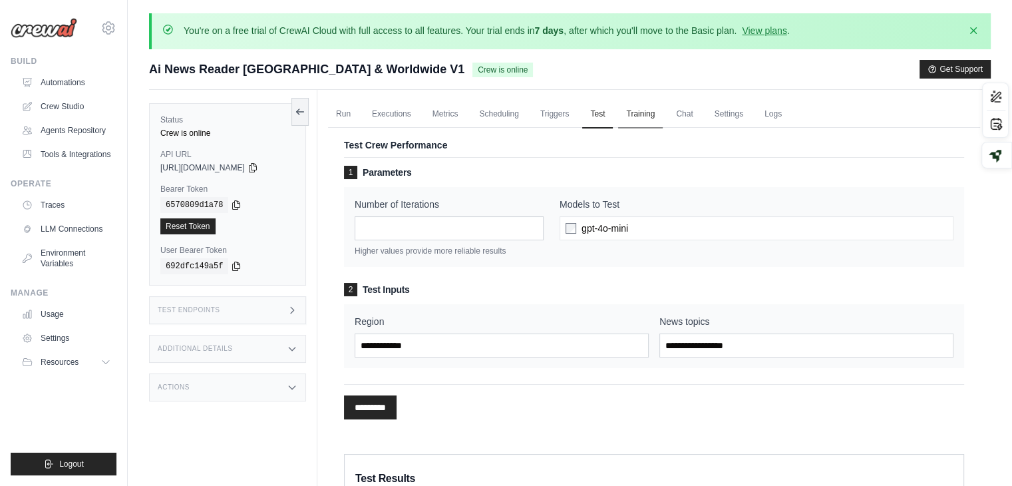
click at [652, 114] on link "Training" at bounding box center [640, 114] width 45 height 28
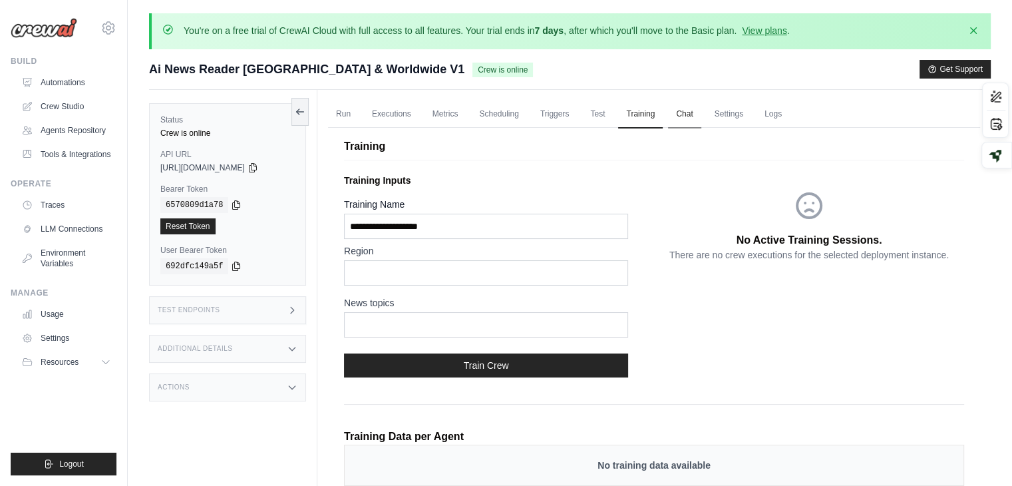
click at [676, 114] on link "Chat" at bounding box center [684, 114] width 33 height 28
click at [969, 31] on icon "button" at bounding box center [972, 29] width 13 height 13
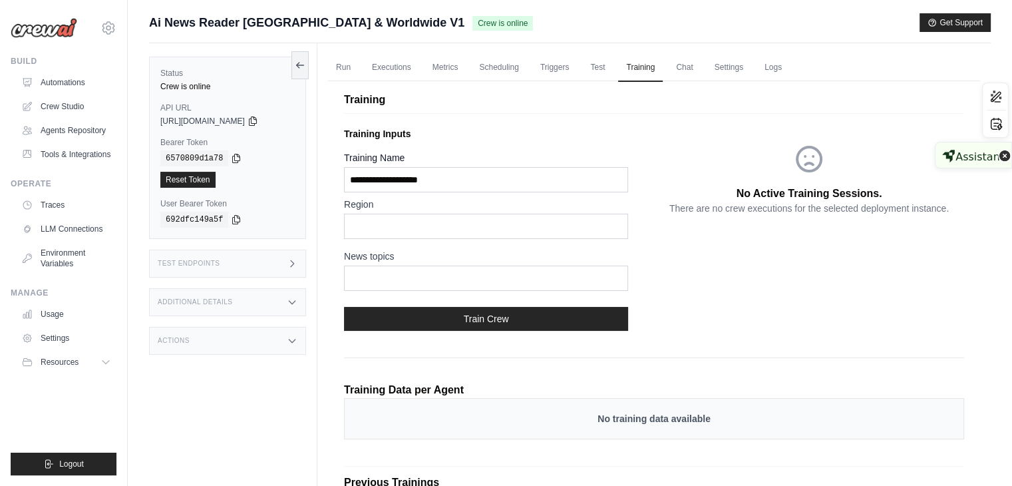
click at [966, 154] on div "Assistant" at bounding box center [976, 155] width 43 height 12
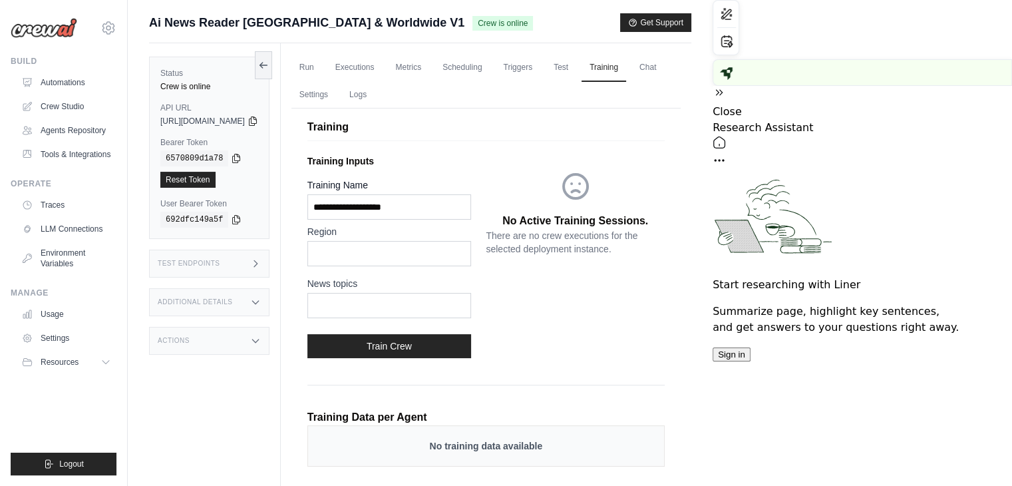
click at [726, 86] on icon at bounding box center [718, 92] width 13 height 13
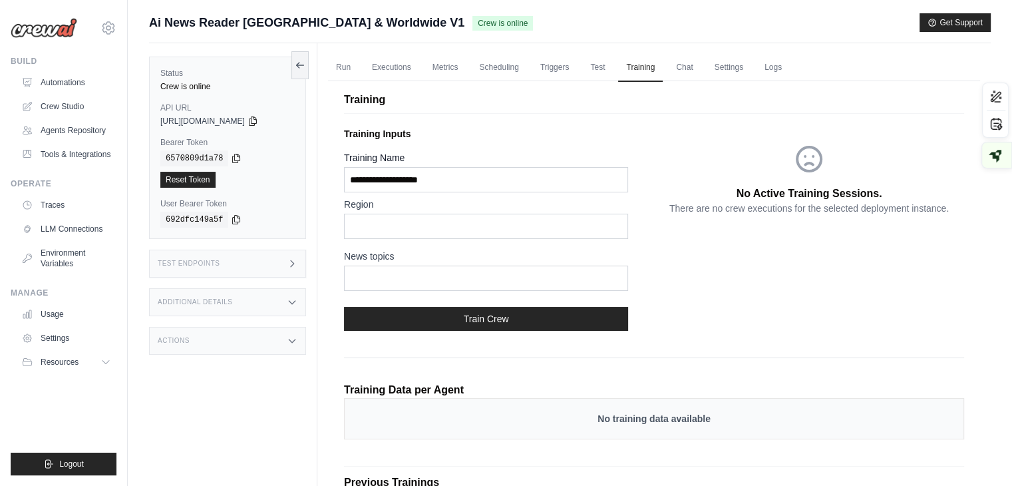
click at [472, 29] on span "Crew is online" at bounding box center [502, 23] width 61 height 15
click at [174, 88] on div "Crew is online" at bounding box center [227, 86] width 134 height 11
click at [297, 56] on button at bounding box center [299, 65] width 17 height 28
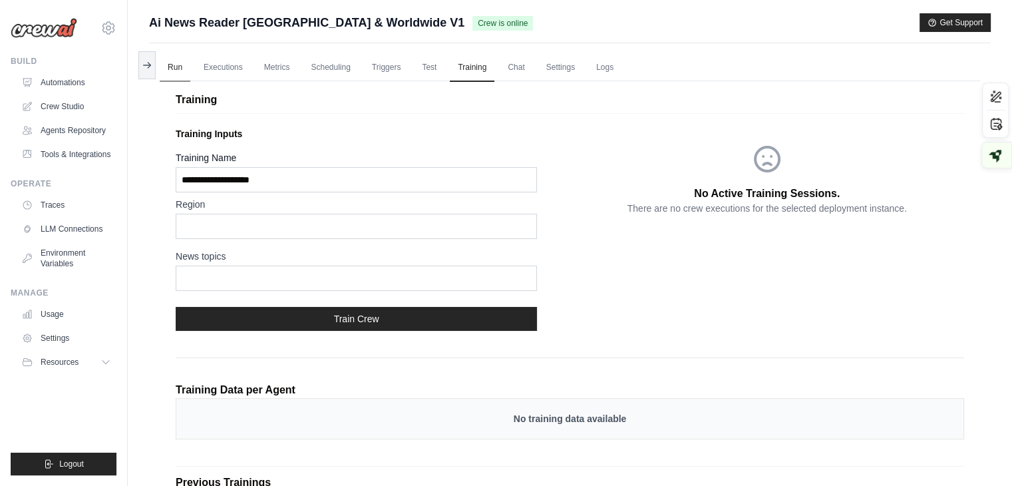
click at [178, 67] on link "Run" at bounding box center [175, 68] width 31 height 28
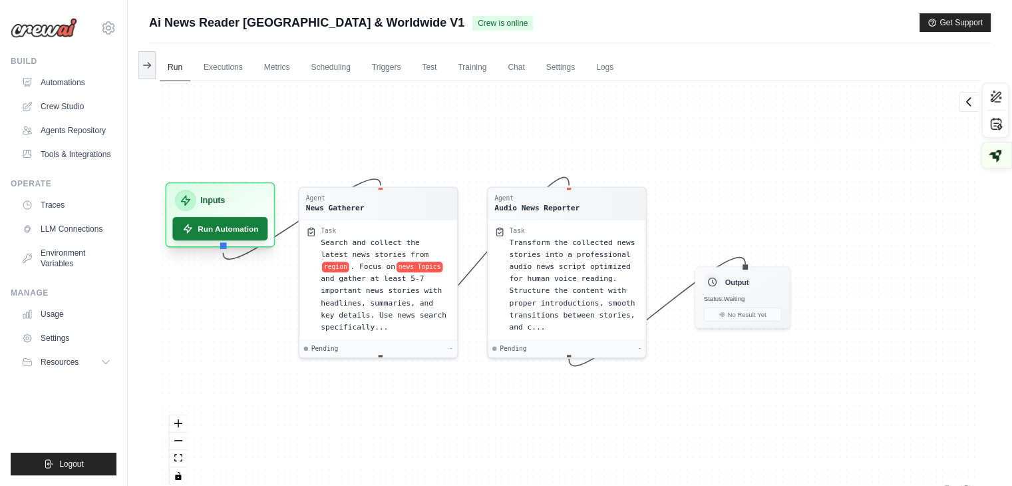
click at [242, 224] on button "Run Automation" at bounding box center [219, 228] width 95 height 23
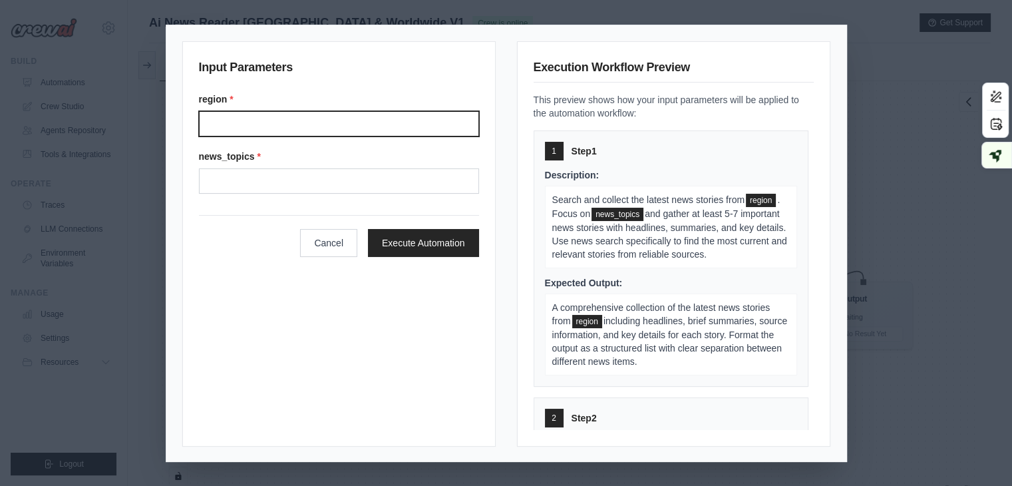
click at [258, 117] on input "Region" at bounding box center [339, 123] width 280 height 25
type input "*******"
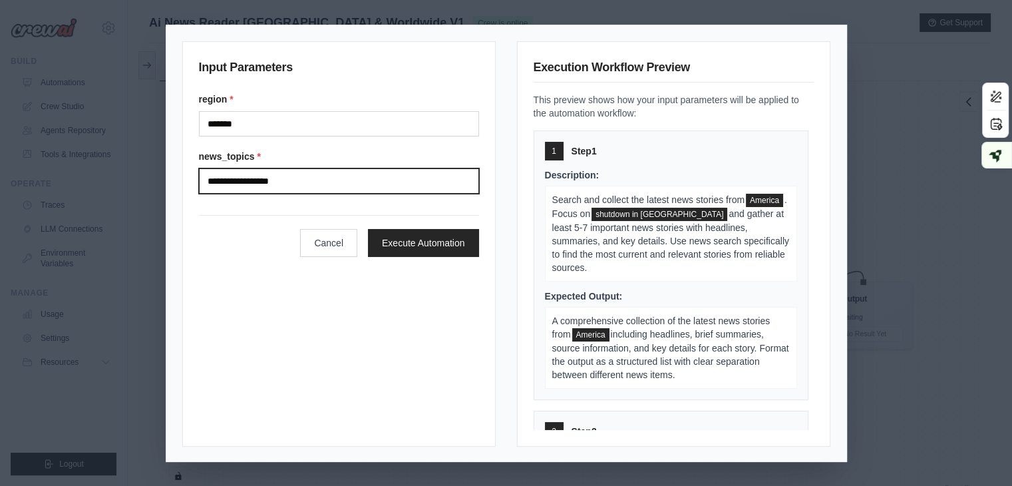
type input "**********"
click button "Execute Automation" at bounding box center [423, 243] width 111 height 28
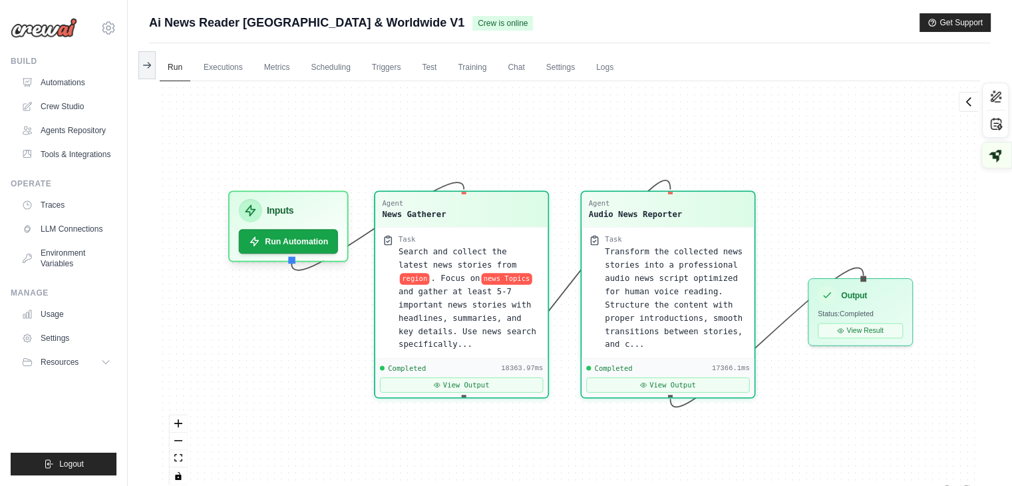
scroll to position [8503, 0]
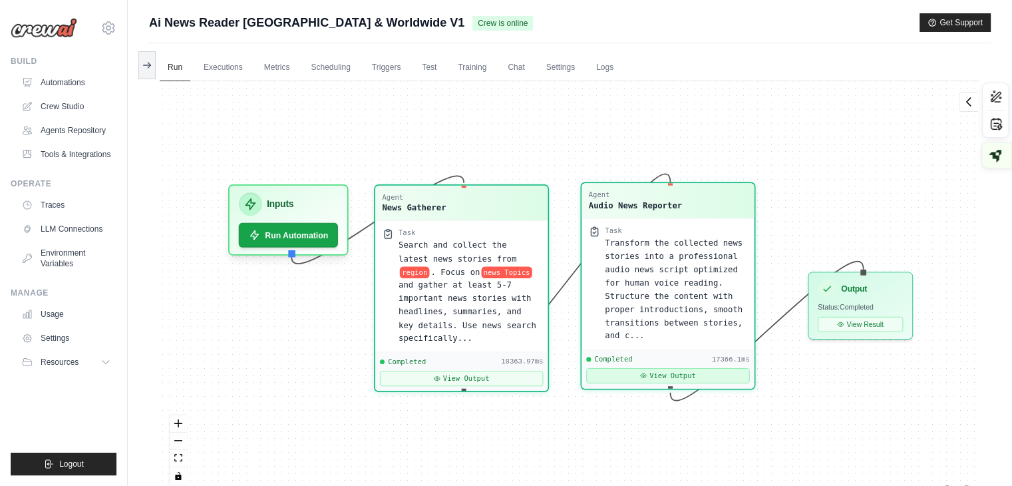
click at [666, 374] on button "View Output" at bounding box center [667, 375] width 163 height 15
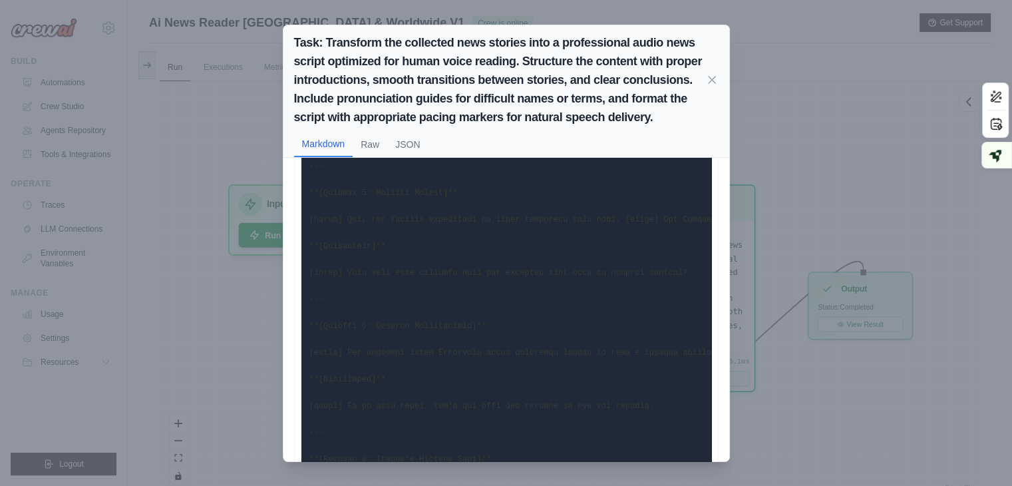
scroll to position [857, 0]
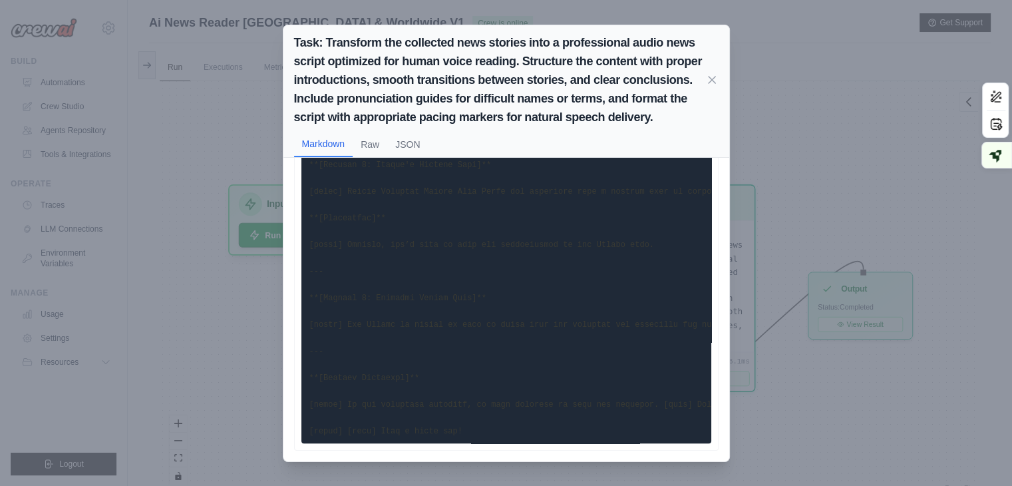
click at [372, 142] on button "Raw" at bounding box center [370, 143] width 35 height 25
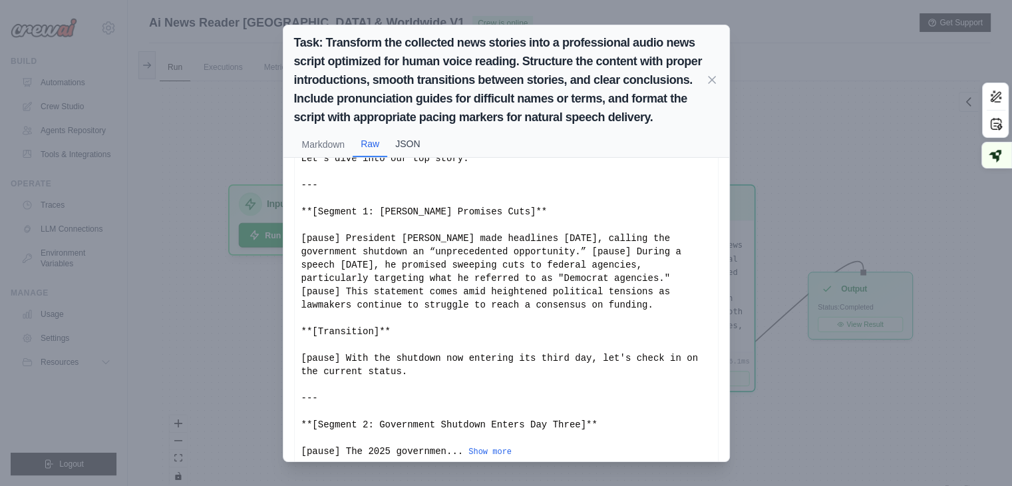
click at [407, 146] on button "JSON" at bounding box center [407, 143] width 41 height 25
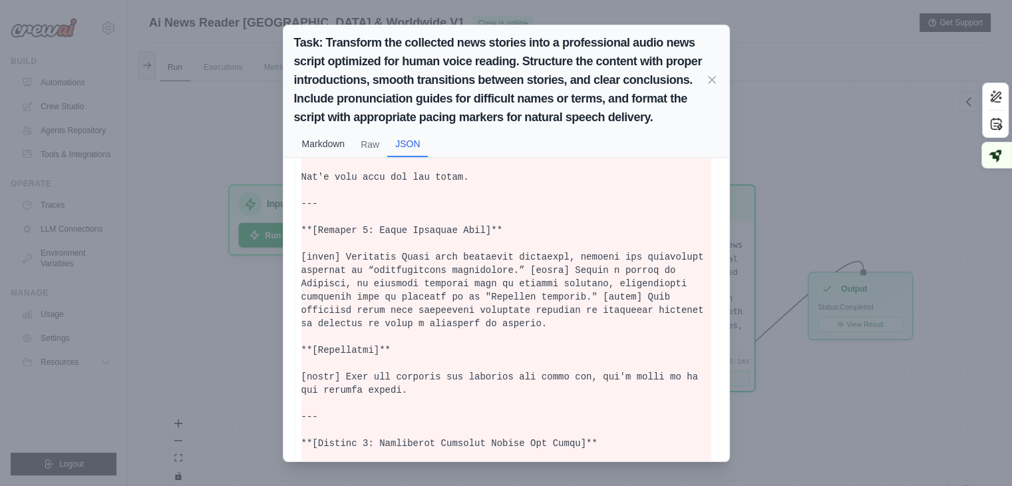
click at [307, 144] on button "Markdown" at bounding box center [323, 143] width 59 height 25
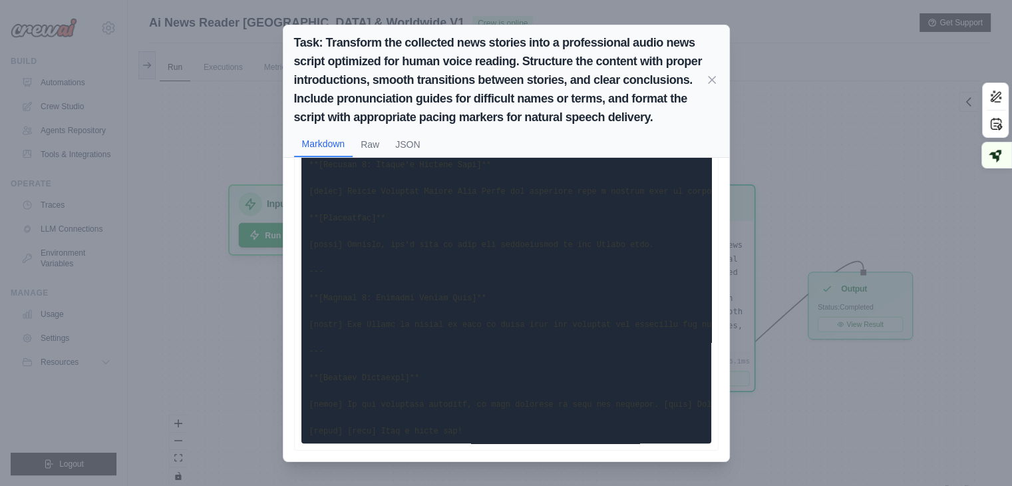
scroll to position [0, 0]
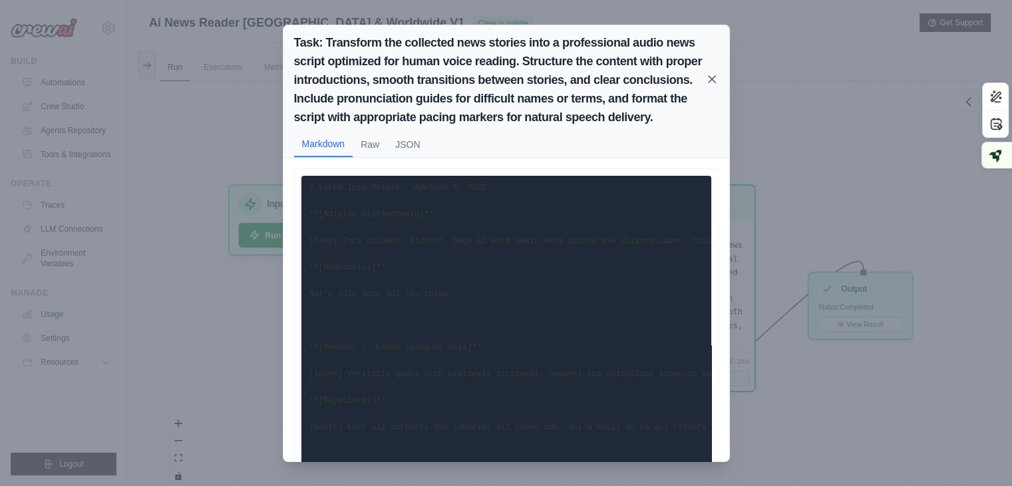
click at [714, 78] on icon at bounding box center [711, 79] width 13 height 13
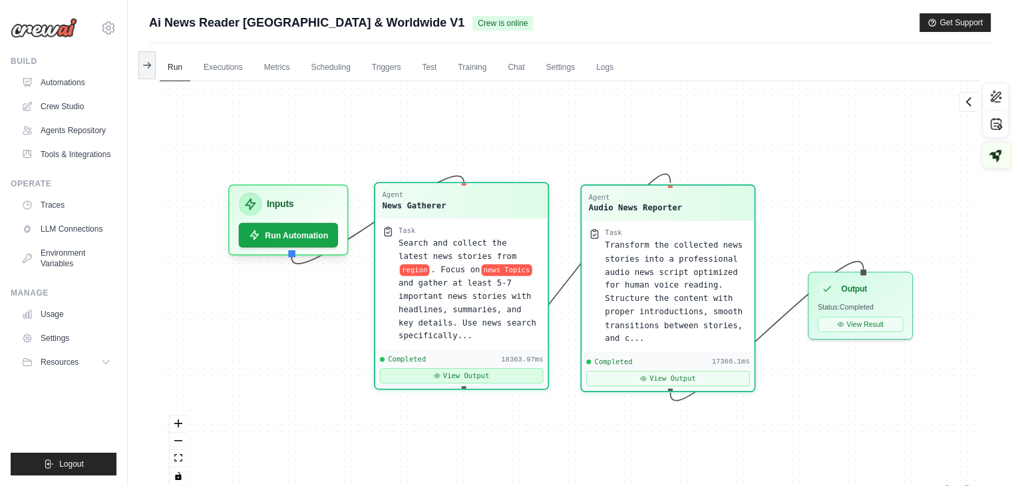
click at [486, 368] on button "View Output" at bounding box center [461, 375] width 163 height 15
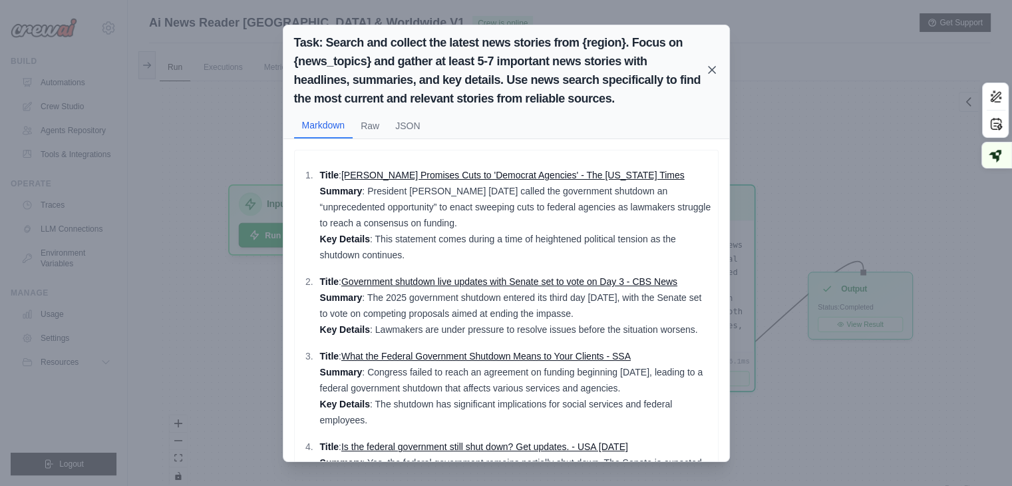
click at [710, 69] on icon at bounding box center [711, 69] width 13 height 13
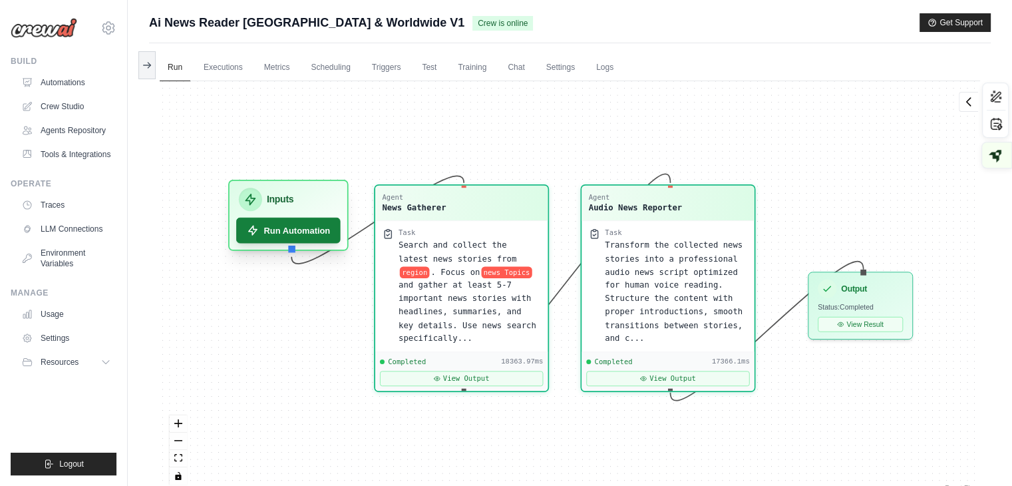
click at [297, 227] on button "Run Automation" at bounding box center [288, 231] width 104 height 26
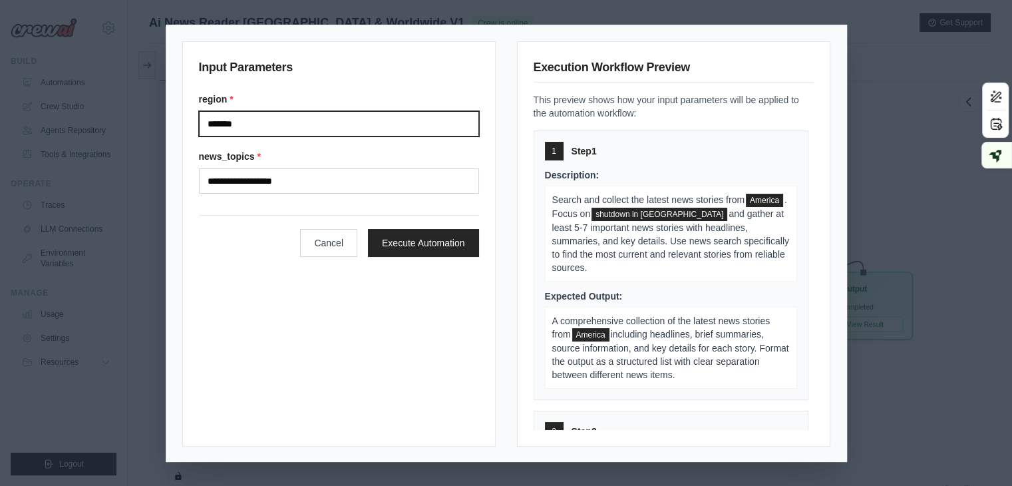
drag, startPoint x: 318, startPoint y: 130, endPoint x: 0, endPoint y: 122, distance: 318.0
click at [0, 122] on div "**********" at bounding box center [506, 243] width 1012 height 486
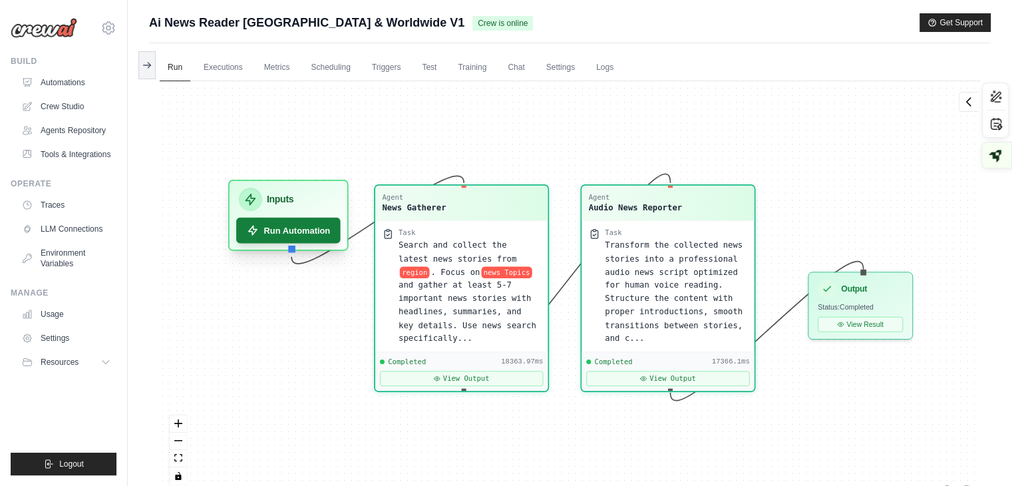
click at [289, 230] on button "Run Automation" at bounding box center [288, 231] width 104 height 26
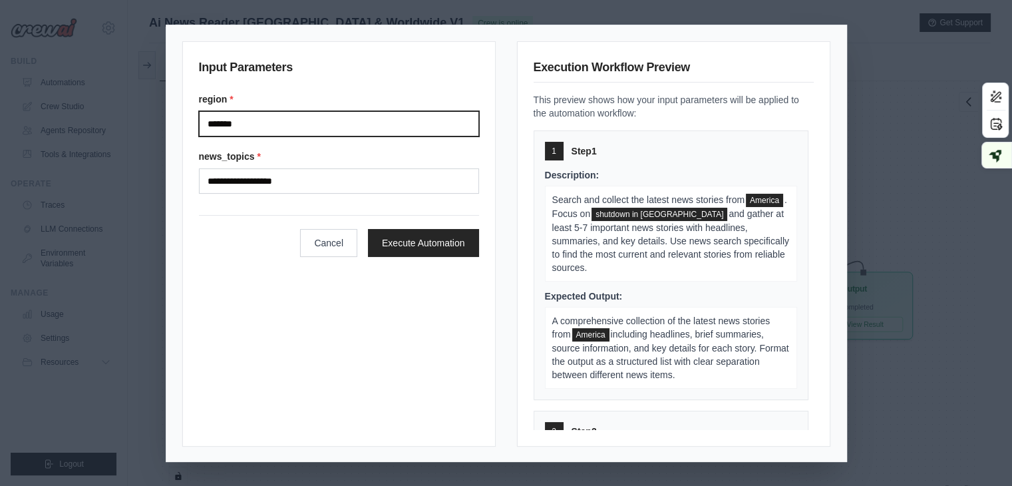
drag, startPoint x: 275, startPoint y: 128, endPoint x: 0, endPoint y: 86, distance: 278.6
click at [0, 86] on div "**********" at bounding box center [506, 243] width 1012 height 486
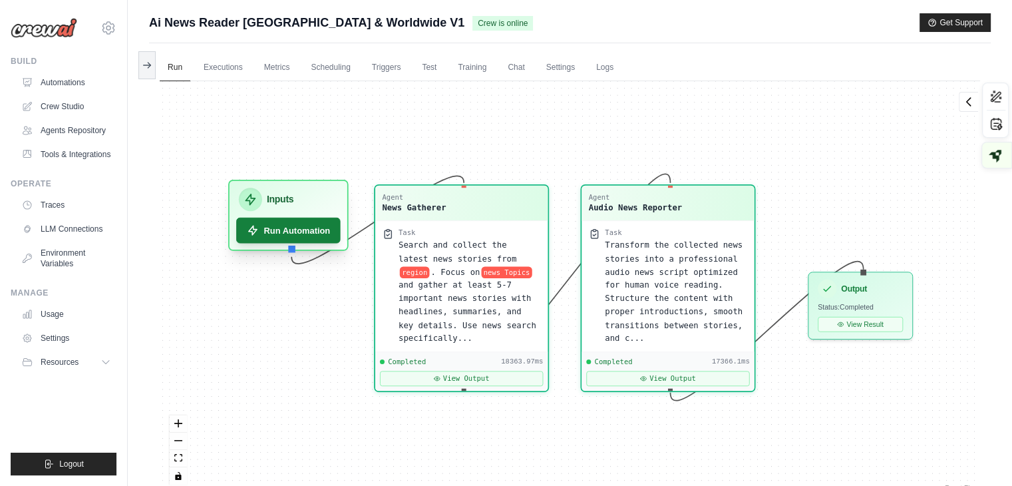
click at [313, 226] on button "Run Automation" at bounding box center [288, 231] width 104 height 26
click at [277, 231] on button "Run Automation" at bounding box center [288, 231] width 104 height 26
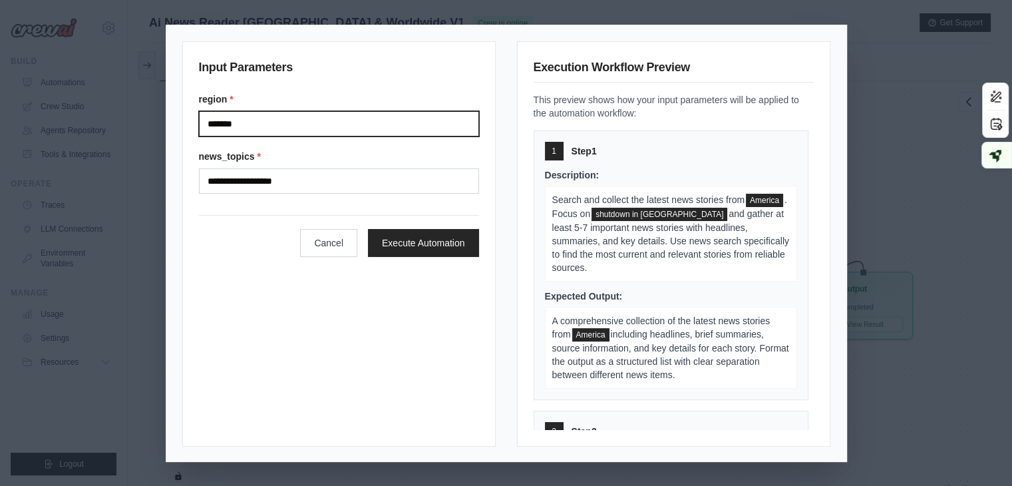
drag, startPoint x: 317, startPoint y: 118, endPoint x: 303, endPoint y: 136, distance: 22.8
click at [314, 123] on input "*******" at bounding box center [339, 123] width 280 height 25
drag, startPoint x: 301, startPoint y: 127, endPoint x: 4, endPoint y: 95, distance: 298.4
click at [1, 96] on div "**********" at bounding box center [506, 243] width 1012 height 486
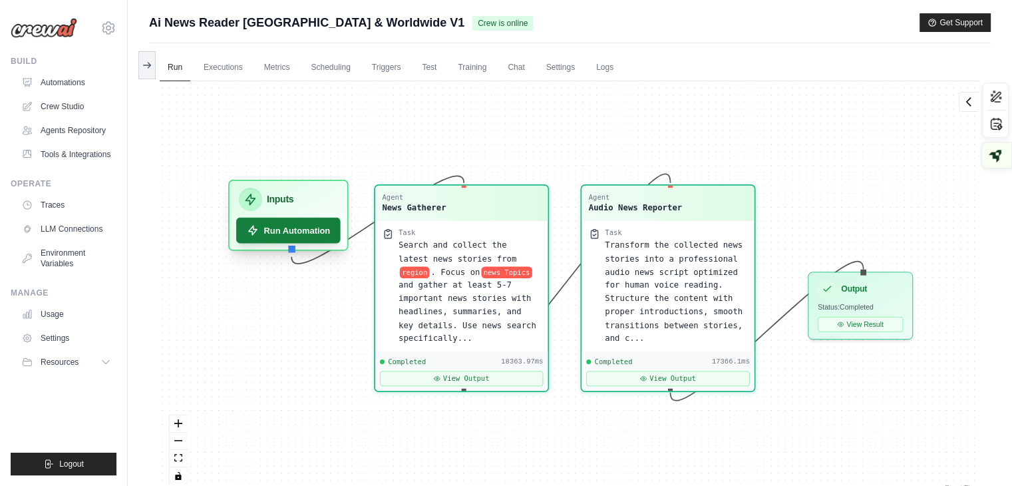
click at [289, 228] on button "Run Automation" at bounding box center [288, 231] width 104 height 26
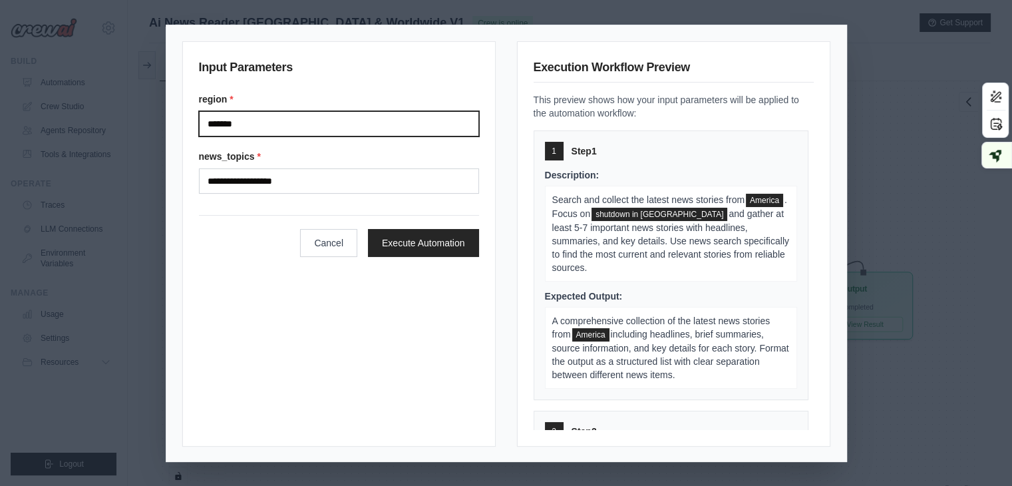
drag, startPoint x: 308, startPoint y: 128, endPoint x: 229, endPoint y: 148, distance: 81.6
click at [197, 161] on div "**********" at bounding box center [338, 243] width 313 height 405
type input "****"
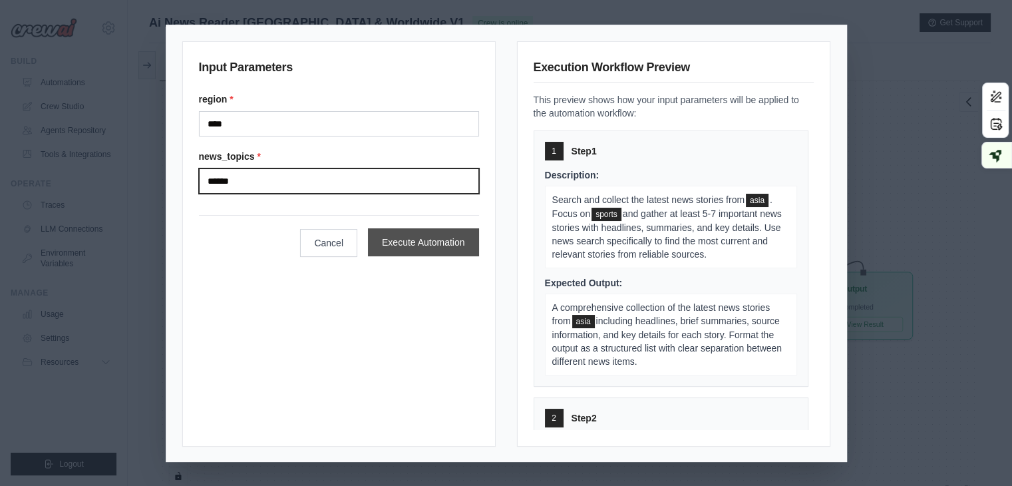
type input "******"
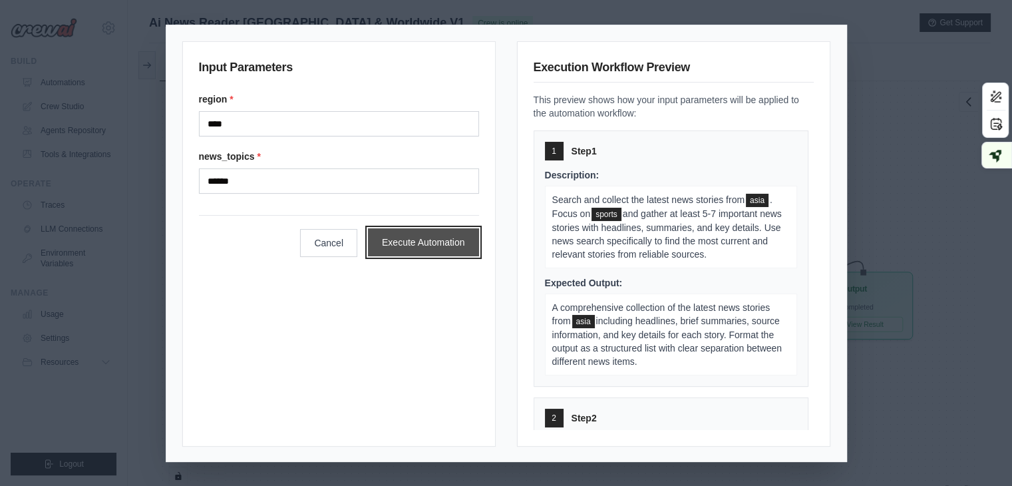
click at [418, 245] on button "Execute Automation" at bounding box center [423, 242] width 111 height 28
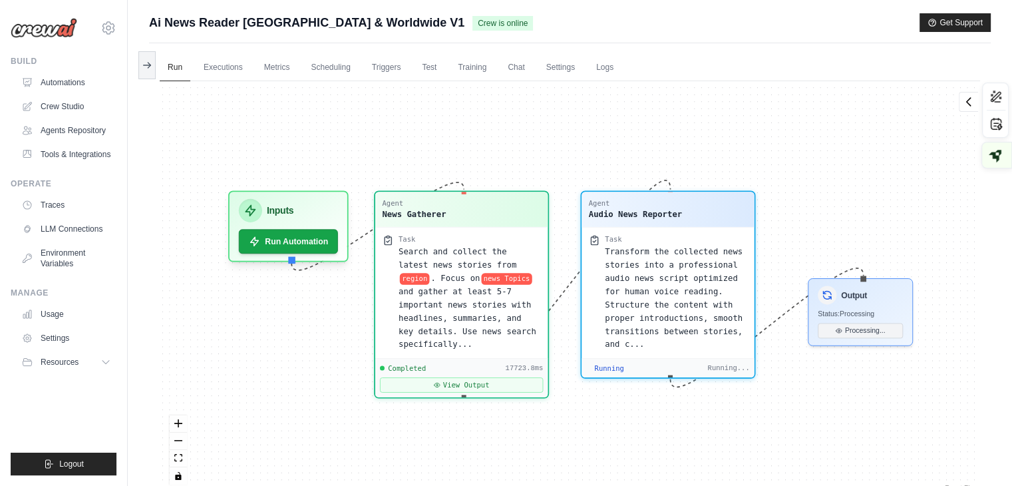
scroll to position [8461, 0]
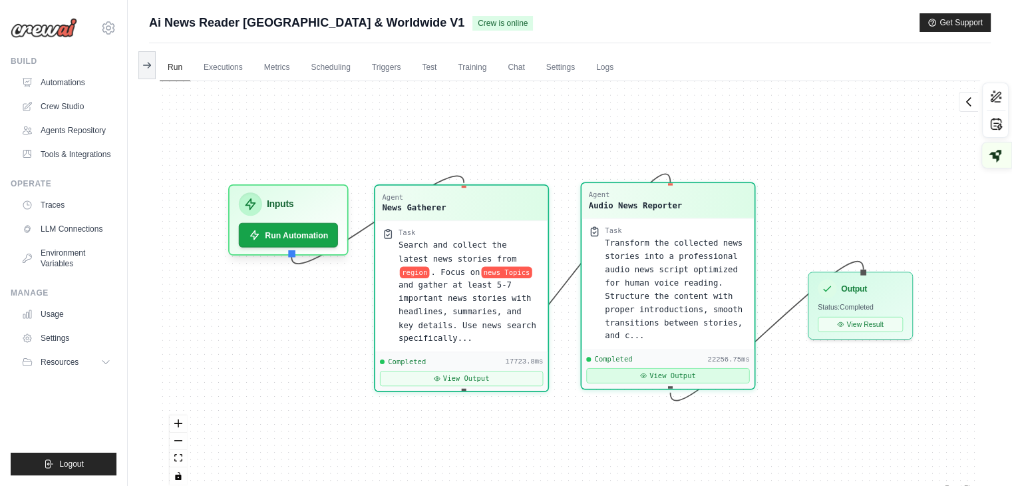
click at [635, 376] on button "View Output" at bounding box center [667, 375] width 163 height 15
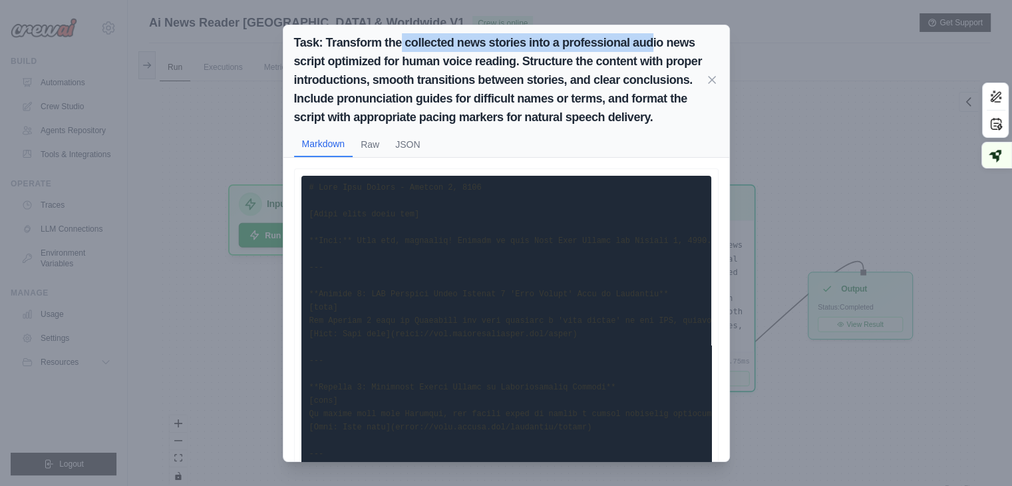
drag, startPoint x: 402, startPoint y: 27, endPoint x: 652, endPoint y: 23, distance: 249.5
click at [652, 23] on div "Task: Transform the collected news stories into a professional audio news scrip…" at bounding box center [506, 243] width 1012 height 486
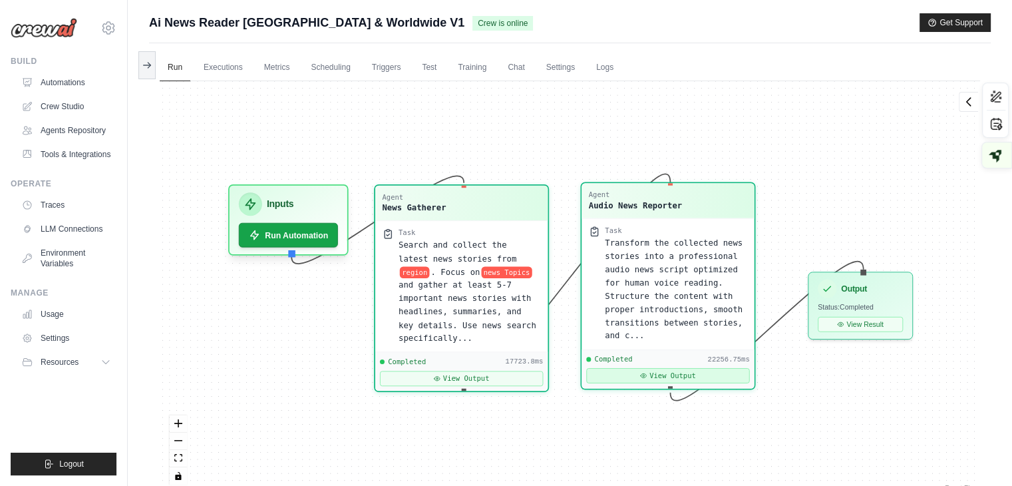
click at [676, 380] on button "View Output" at bounding box center [667, 375] width 163 height 15
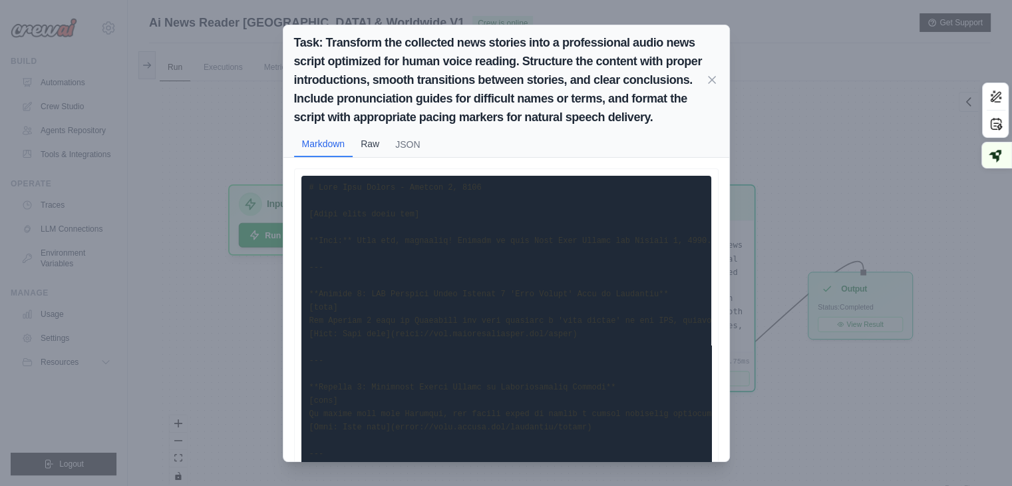
click at [372, 142] on button "Raw" at bounding box center [370, 143] width 35 height 25
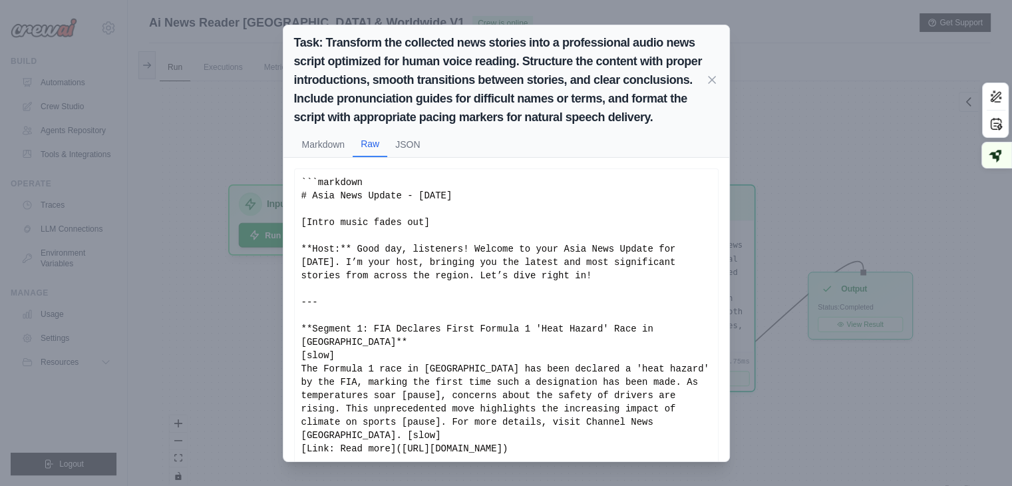
scroll to position [77, 0]
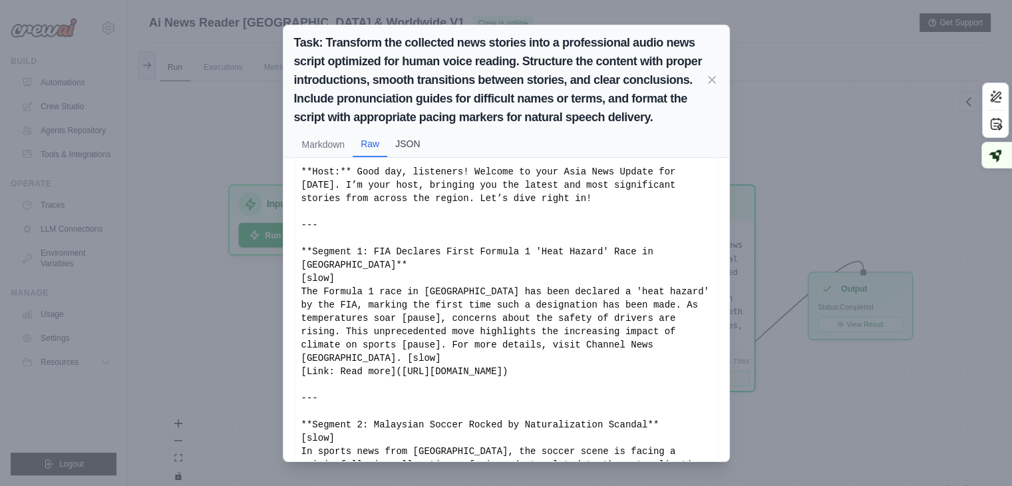
click at [408, 141] on button "JSON" at bounding box center [407, 143] width 41 height 25
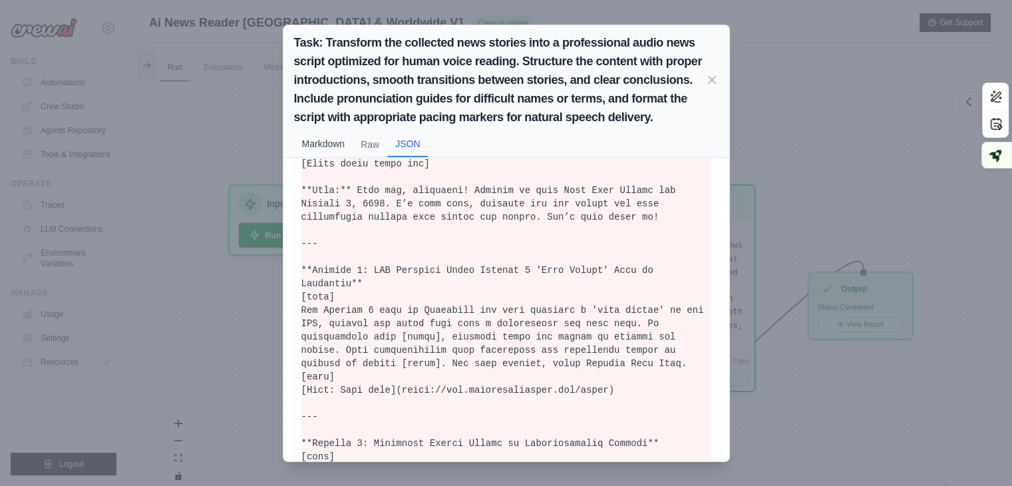
click at [337, 140] on button "Markdown" at bounding box center [323, 143] width 59 height 25
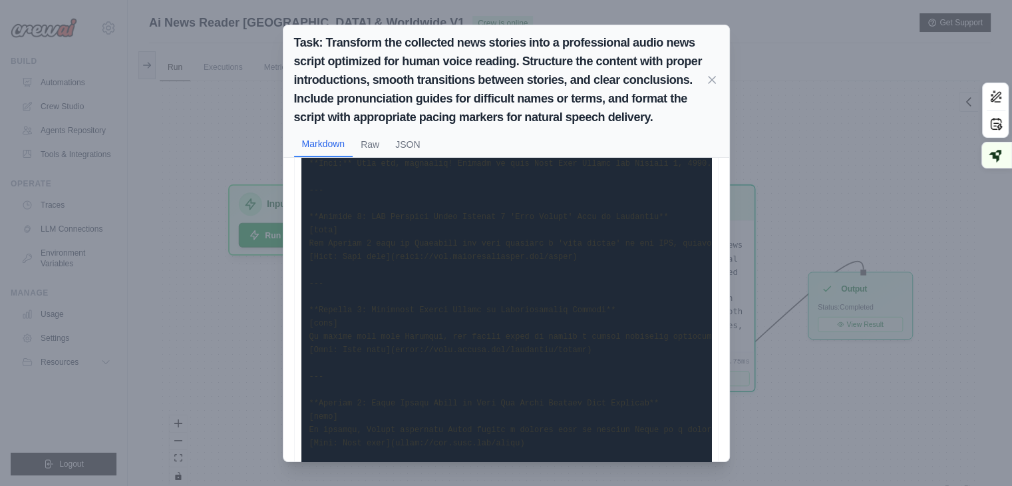
click at [219, 353] on div "Task: Transform the collected news stories into a professional audio news scrip…" at bounding box center [506, 243] width 1012 height 486
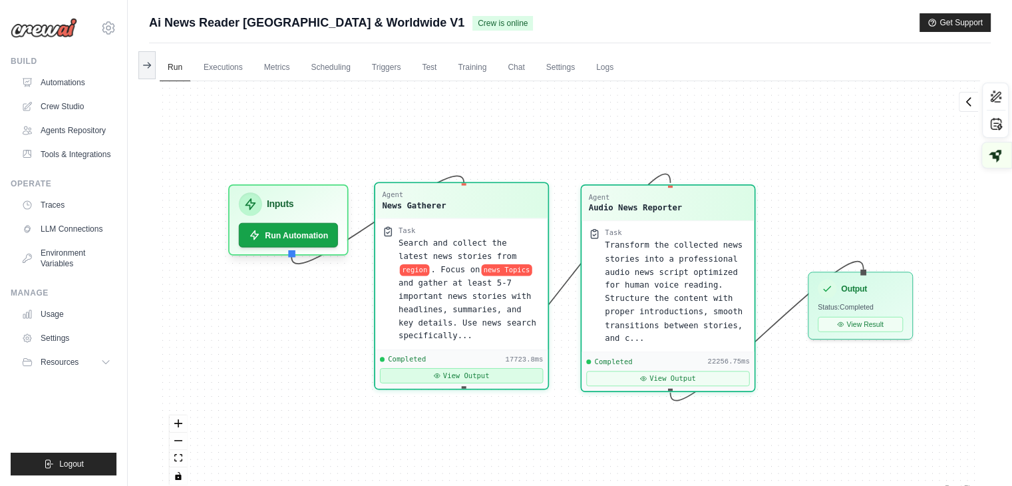
click at [507, 368] on button "View Output" at bounding box center [461, 375] width 163 height 15
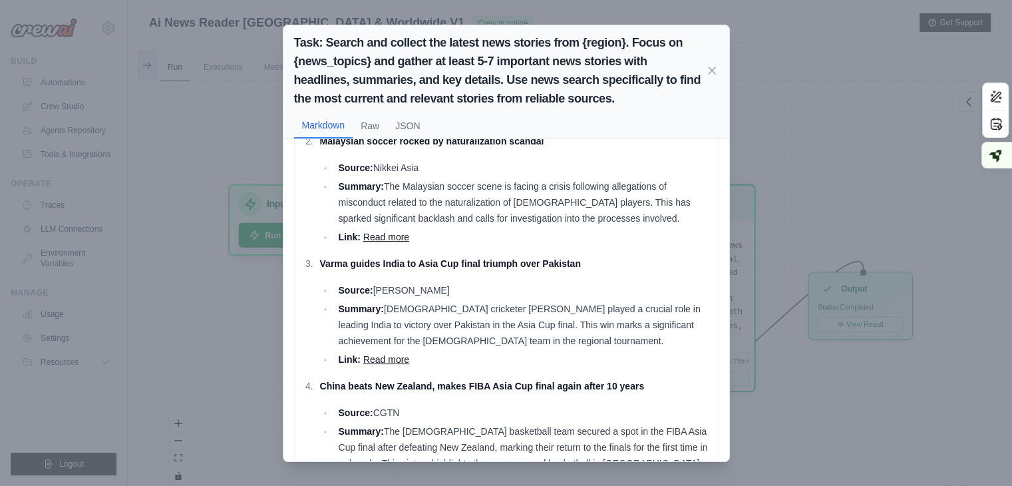
scroll to position [47, 0]
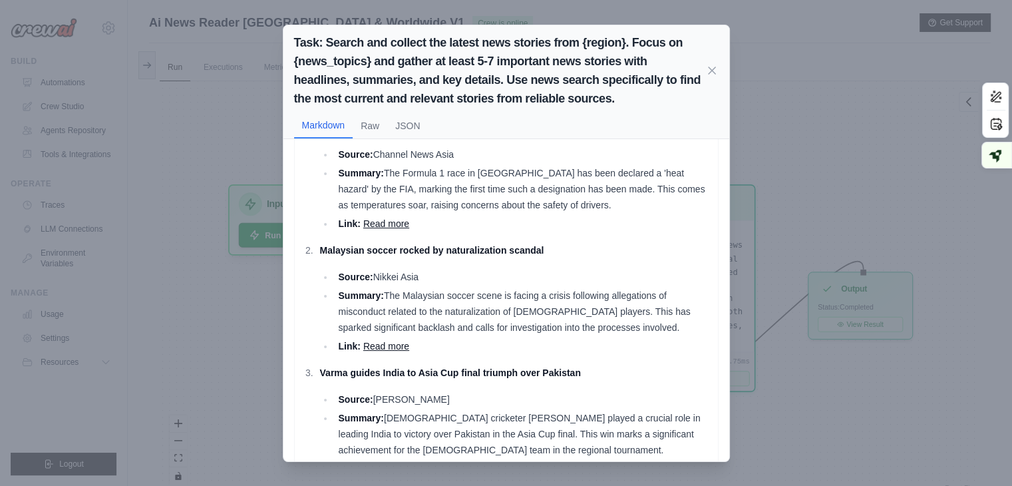
click at [832, 132] on div "Task: Search and collect the latest news stories from {region}. Focus on {news_…" at bounding box center [506, 243] width 1012 height 486
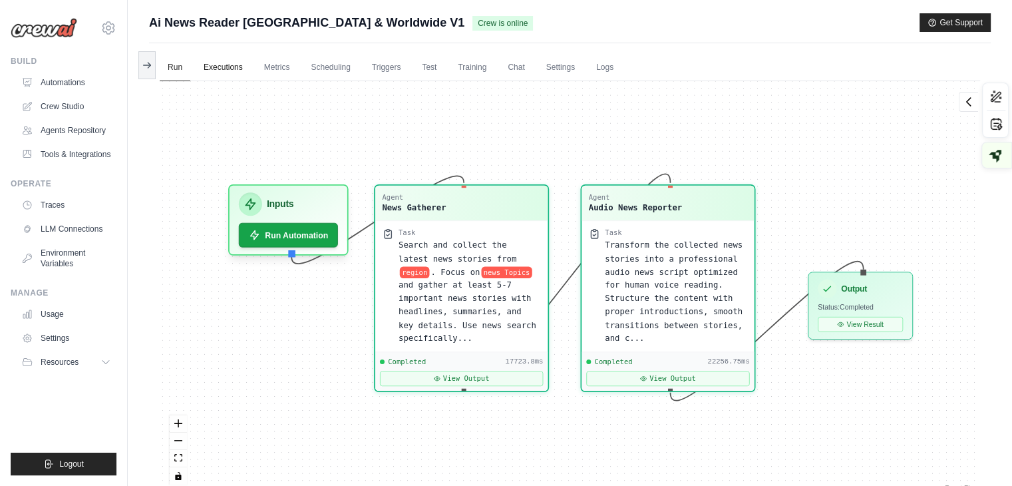
click at [225, 69] on link "Executions" at bounding box center [223, 68] width 55 height 28
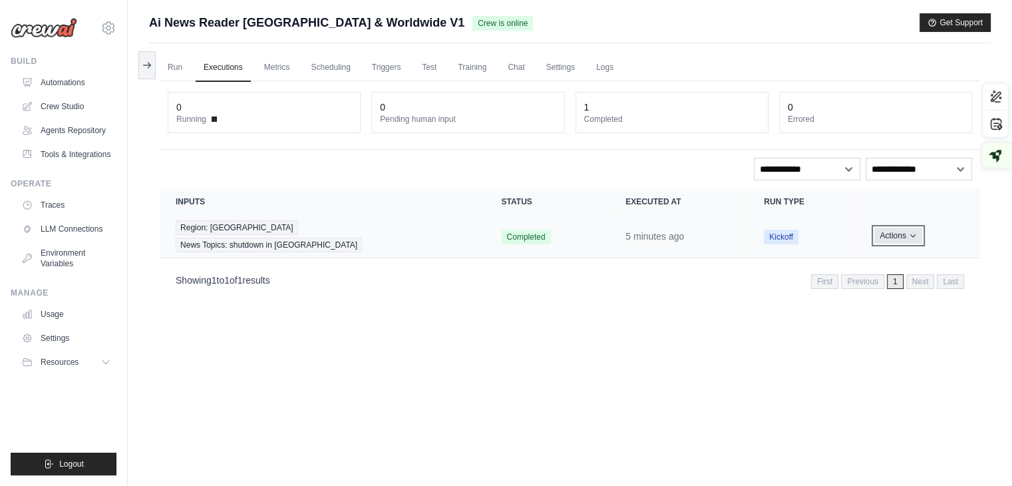
click at [910, 231] on icon "Actions for execution" at bounding box center [913, 235] width 8 height 8
click at [903, 255] on link "View Details" at bounding box center [921, 259] width 85 height 21
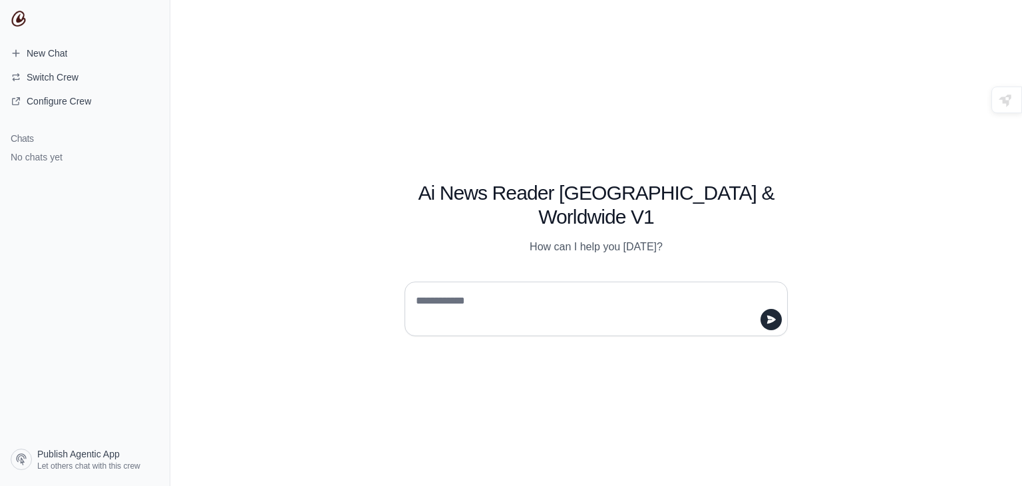
click at [452, 290] on textarea at bounding box center [592, 308] width 358 height 37
type textarea "**********"
click at [774, 312] on button "submit" at bounding box center [770, 319] width 21 height 21
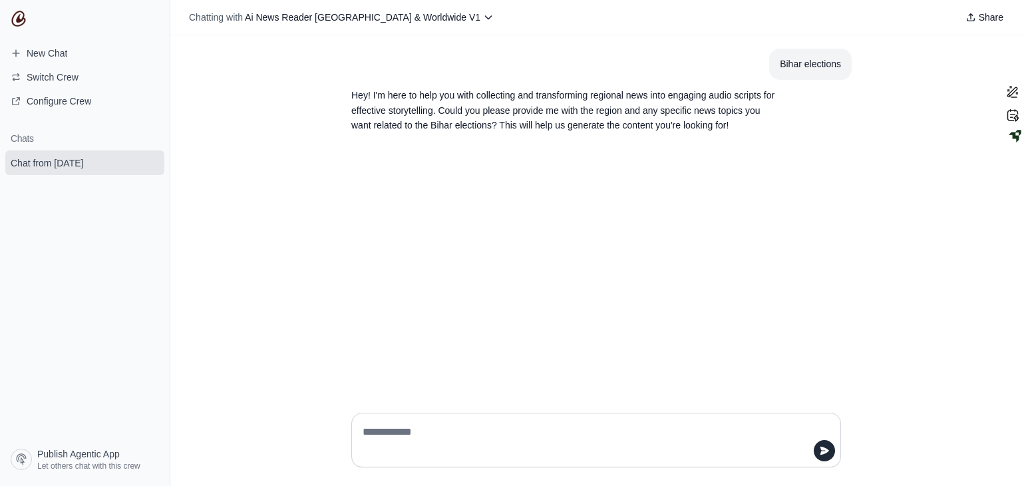
click at [410, 442] on textarea at bounding box center [592, 439] width 464 height 37
type textarea "**********"
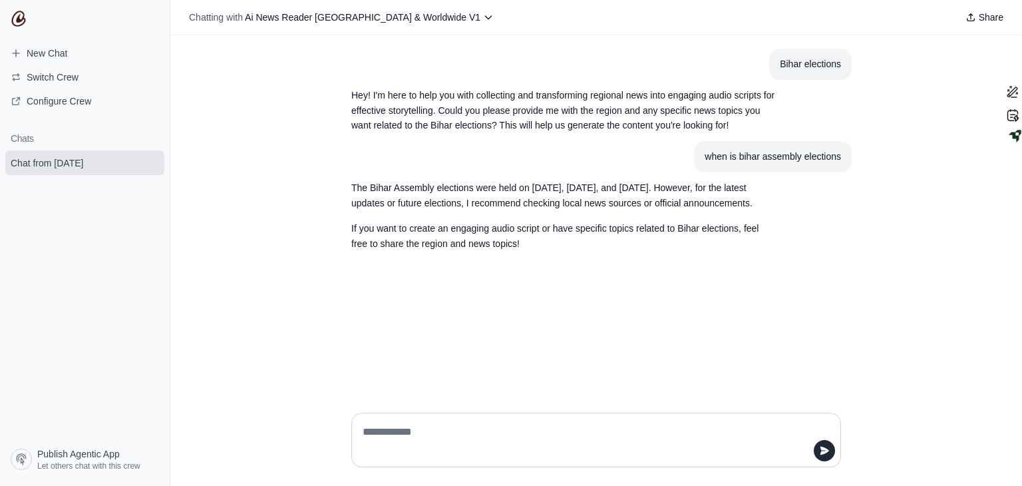
drag, startPoint x: 729, startPoint y: 1, endPoint x: 881, endPoint y: 68, distance: 165.9
click at [881, 68] on div "Bihar elections Hey! I'm here to help you with collecting and transforming regi…" at bounding box center [595, 218] width 851 height 366
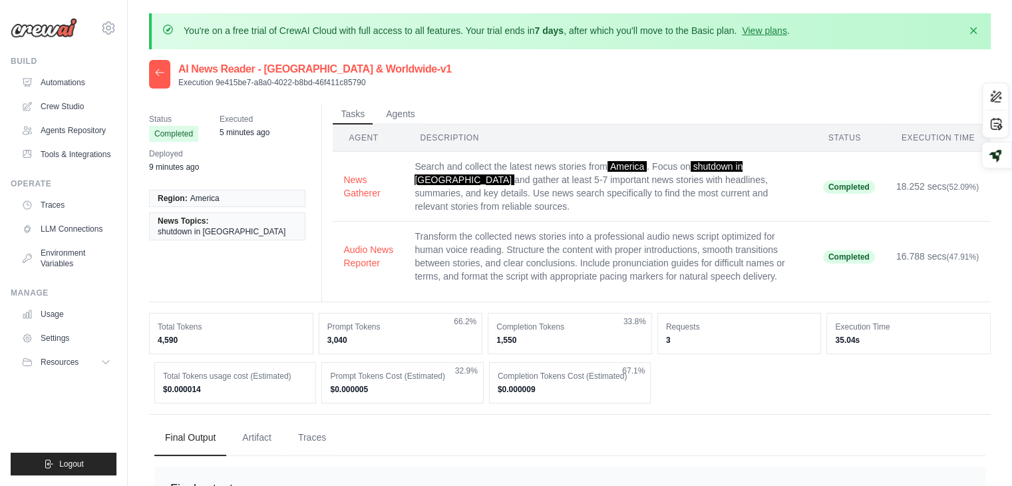
drag, startPoint x: 1014, startPoint y: 63, endPoint x: 875, endPoint y: 56, distance: 138.5
click at [61, 229] on link "LLM Connections" at bounding box center [67, 228] width 100 height 21
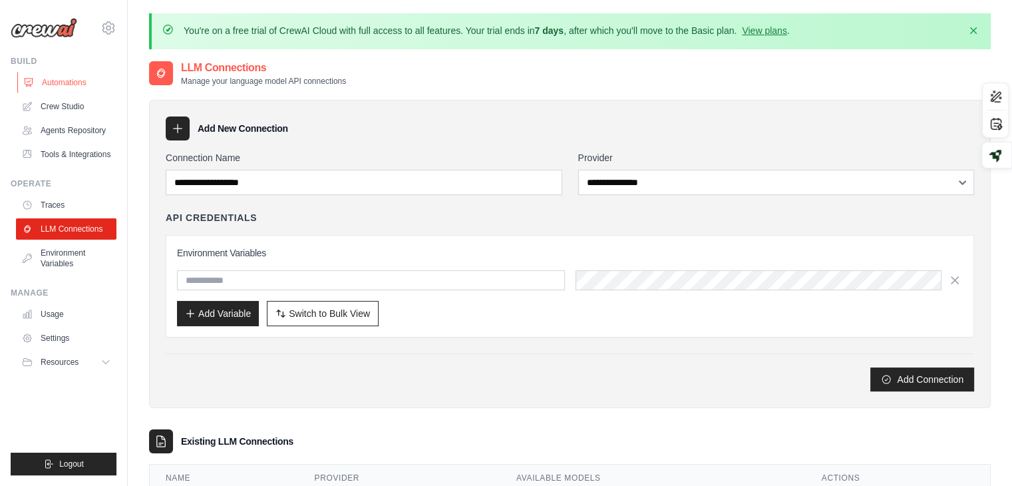
click at [61, 76] on link "Automations" at bounding box center [67, 82] width 100 height 21
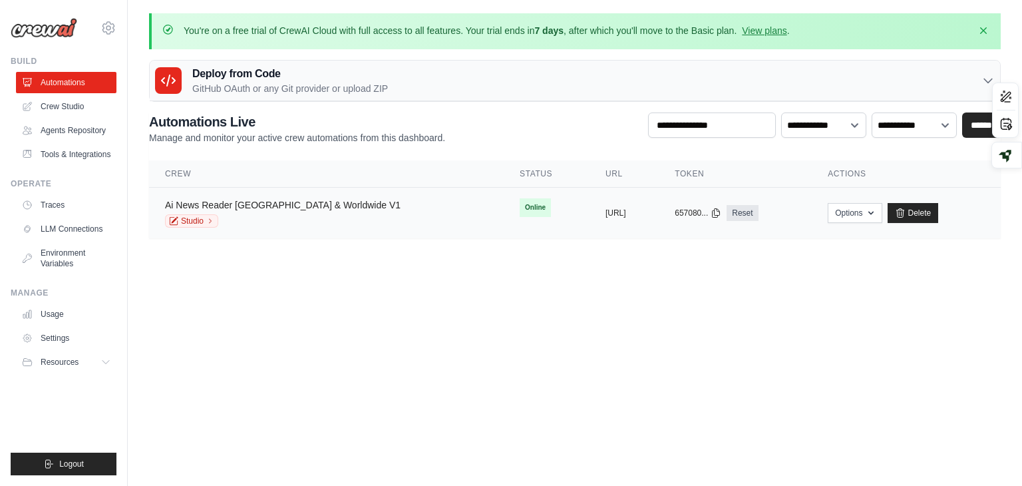
click at [210, 206] on link "Ai News Reader [GEOGRAPHIC_DATA] & Worldwide V1" at bounding box center [282, 205] width 235 height 11
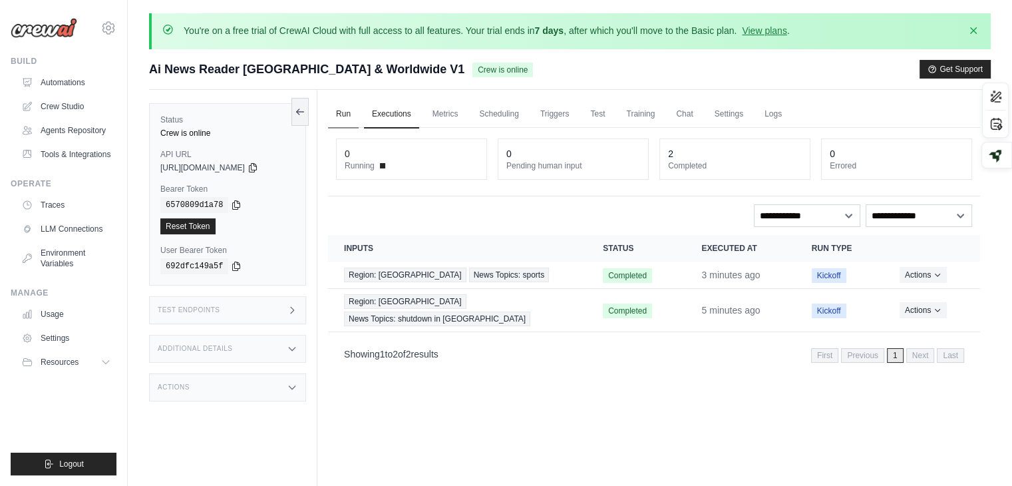
click at [345, 113] on link "Run" at bounding box center [343, 114] width 31 height 28
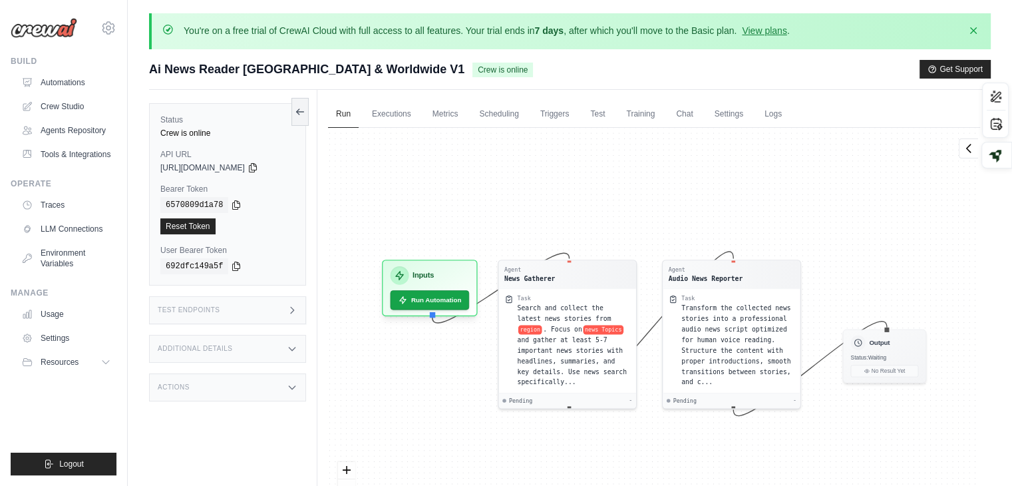
click at [782, 160] on div "Agent News Gatherer Task Search and collect the latest news stories from region…" at bounding box center [654, 334] width 652 height 413
click at [786, 163] on div "Agent News Gatherer Task Search and collect the latest news stories from region…" at bounding box center [654, 334] width 652 height 413
